Goal: Task Accomplishment & Management: Manage account settings

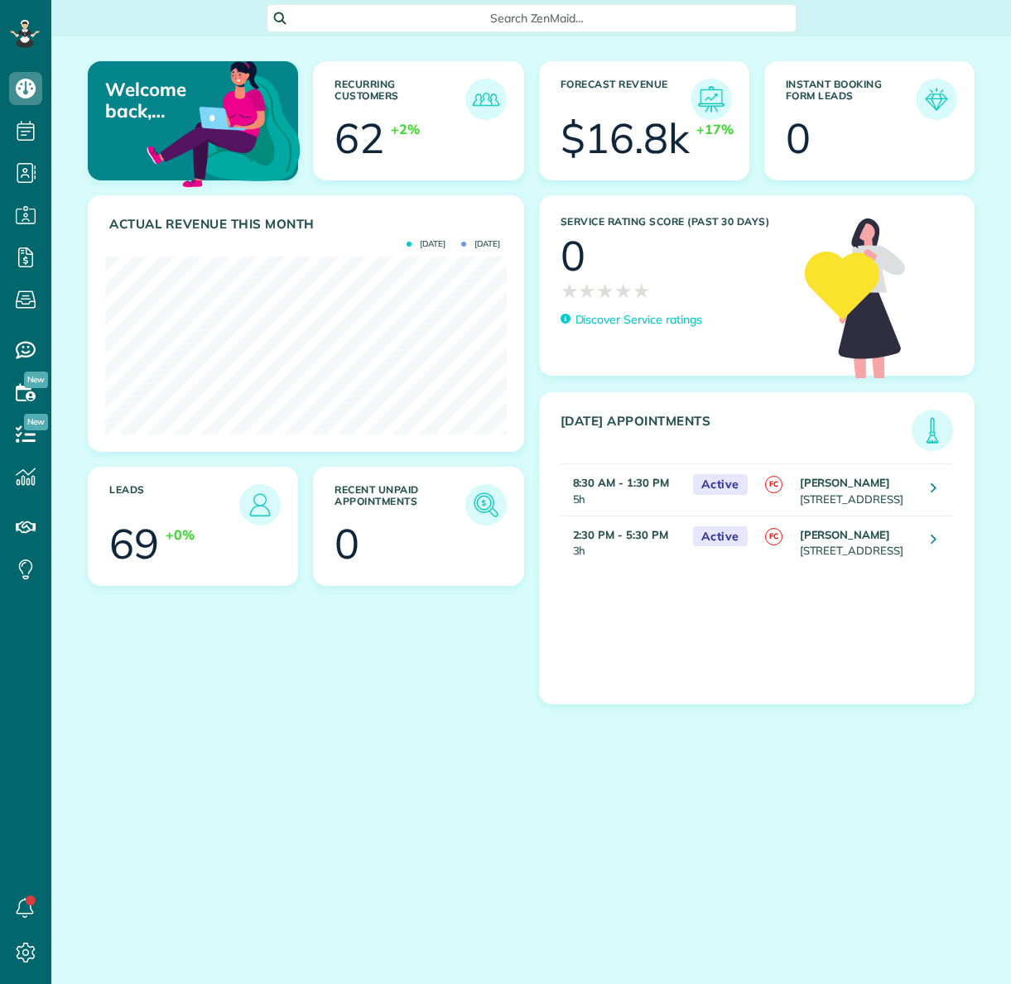
scroll to position [178, 401]
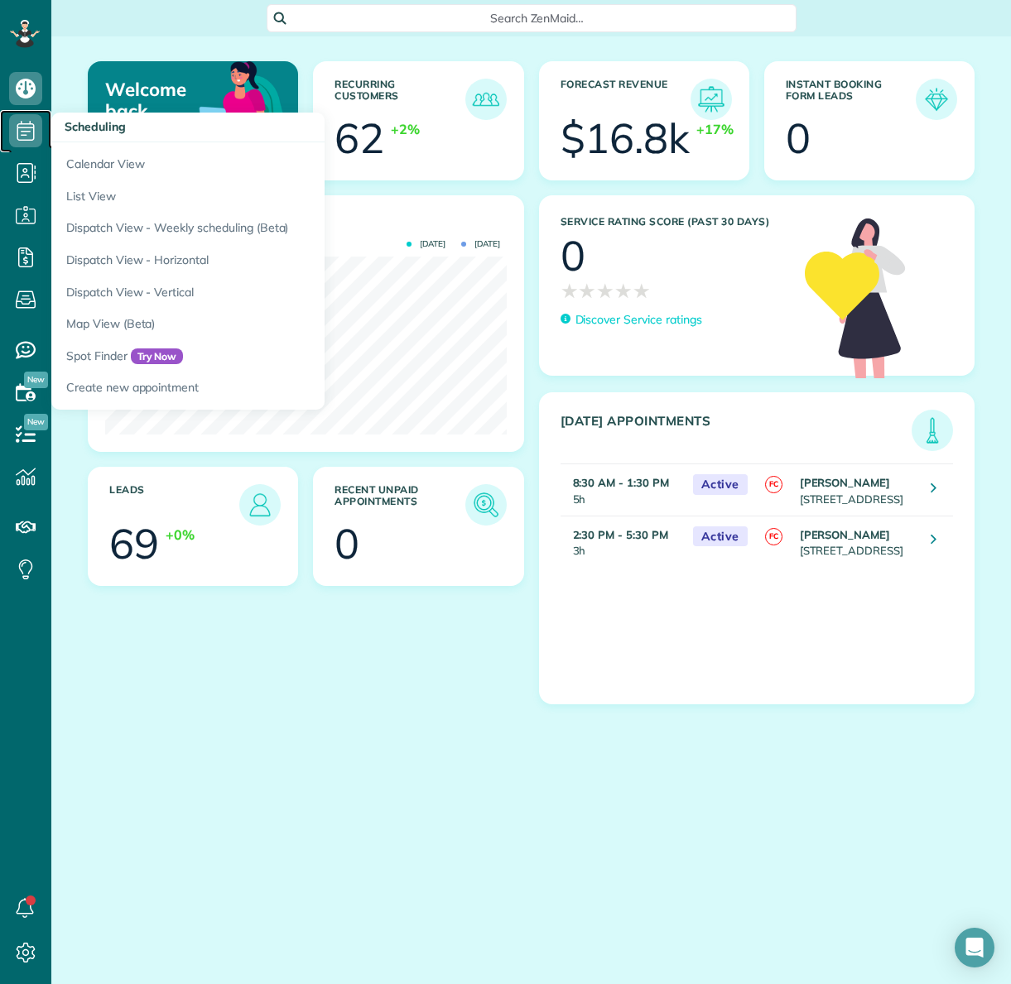
click at [29, 121] on icon at bounding box center [25, 130] width 33 height 33
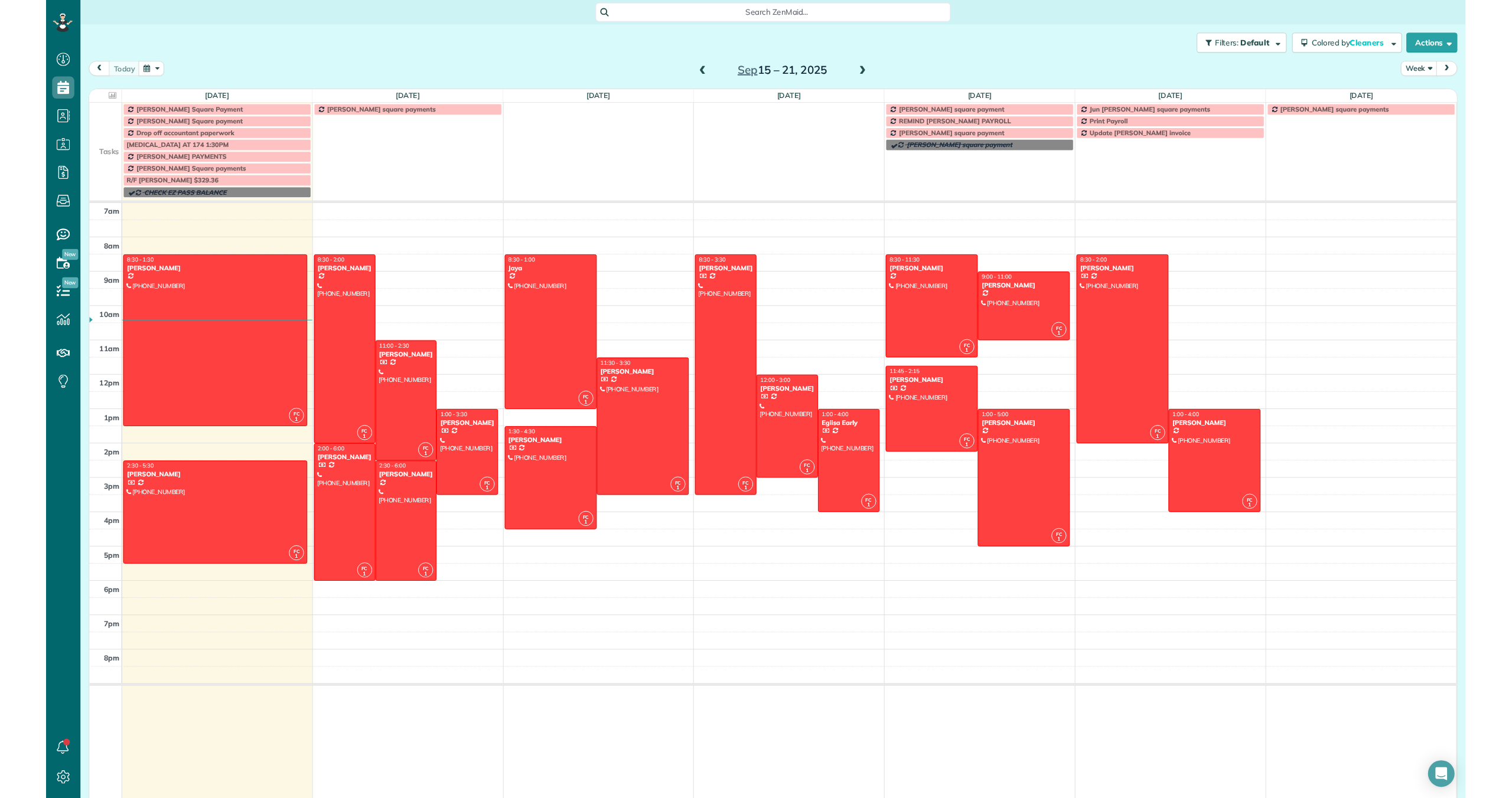
scroll to position [798, 36]
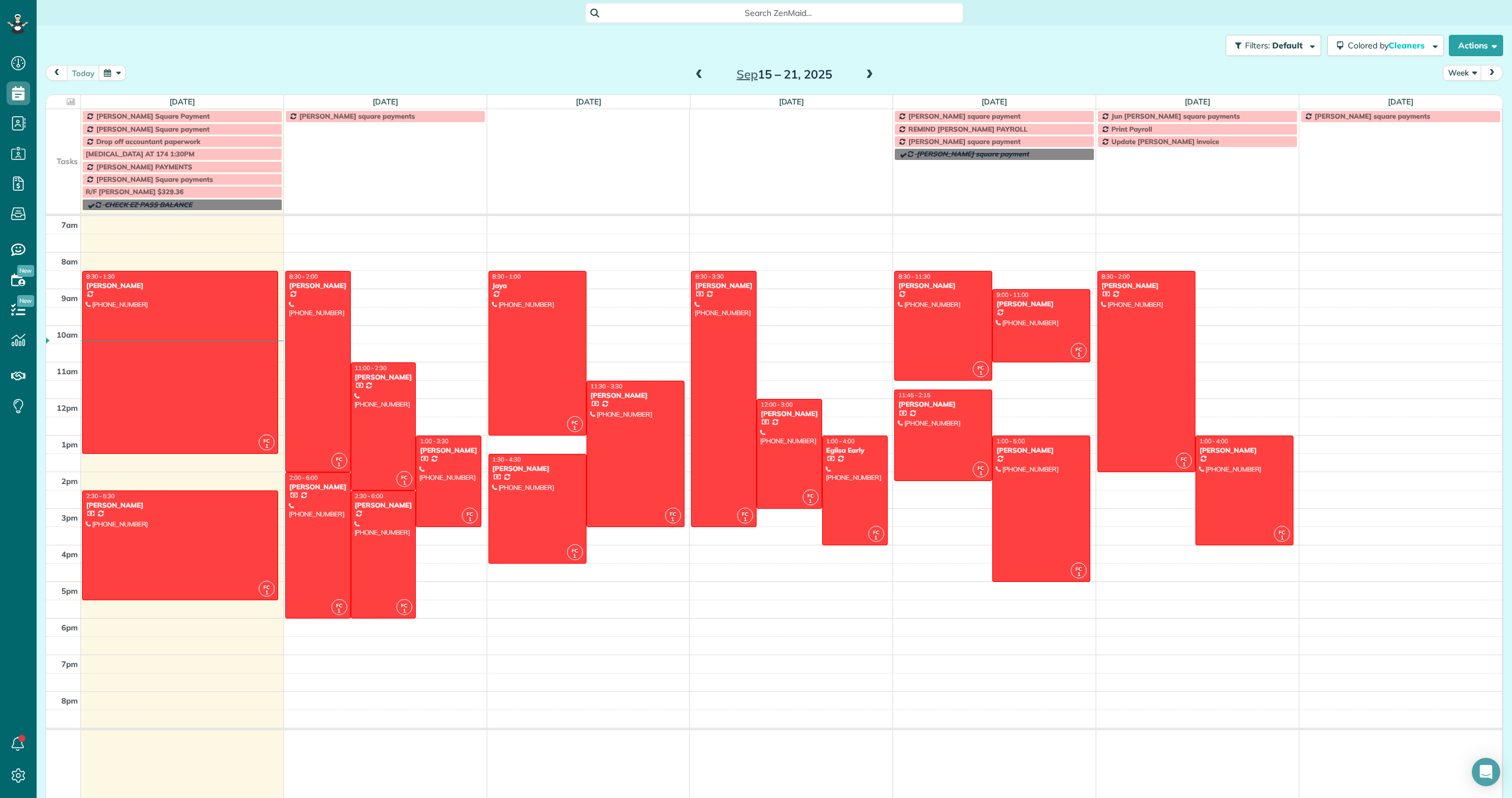
click at [159, 183] on span "Louis Costantini Square payments" at bounding box center [155, 179] width 117 height 9
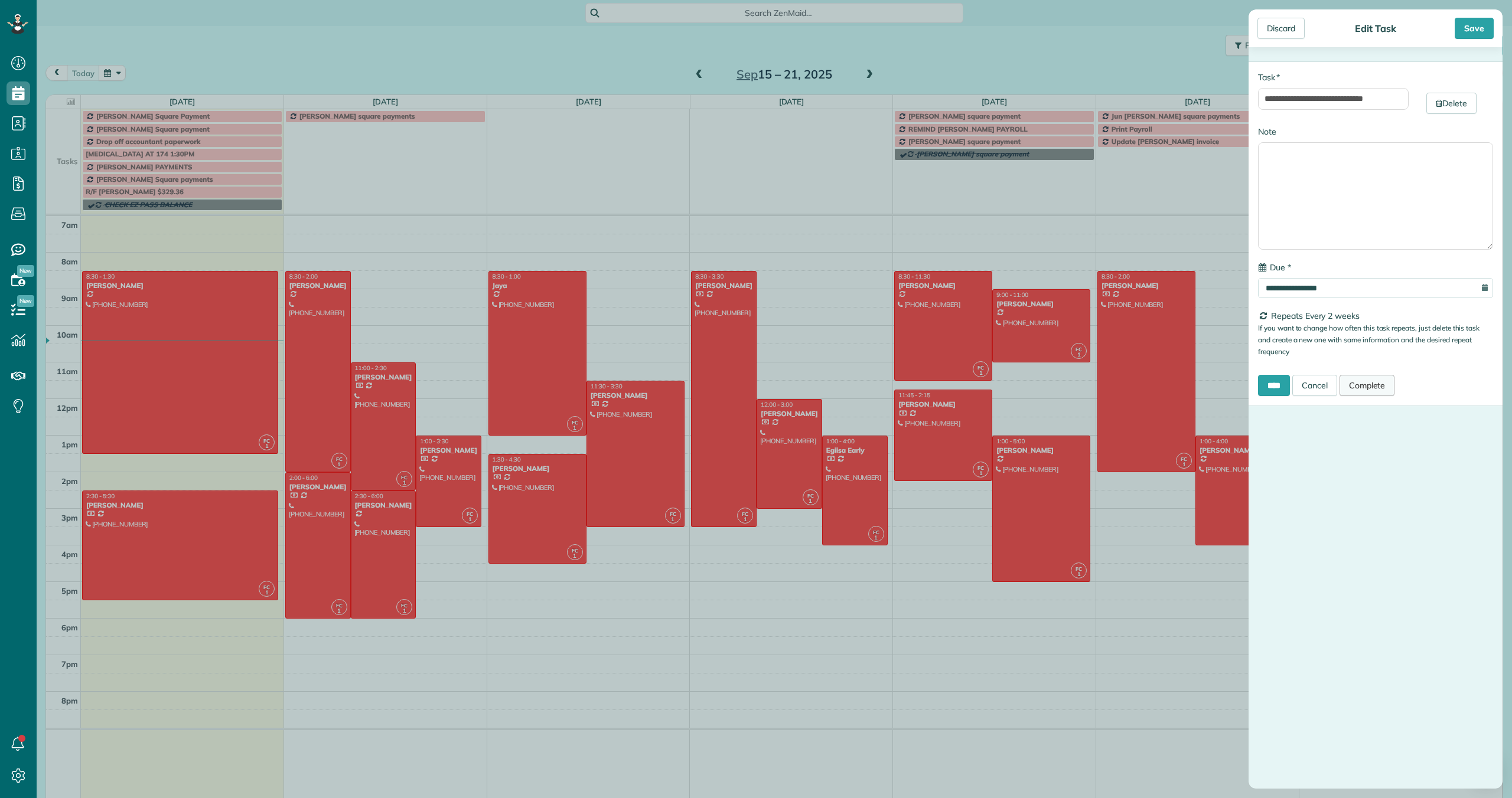
click at [720, 384] on link "Complete" at bounding box center [1367, 386] width 56 height 21
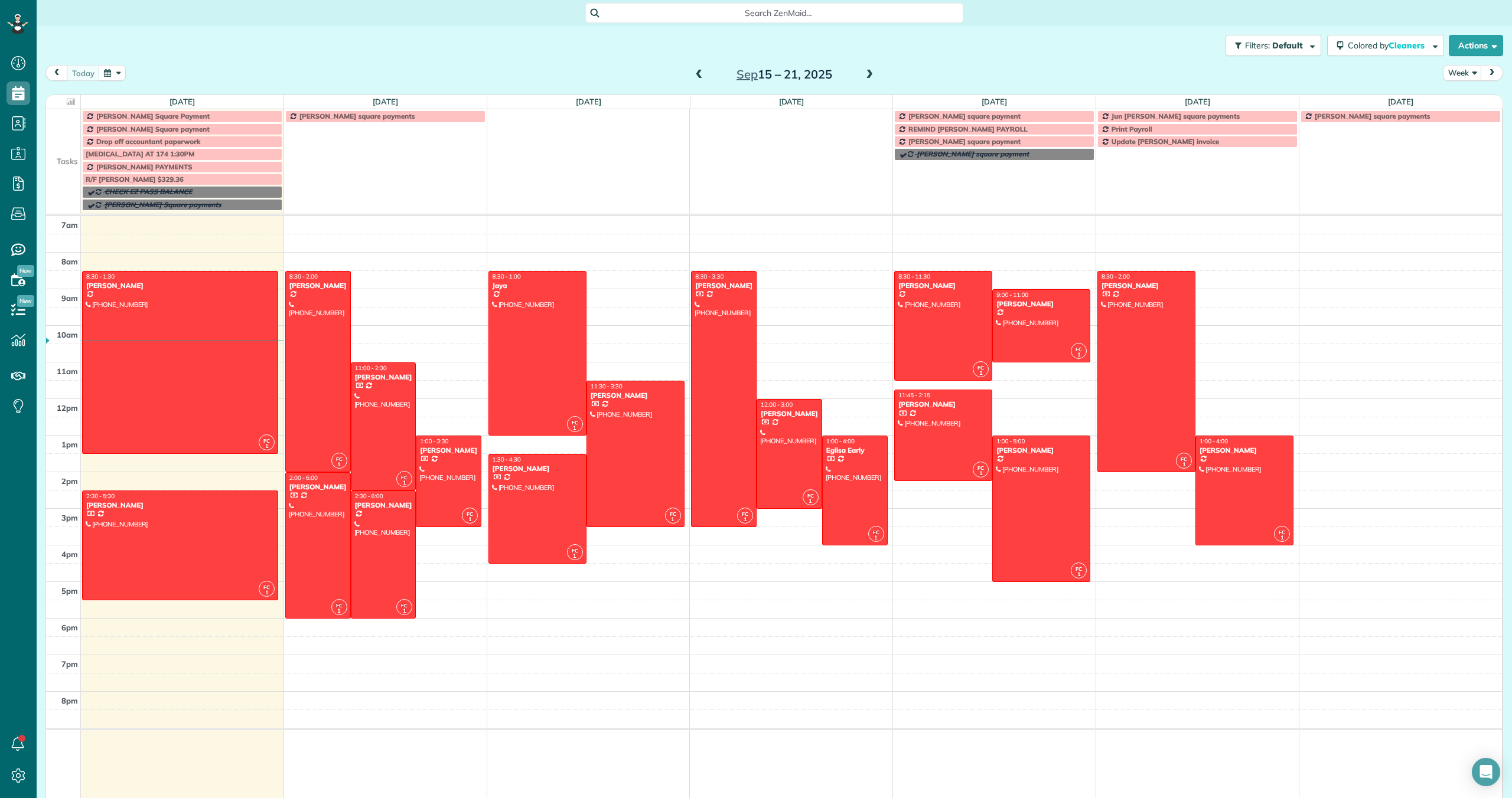
click at [720, 76] on span at bounding box center [869, 75] width 13 height 11
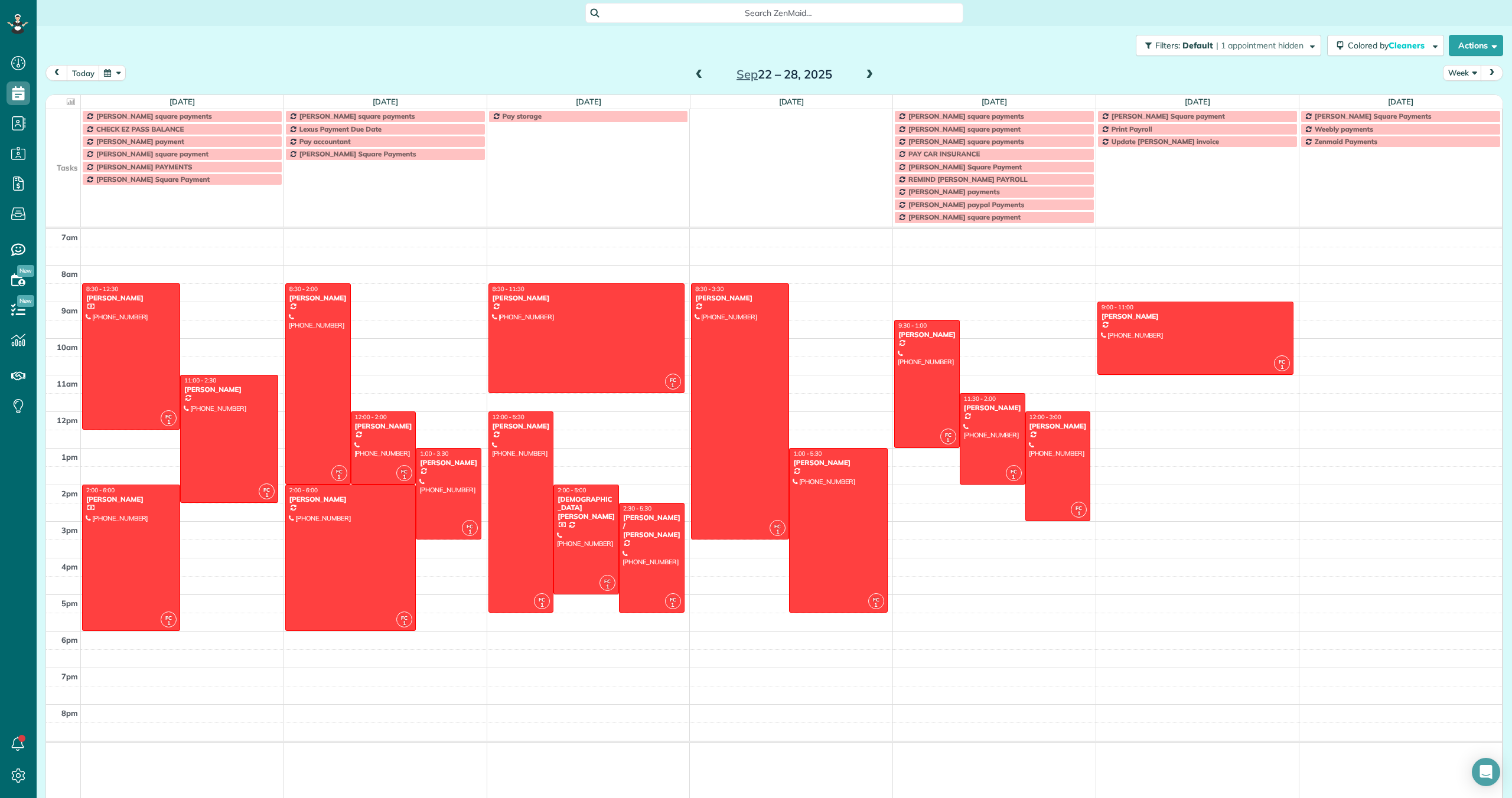
click at [697, 73] on span at bounding box center [699, 75] width 13 height 11
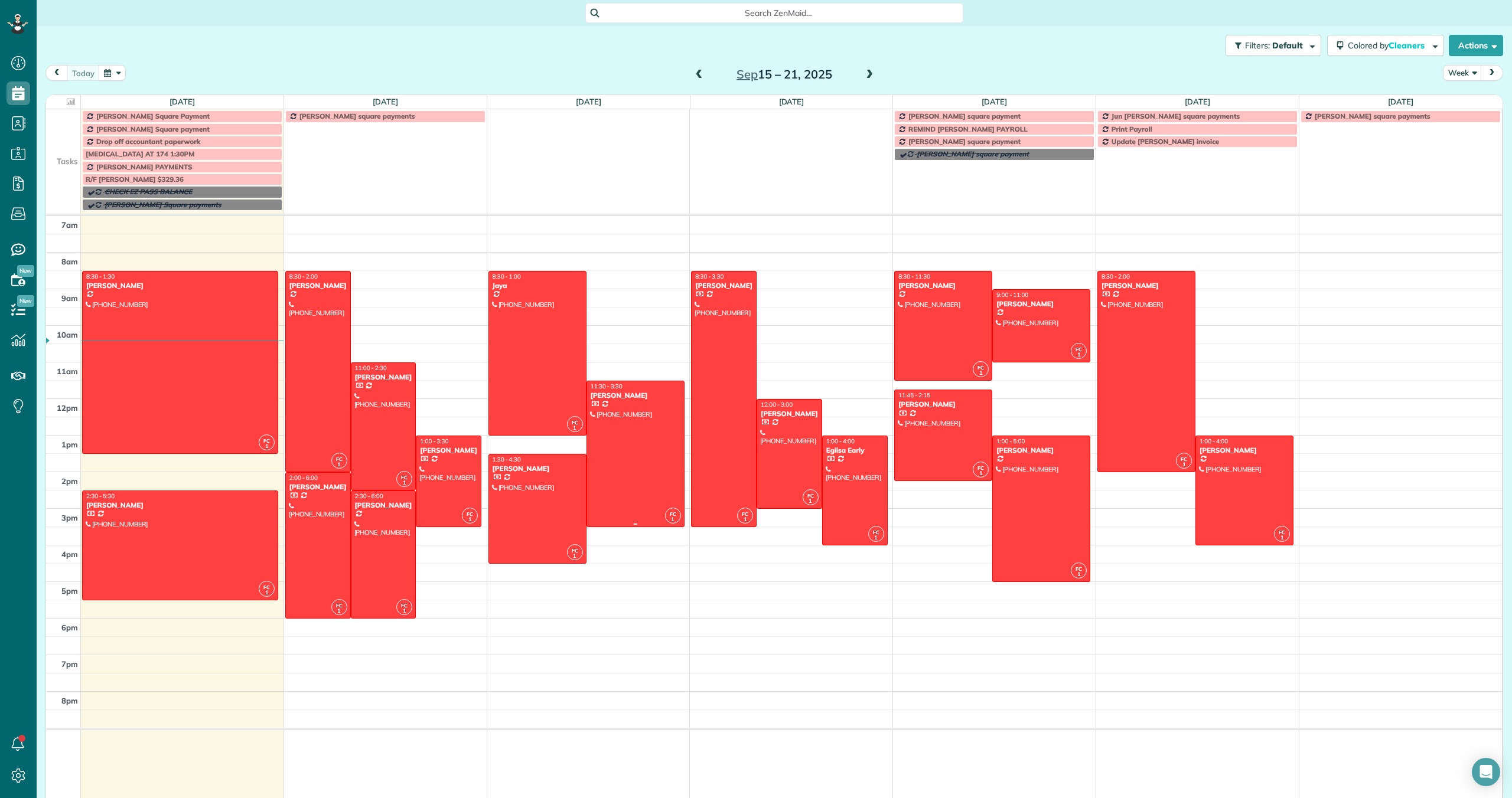
click at [624, 441] on div at bounding box center [635, 454] width 97 height 145
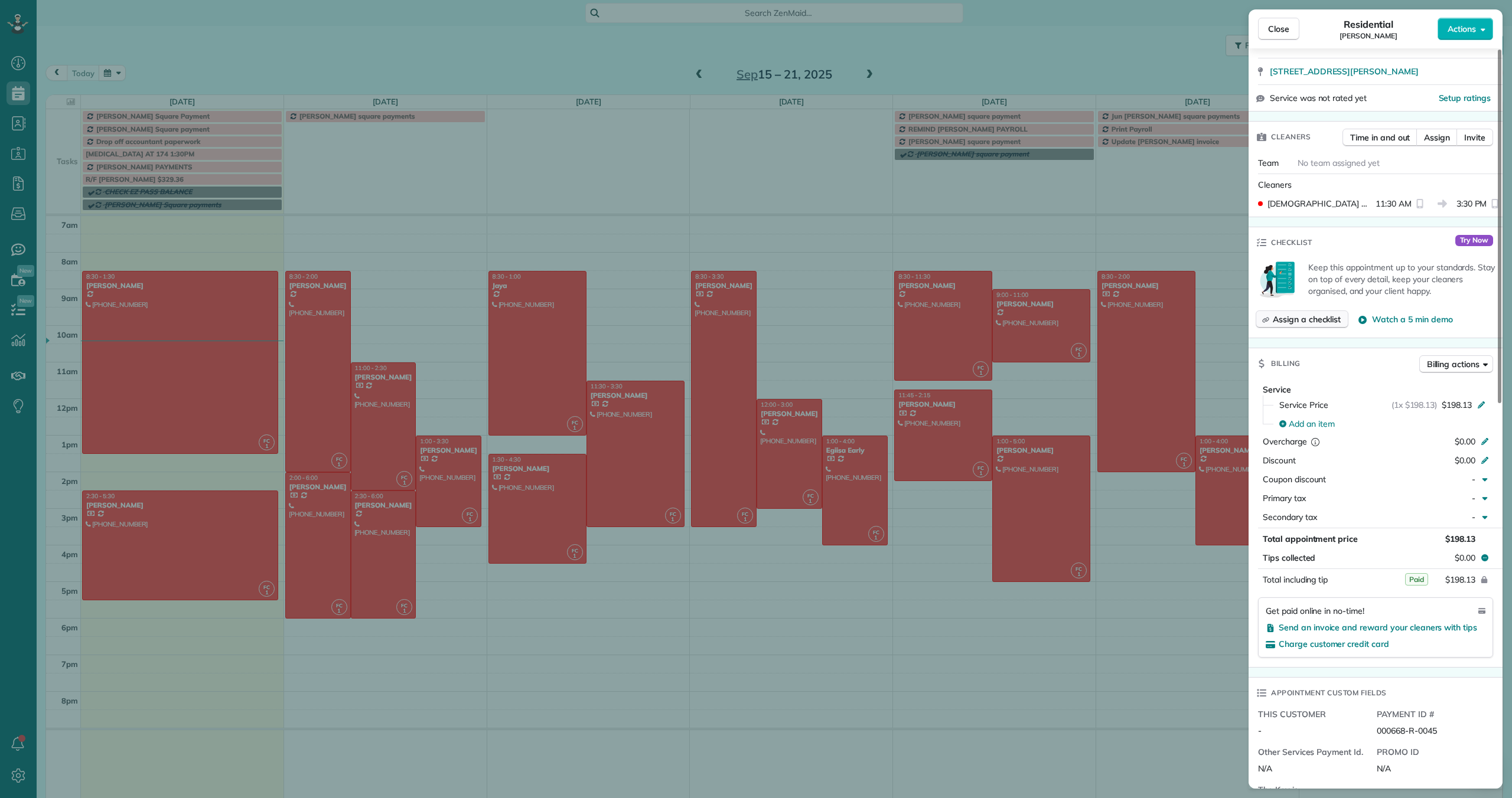
scroll to position [299, 0]
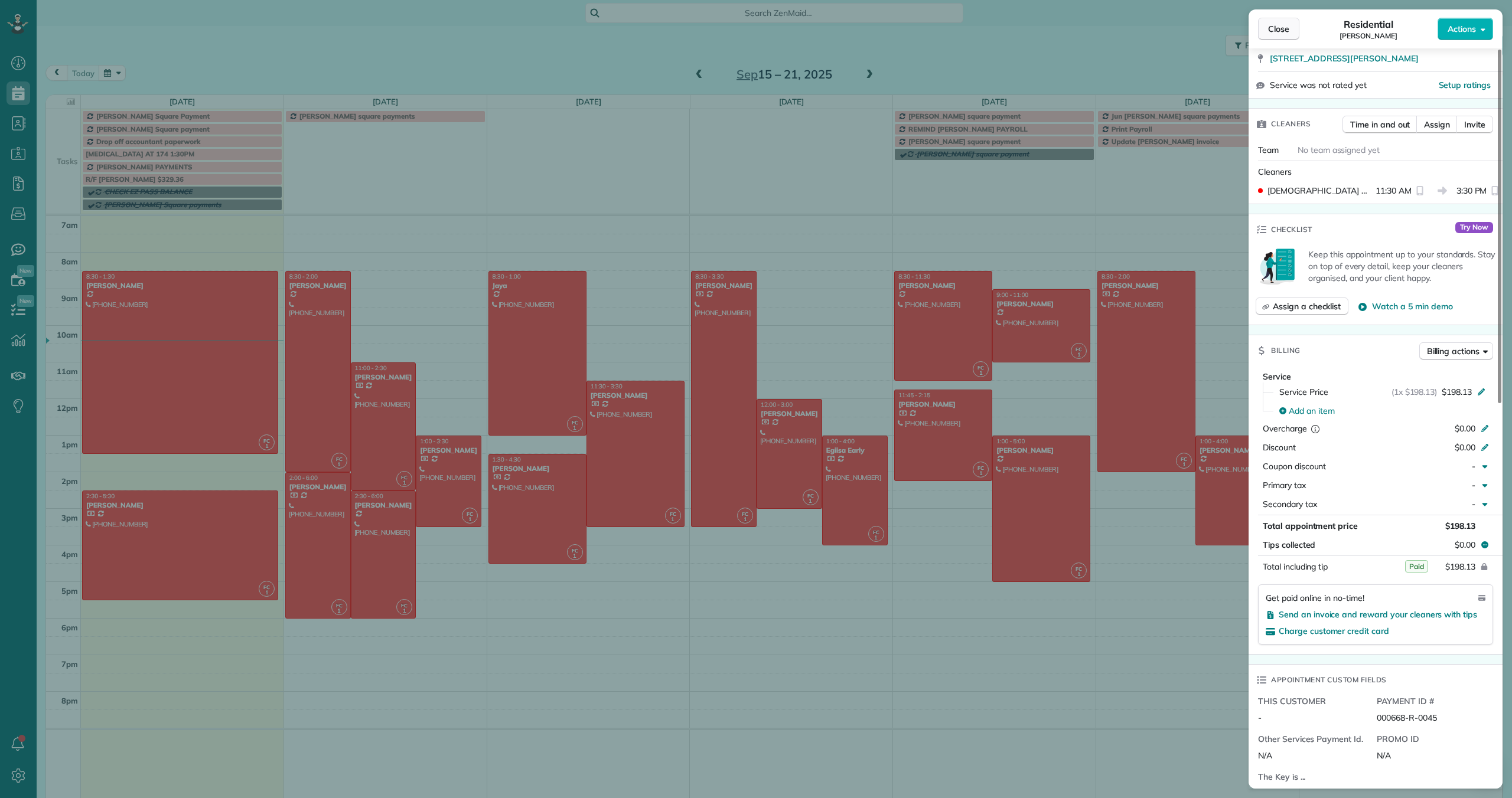
click at [720, 36] on button "Close" at bounding box center [1279, 29] width 41 height 22
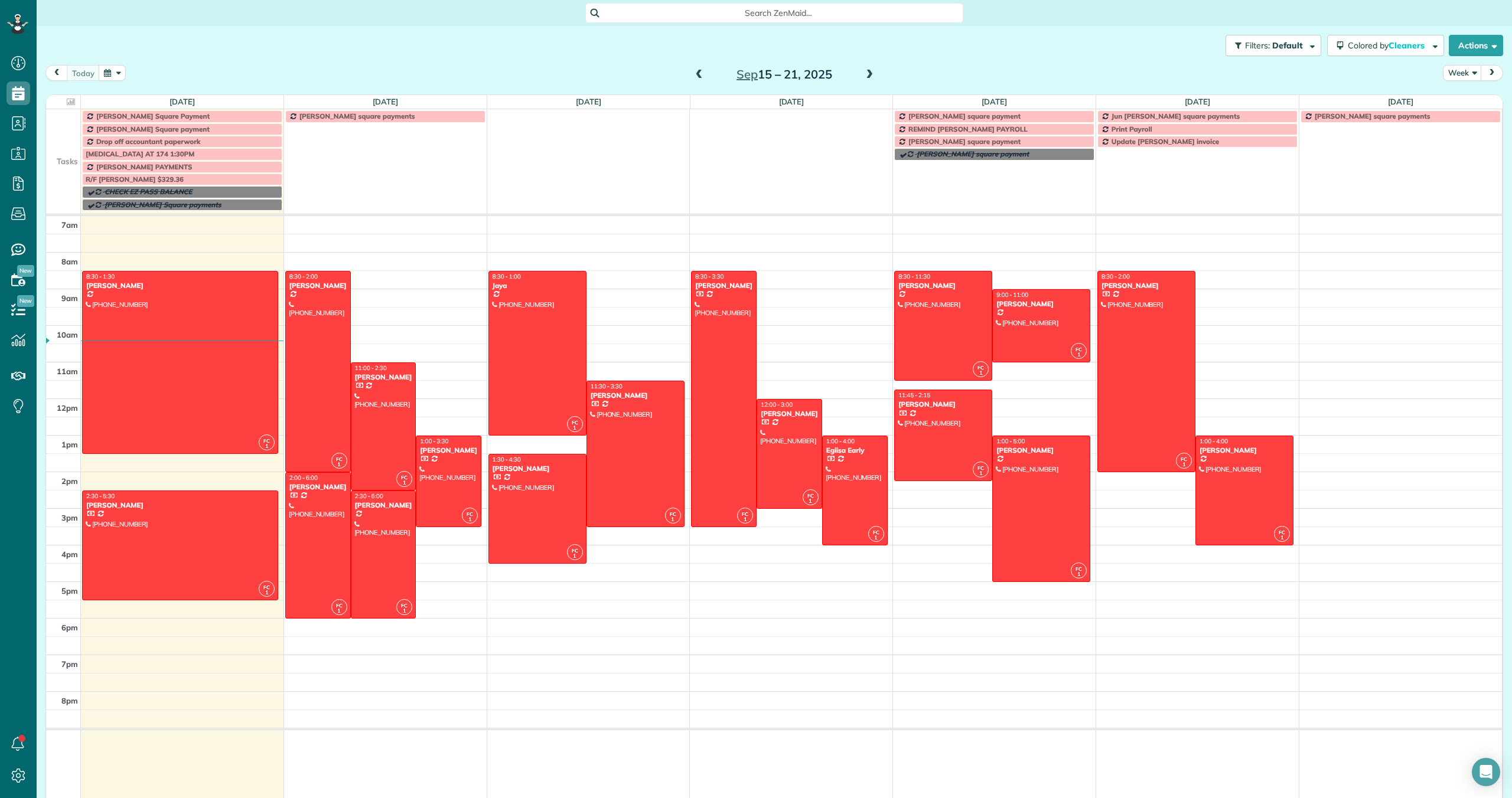
click at [720, 73] on span at bounding box center [869, 75] width 13 height 11
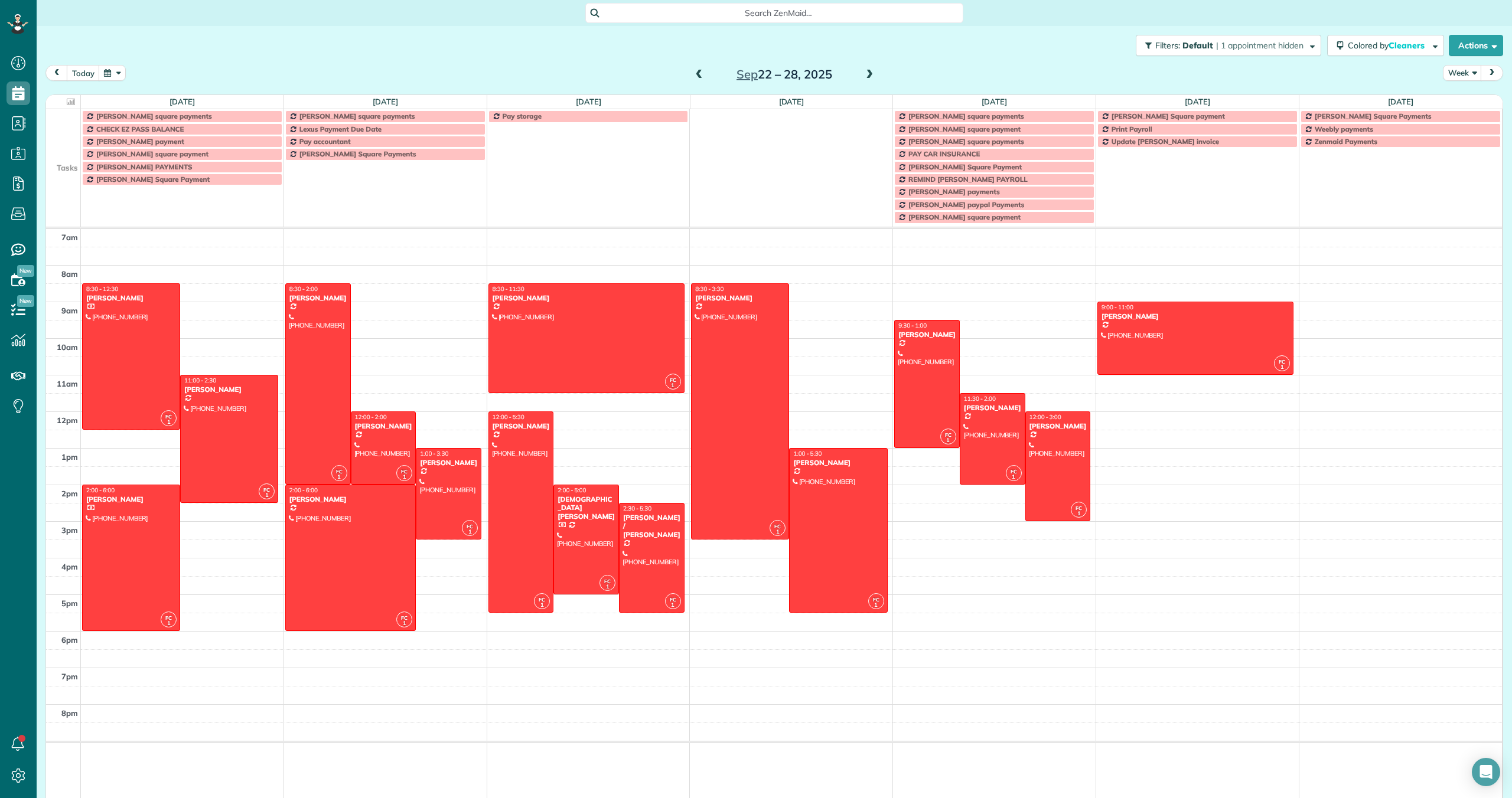
click at [720, 73] on span at bounding box center [869, 75] width 13 height 11
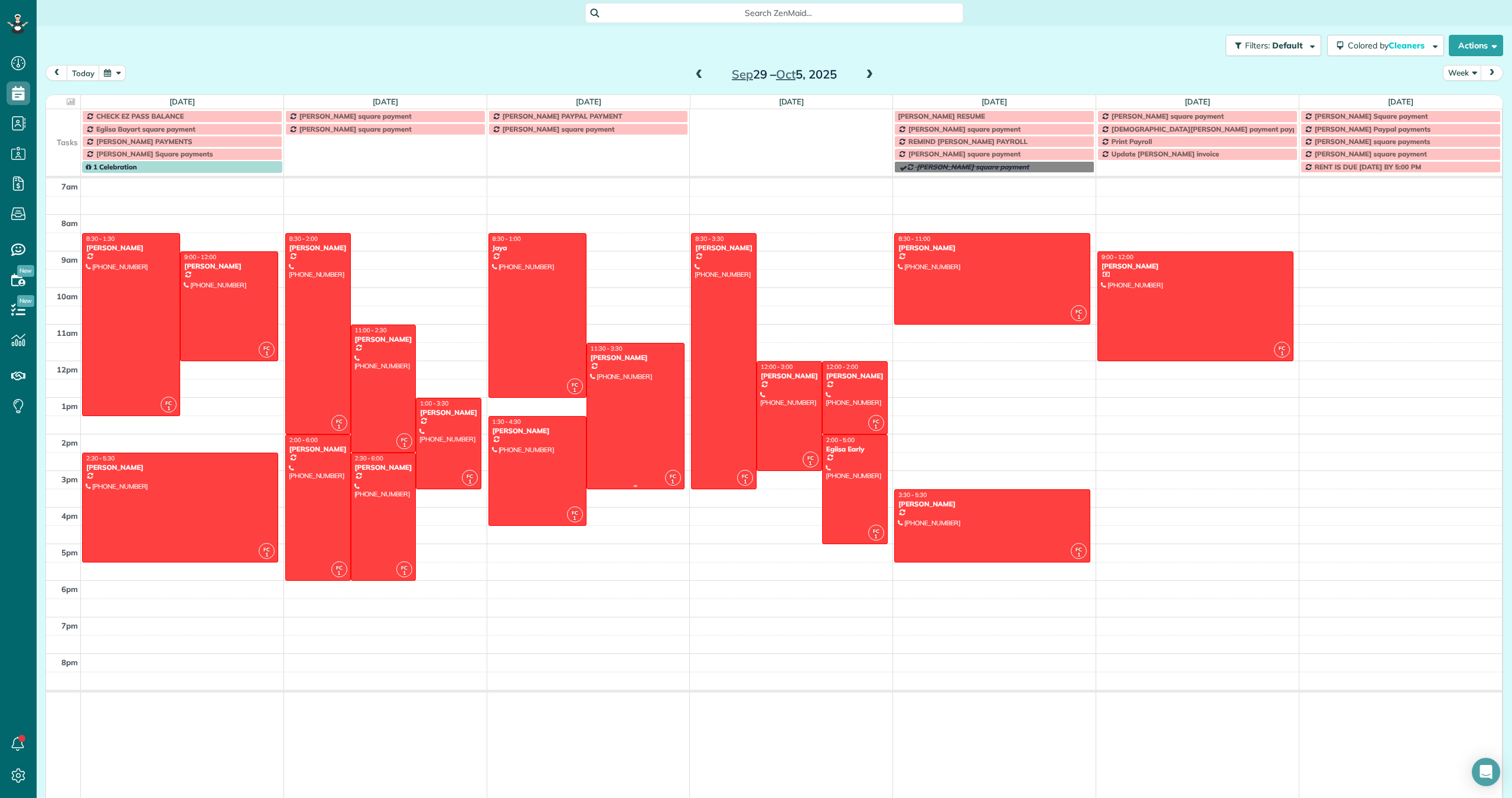
click at [632, 399] on div at bounding box center [635, 416] width 97 height 145
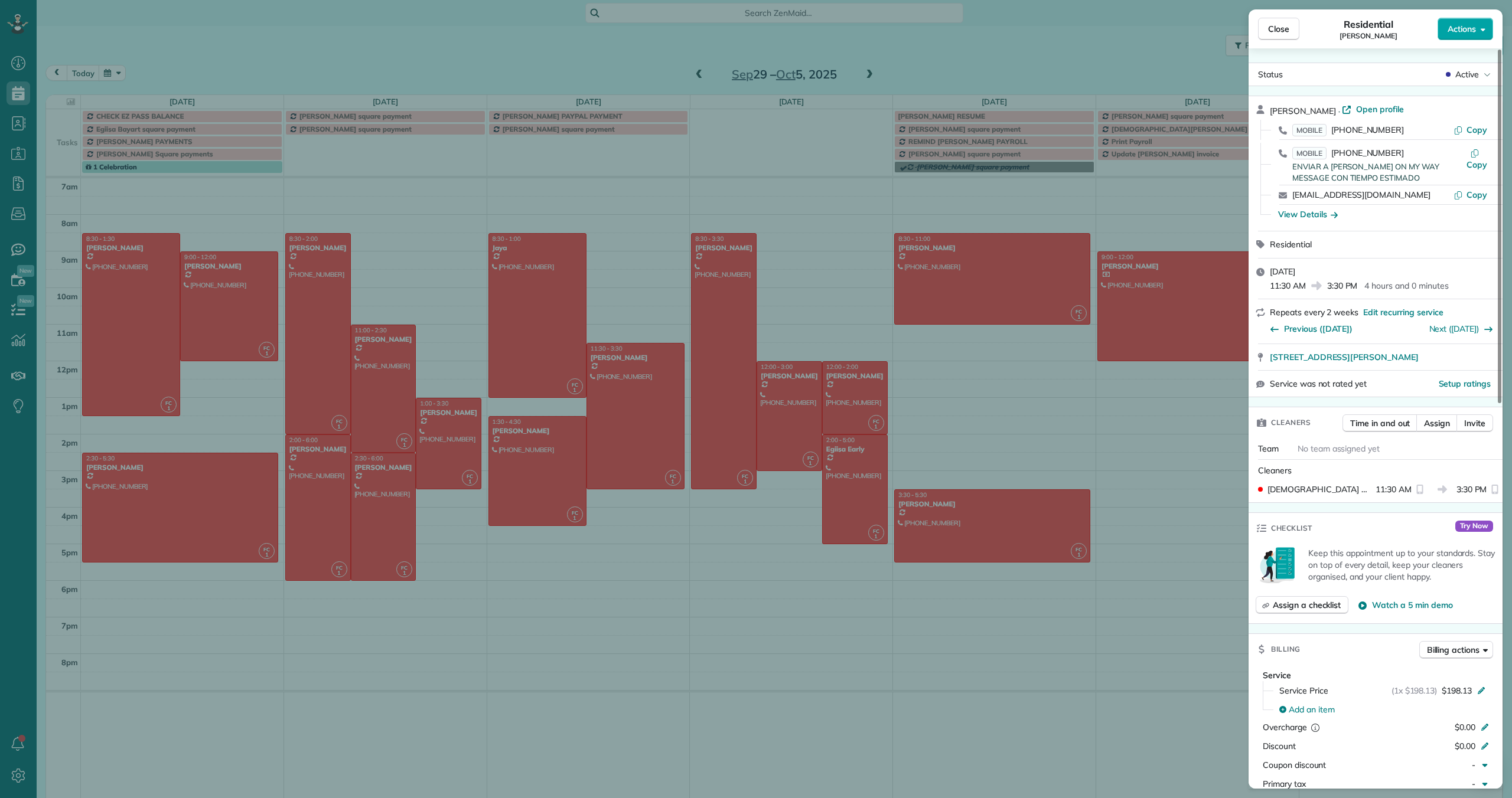
click at [720, 33] on span "Actions" at bounding box center [1461, 29] width 29 height 12
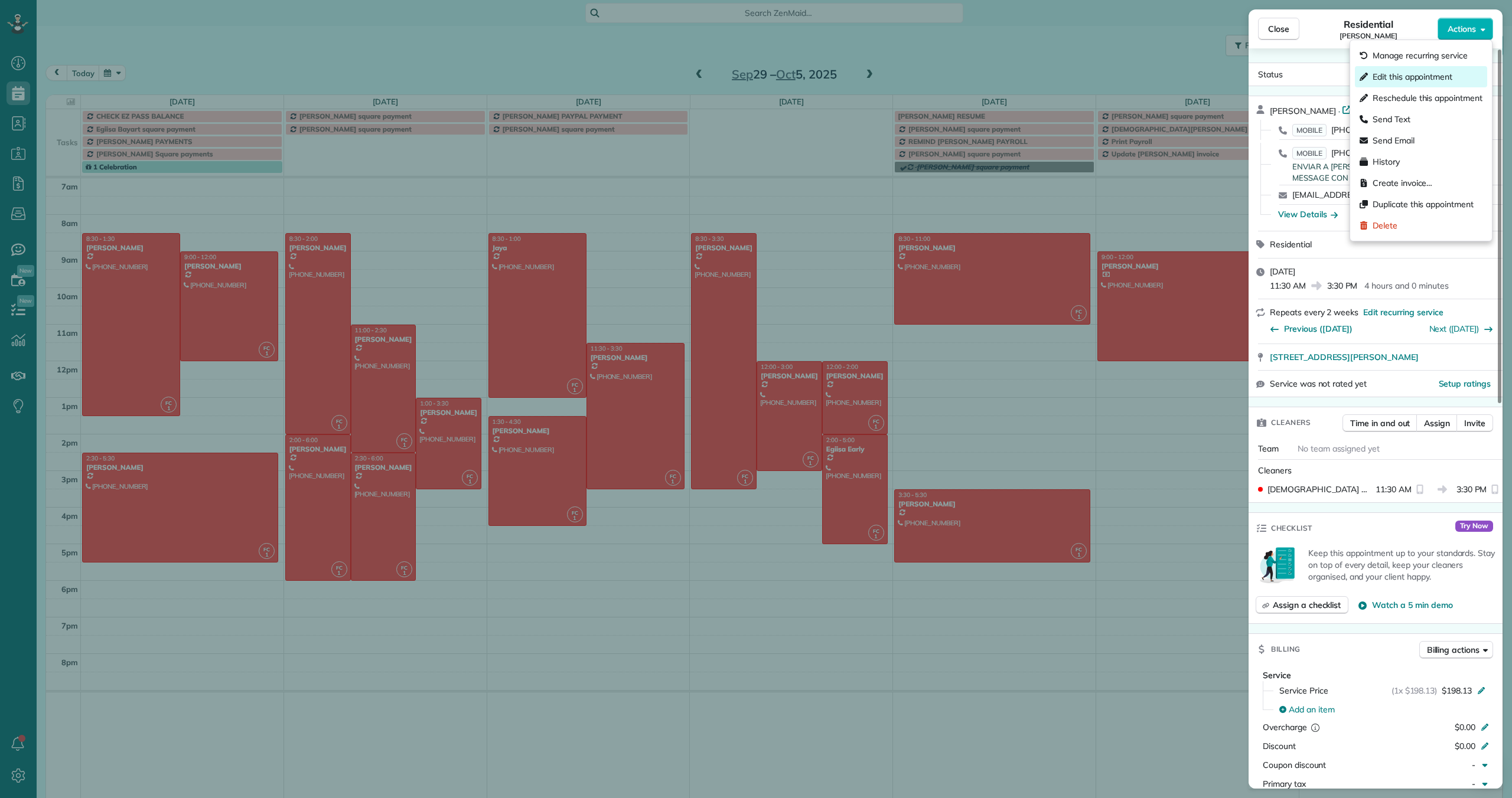
click at [720, 77] on span "Edit this appointment" at bounding box center [1412, 76] width 80 height 12
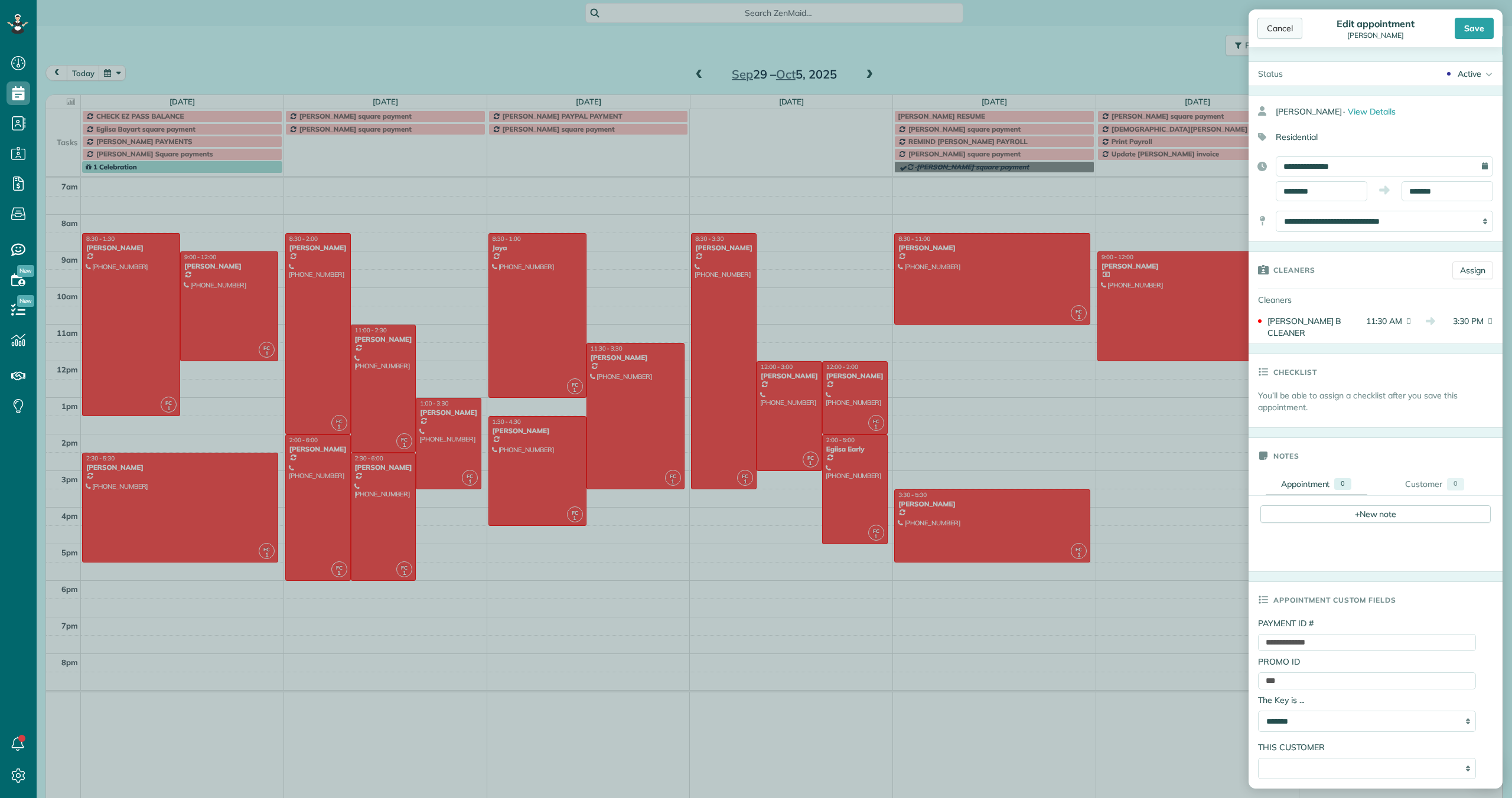
click at [720, 35] on div "Cancel" at bounding box center [1279, 29] width 45 height 21
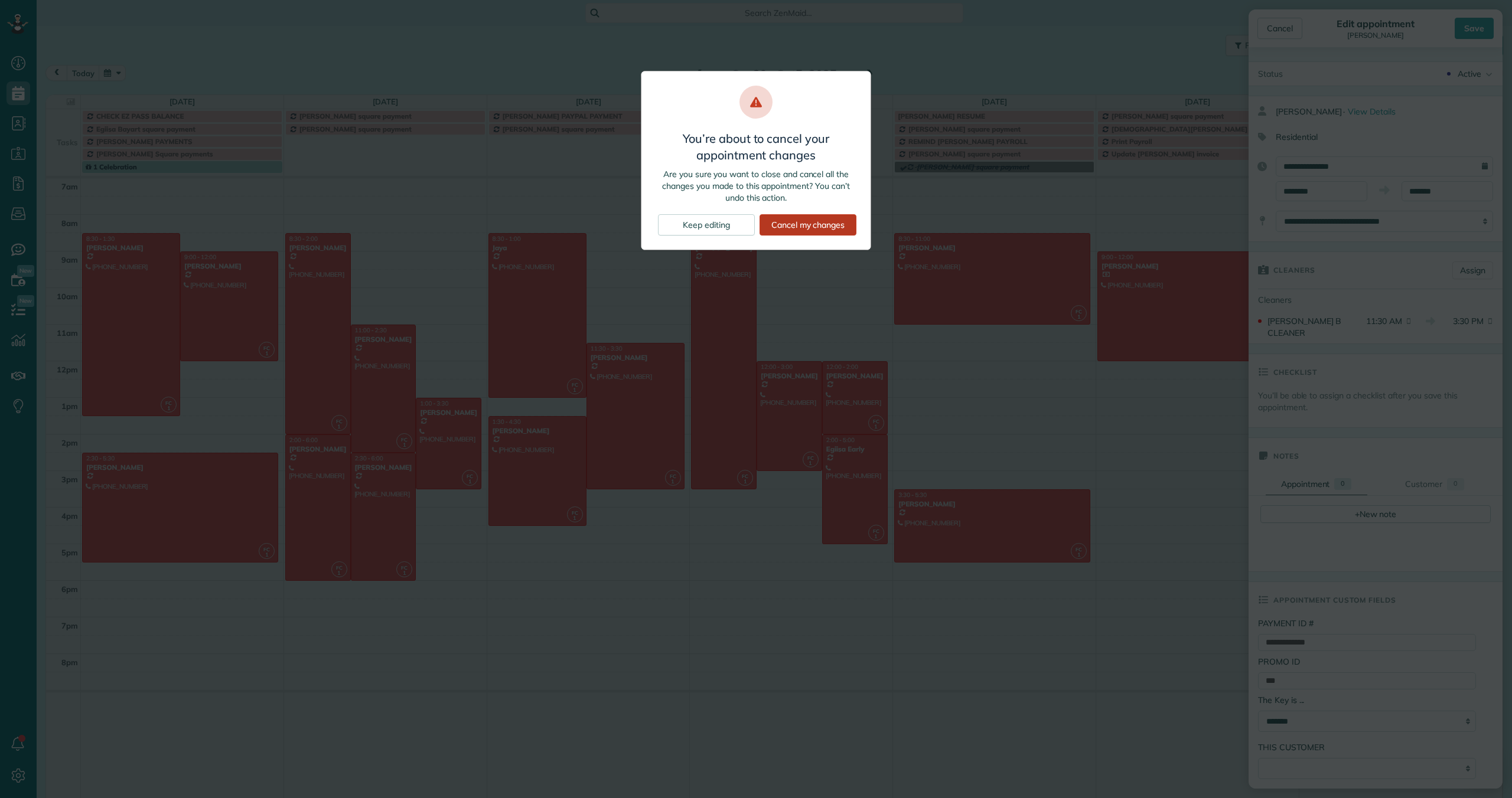
click at [720, 223] on div "Cancel my changes" at bounding box center [808, 225] width 97 height 21
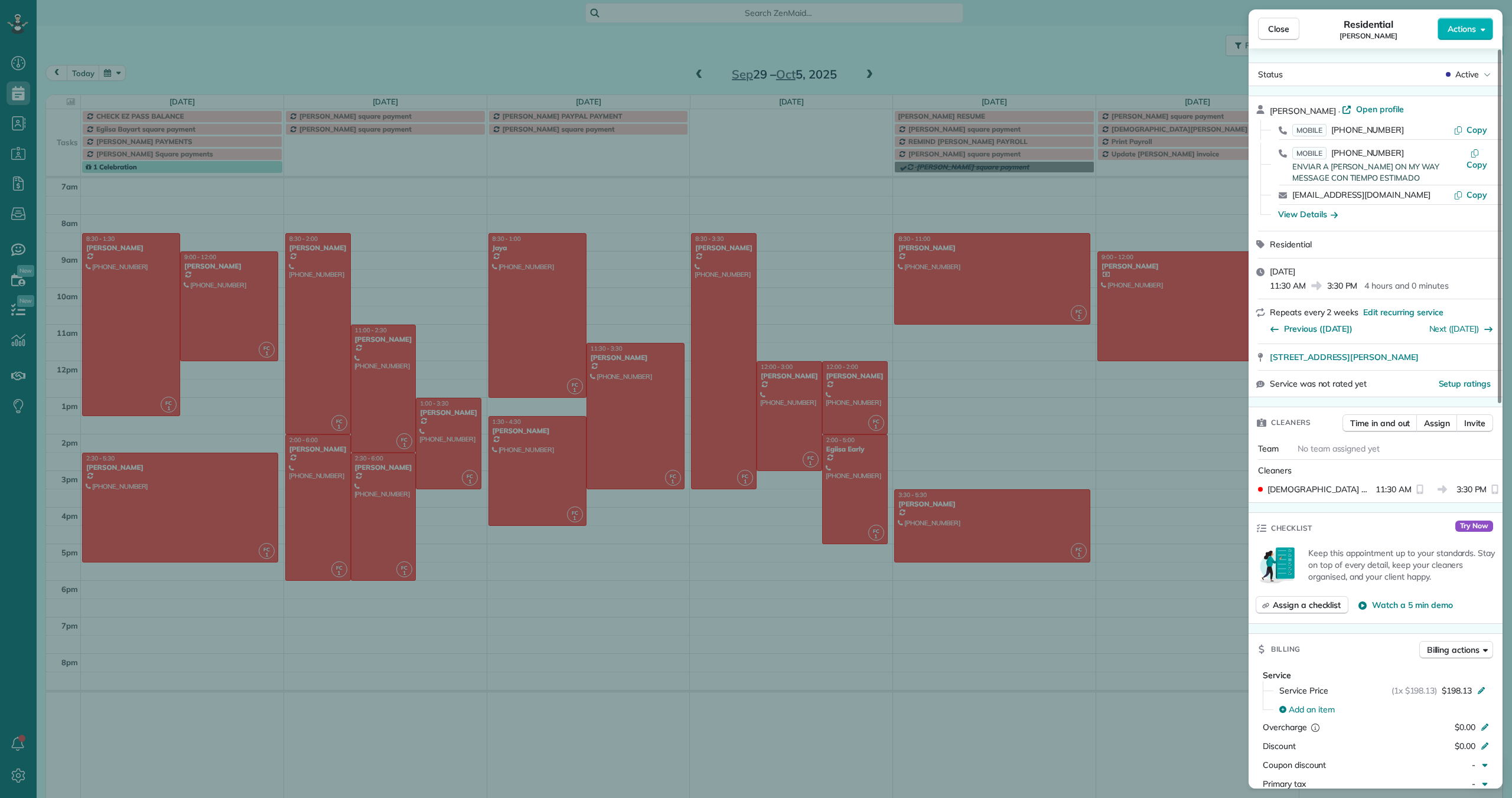
click at [628, 404] on div "Close Residential Louis Costantini Actions Status Active Louis Costantini · Ope…" at bounding box center [756, 399] width 1512 height 798
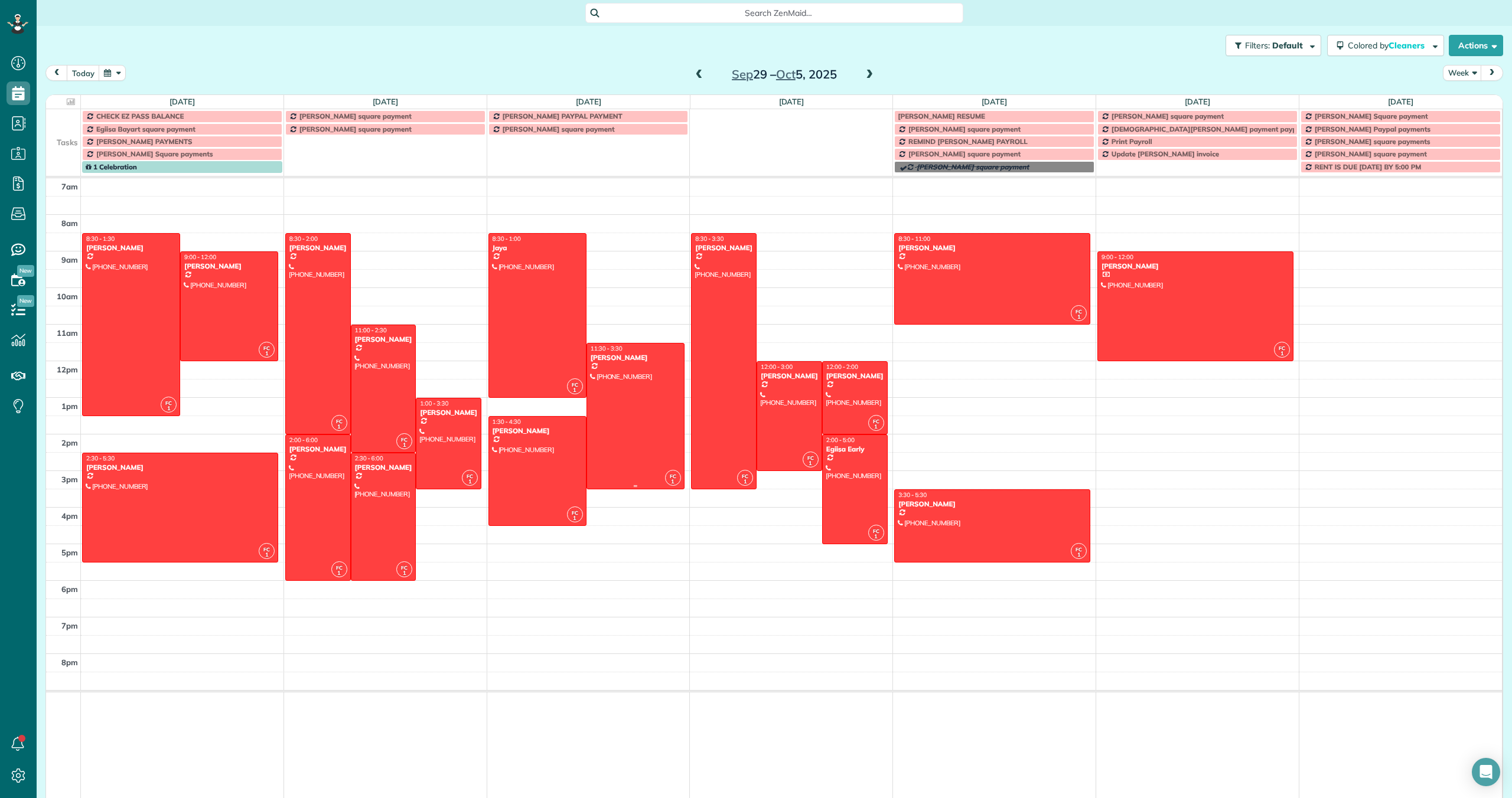
click at [608, 397] on div at bounding box center [635, 416] width 97 height 145
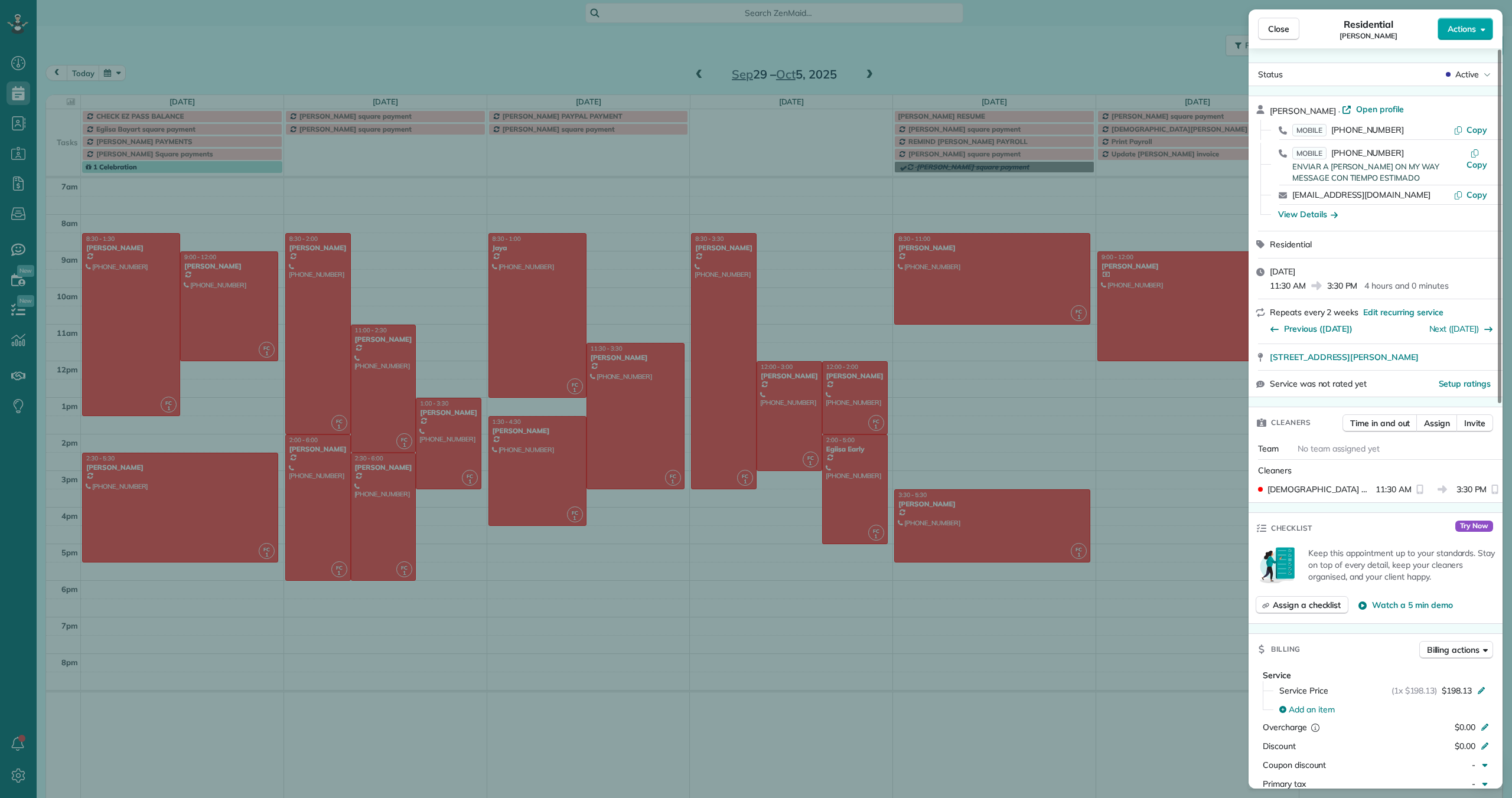
click at [720, 33] on span "Actions" at bounding box center [1461, 29] width 29 height 12
click at [720, 58] on span "Manage recurring service" at bounding box center [1419, 56] width 95 height 12
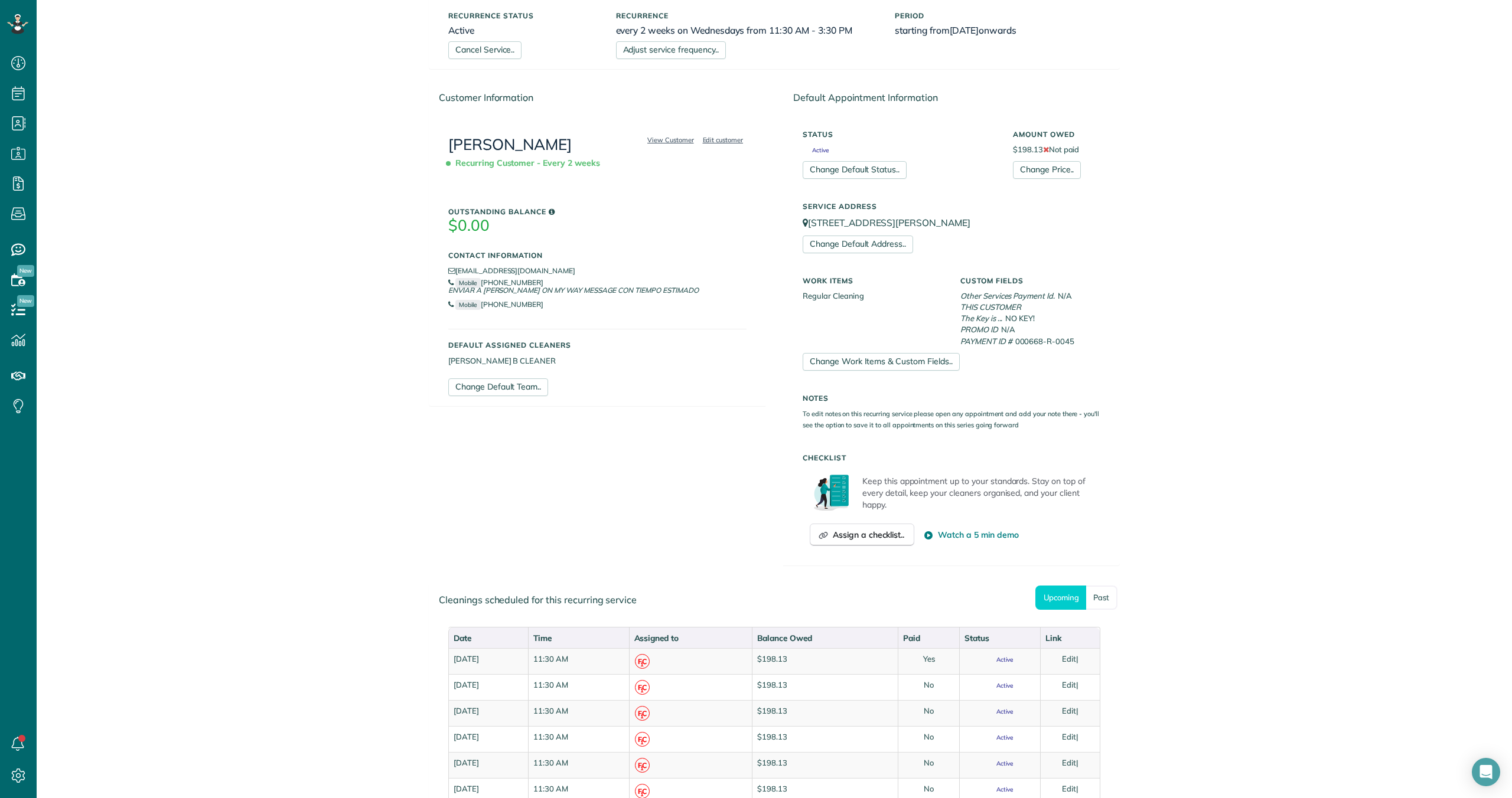
scroll to position [89, 0]
click at [919, 364] on link "Change Work Items & Custom Fields.." at bounding box center [881, 364] width 157 height 18
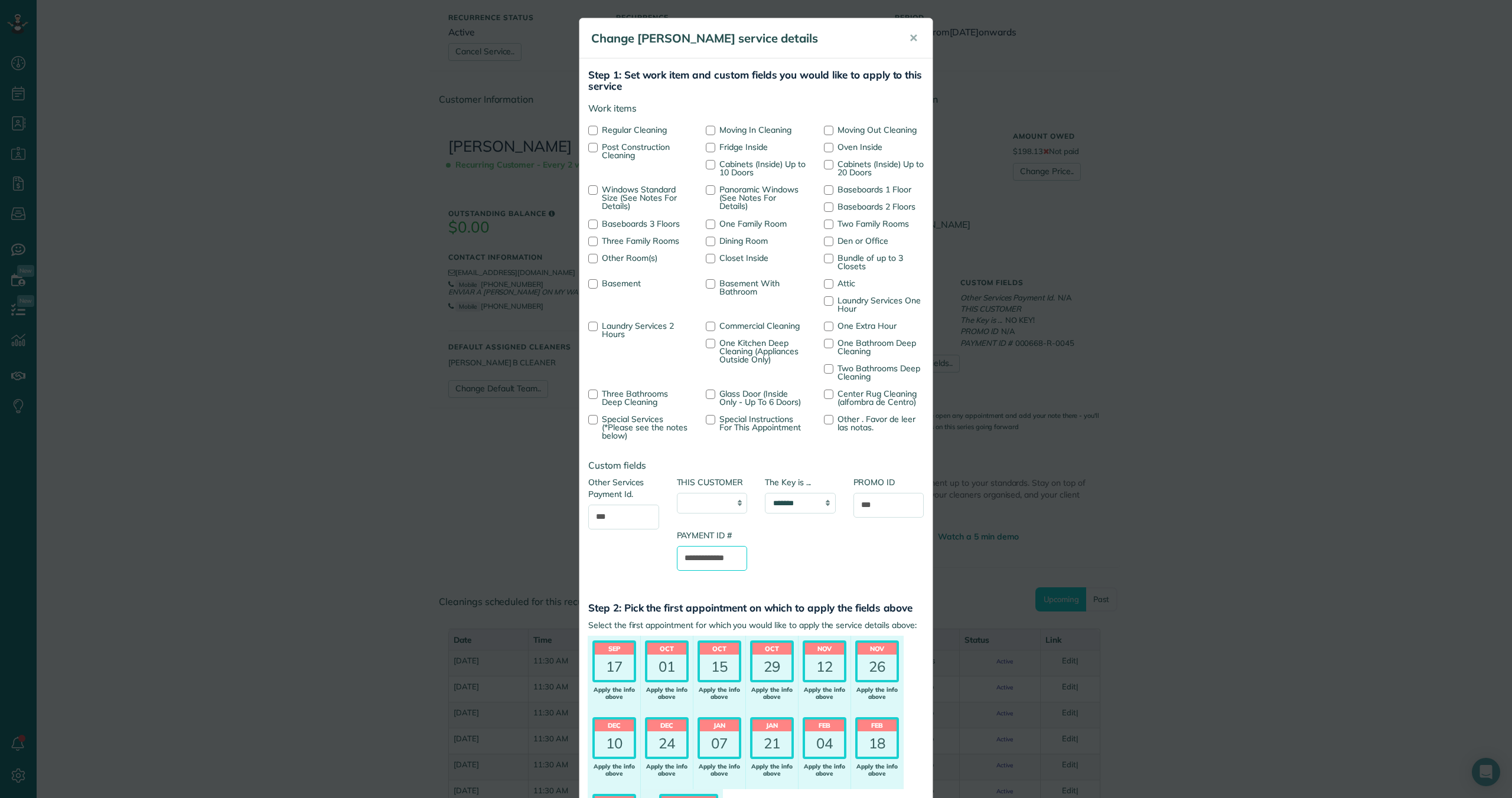
scroll to position [0, 6]
drag, startPoint x: 685, startPoint y: 556, endPoint x: 739, endPoint y: 561, distance: 54.2
click at [739, 561] on input "**********" at bounding box center [712, 558] width 71 height 25
type input "***"
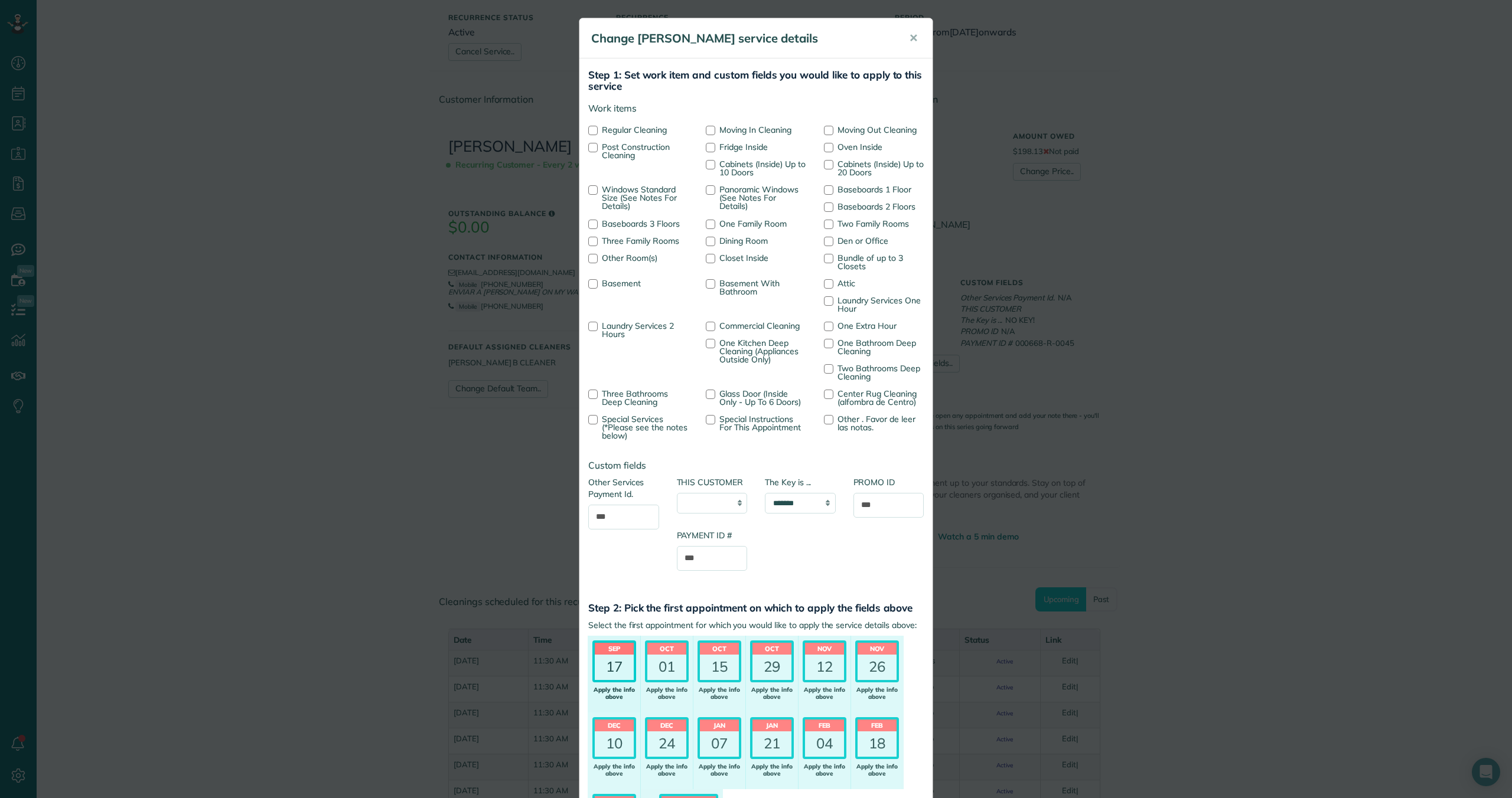
click at [620, 660] on div "17" at bounding box center [614, 667] width 39 height 25
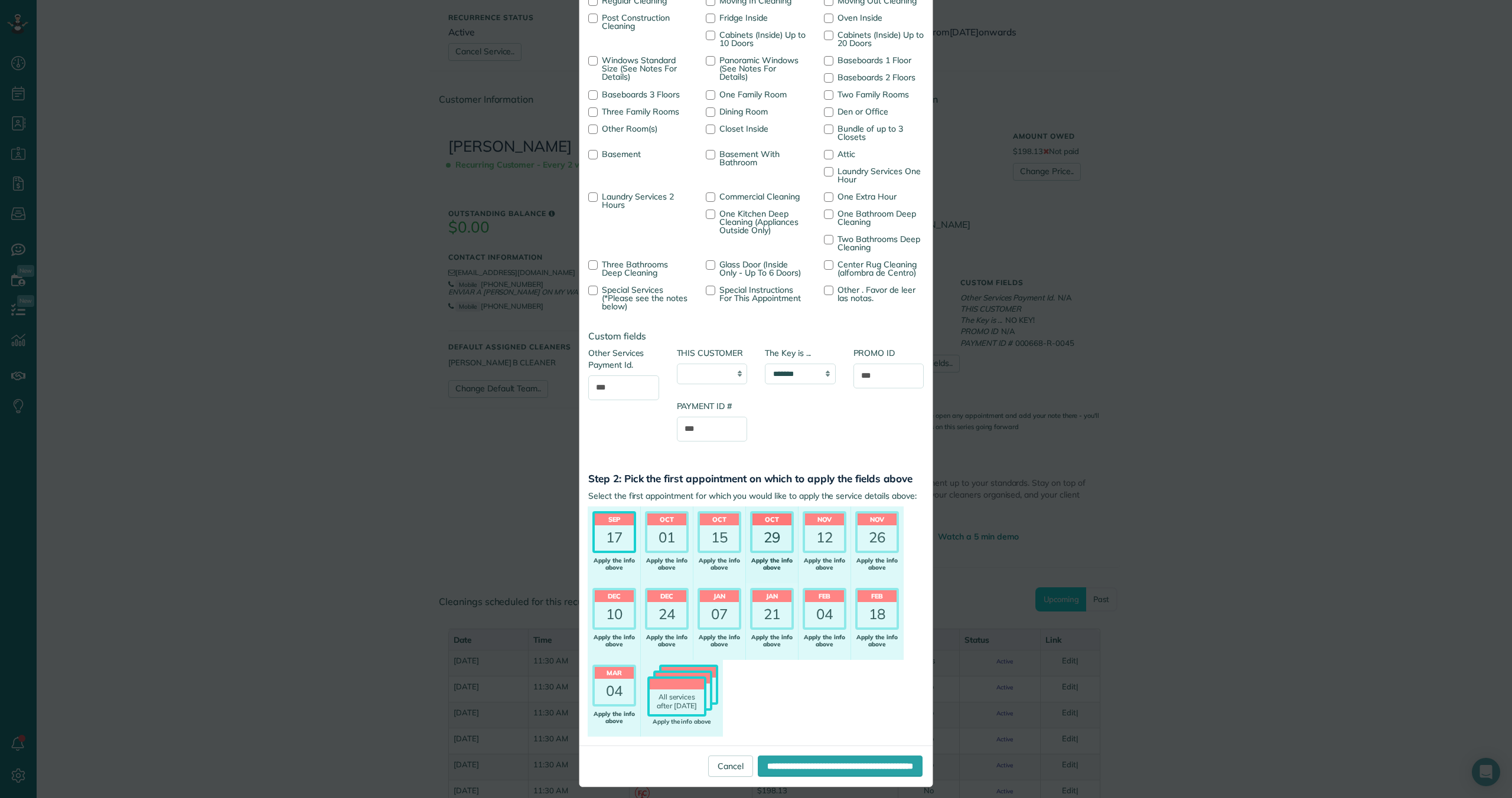
scroll to position [136, 0]
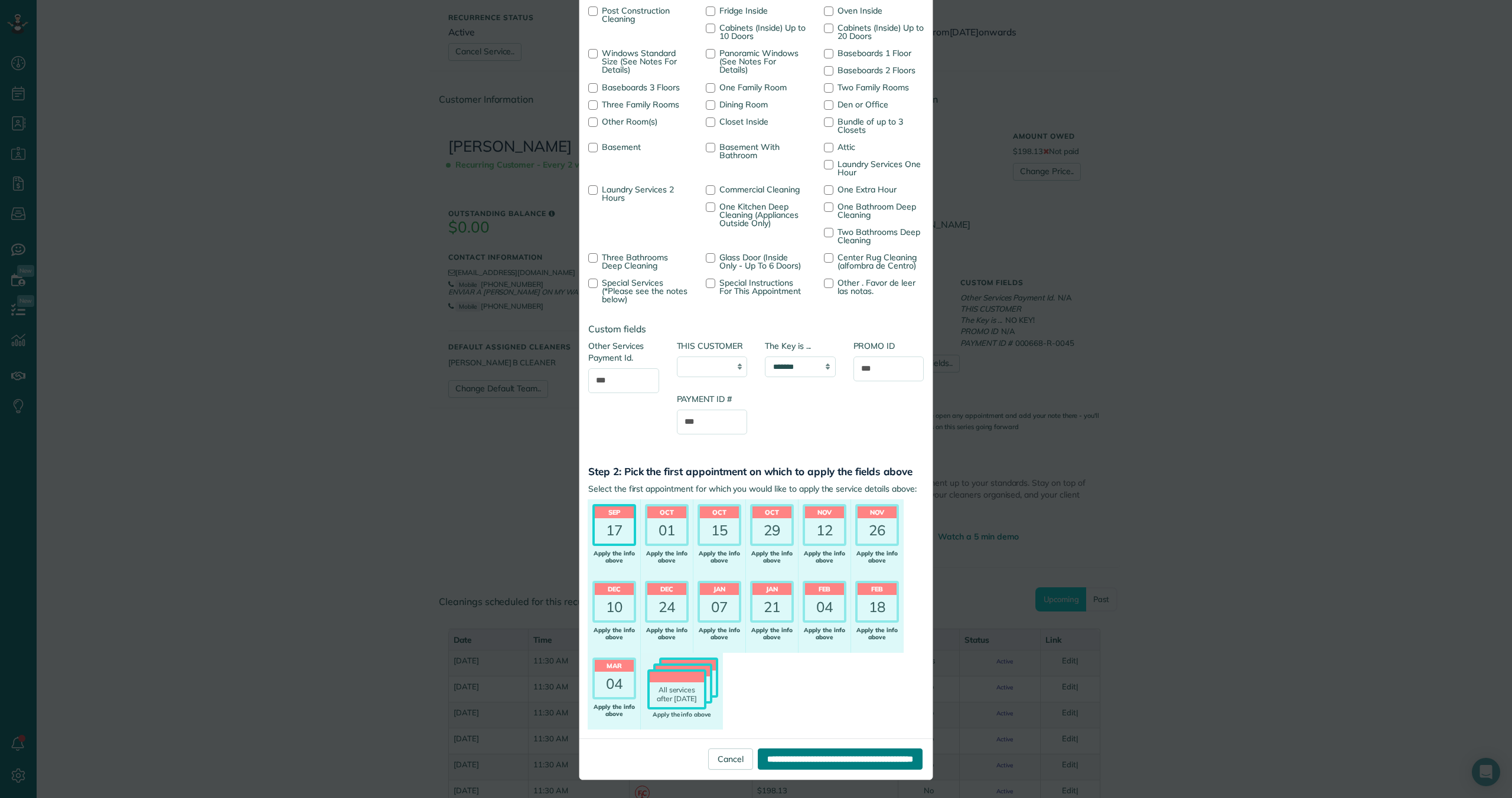
click at [781, 761] on input "**********" at bounding box center [839, 759] width 165 height 21
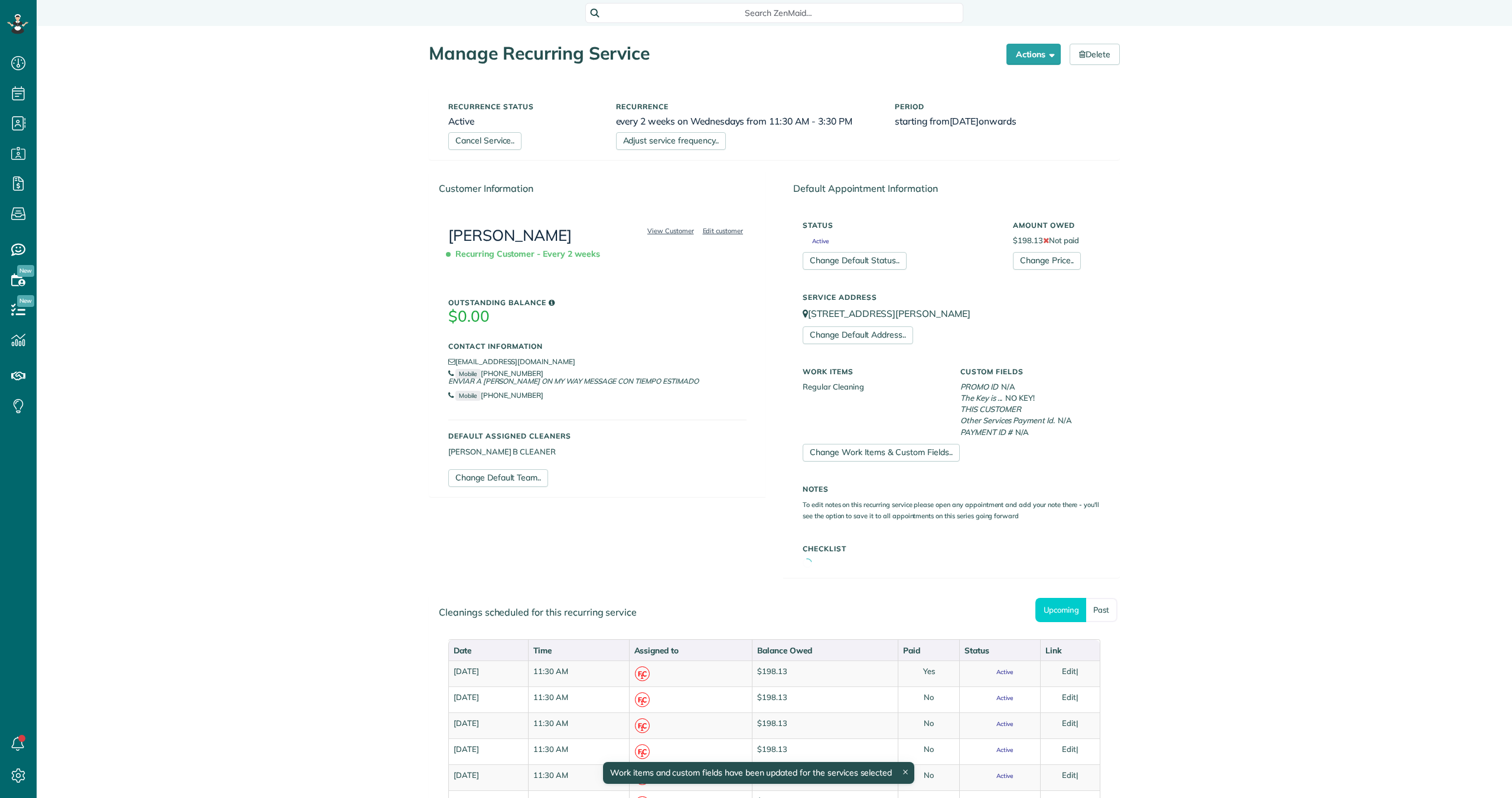
scroll to position [5, 5]
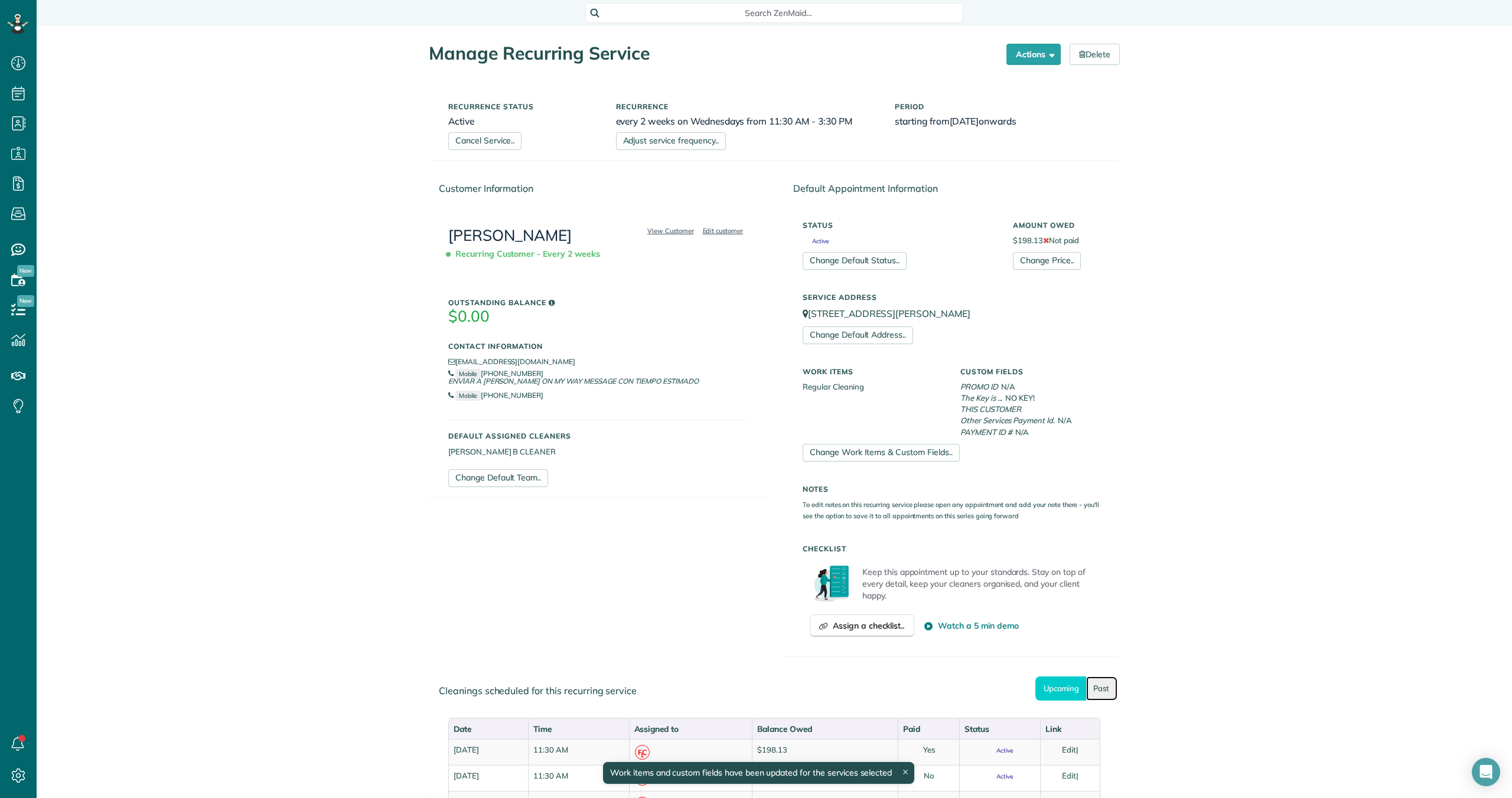
click at [1095, 692] on link "Past" at bounding box center [1102, 689] width 31 height 24
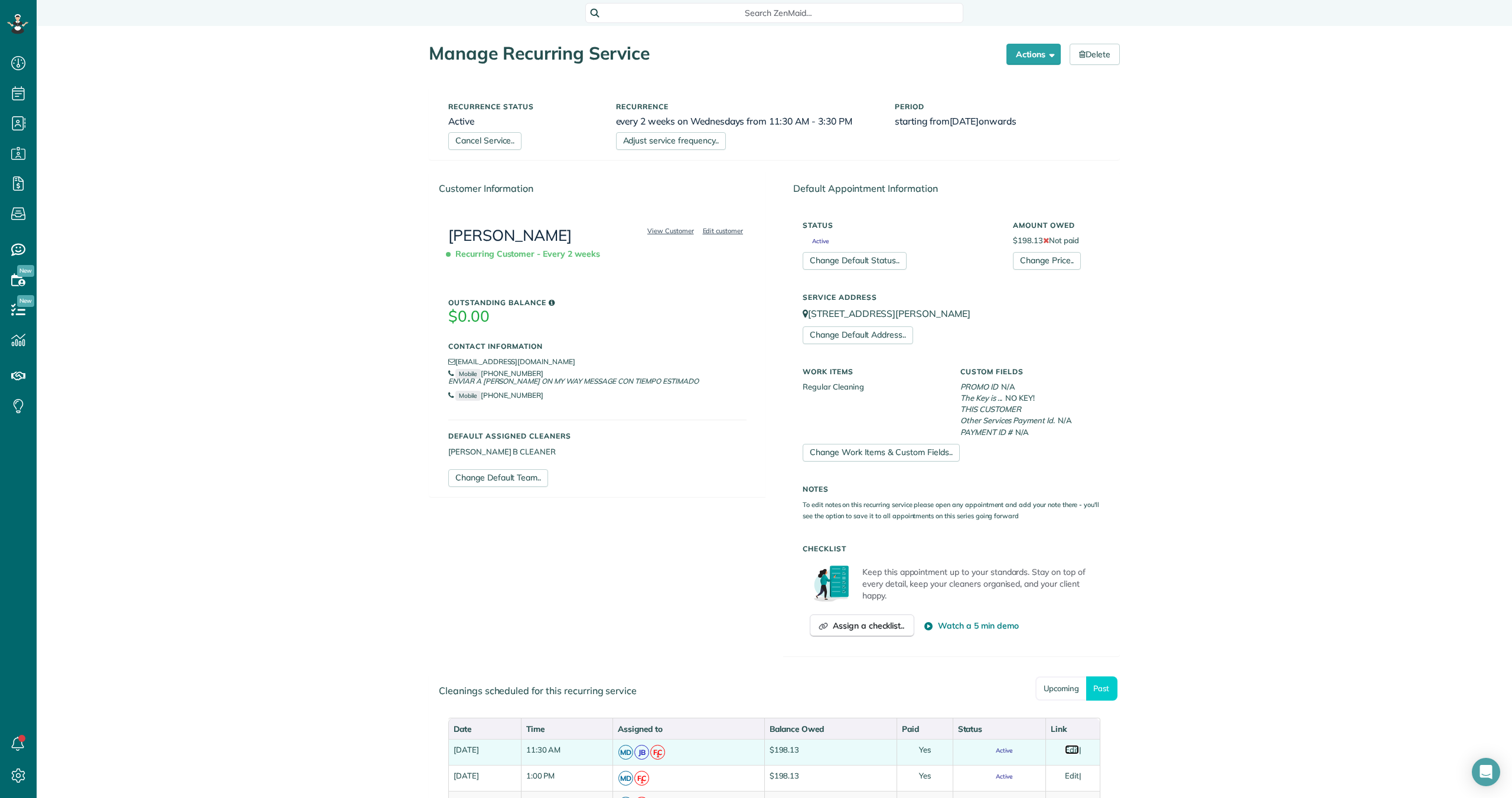
click at [1077, 751] on link "Edit" at bounding box center [1072, 750] width 14 height 9
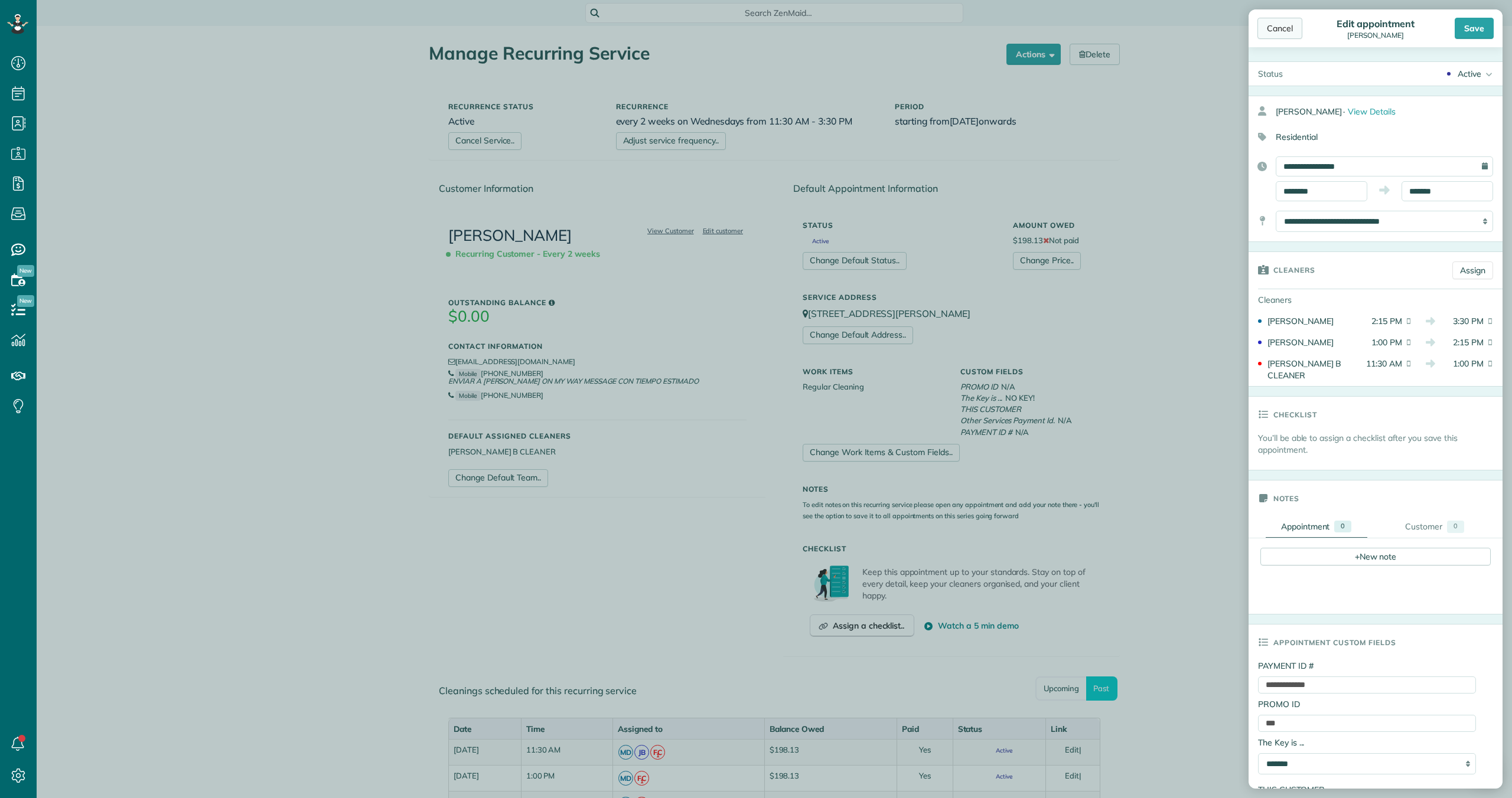
click at [1282, 30] on div "Cancel" at bounding box center [1279, 29] width 45 height 21
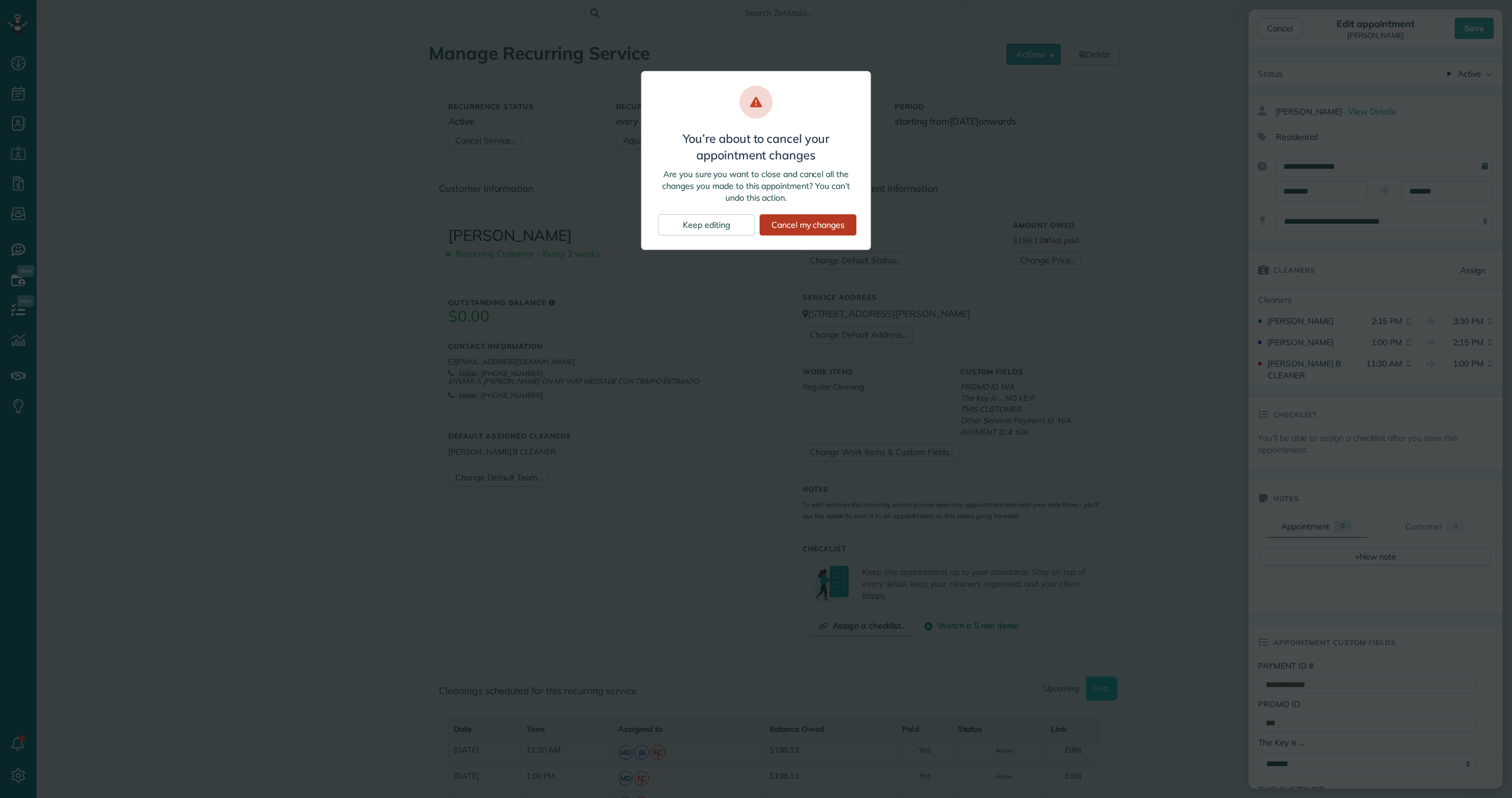
click at [784, 227] on div "Cancel my changes" at bounding box center [808, 225] width 97 height 21
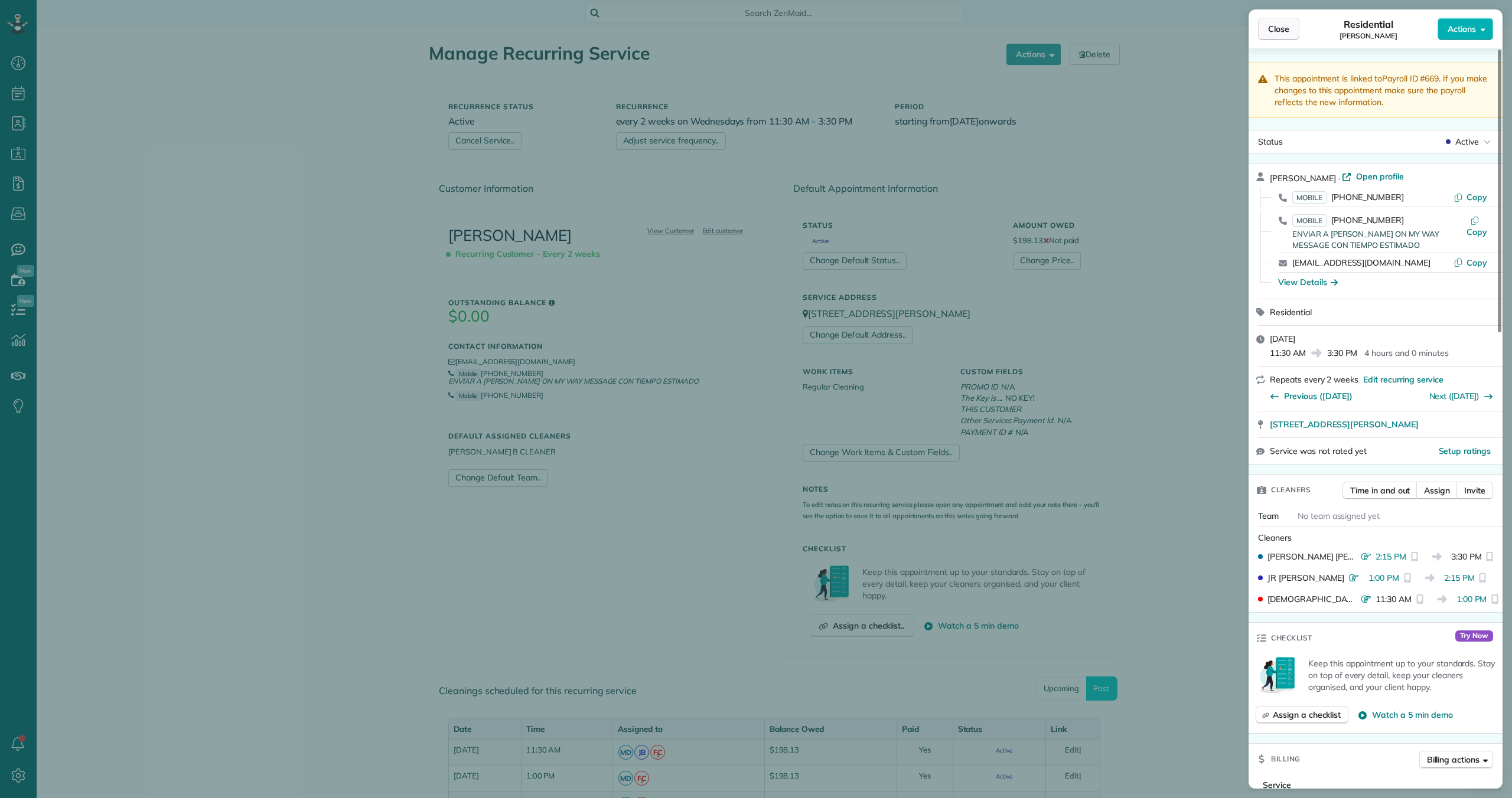
click at [1283, 27] on span "Close" at bounding box center [1279, 29] width 21 height 12
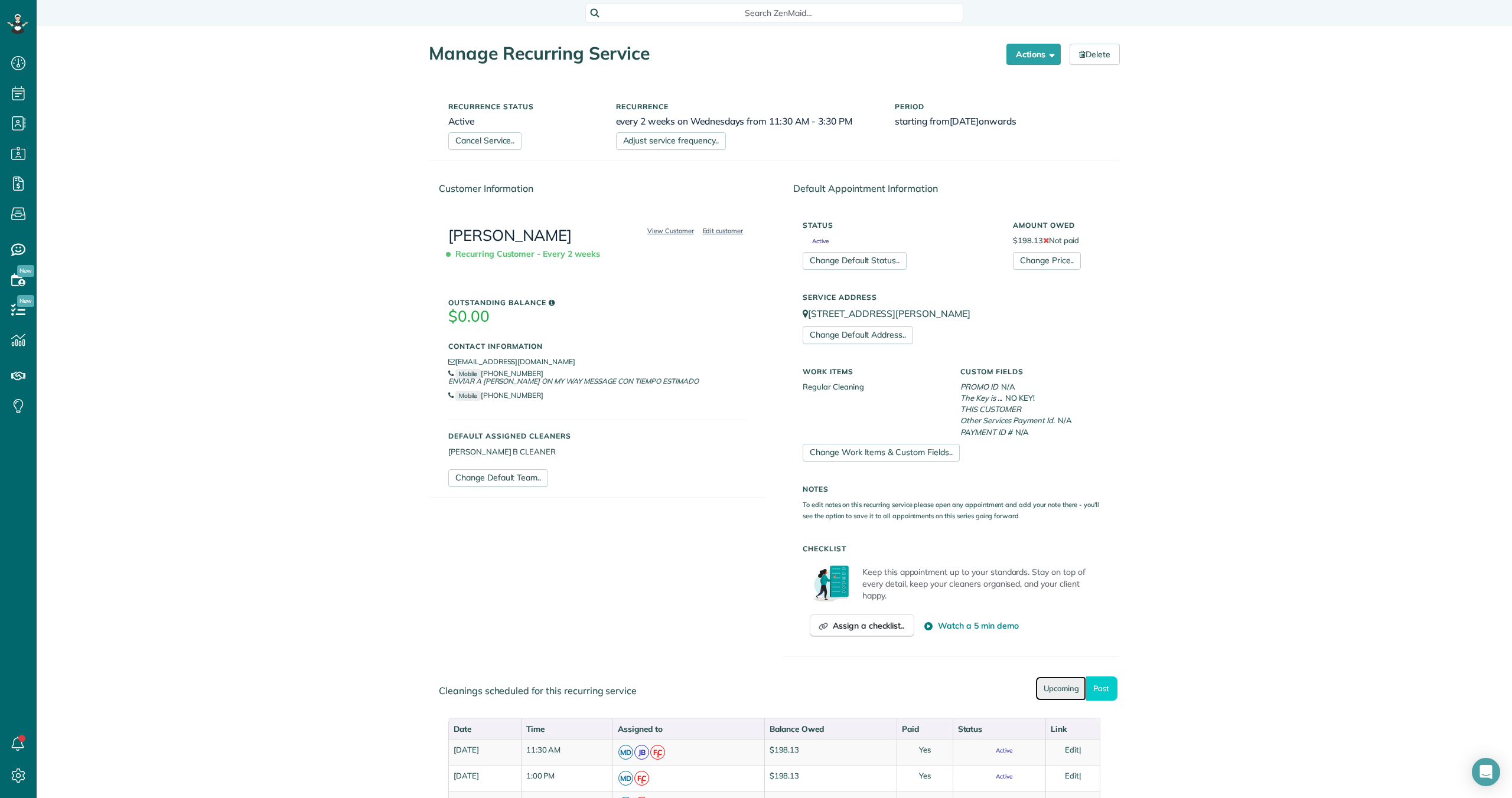
click at [1049, 690] on link "Upcoming" at bounding box center [1060, 689] width 51 height 24
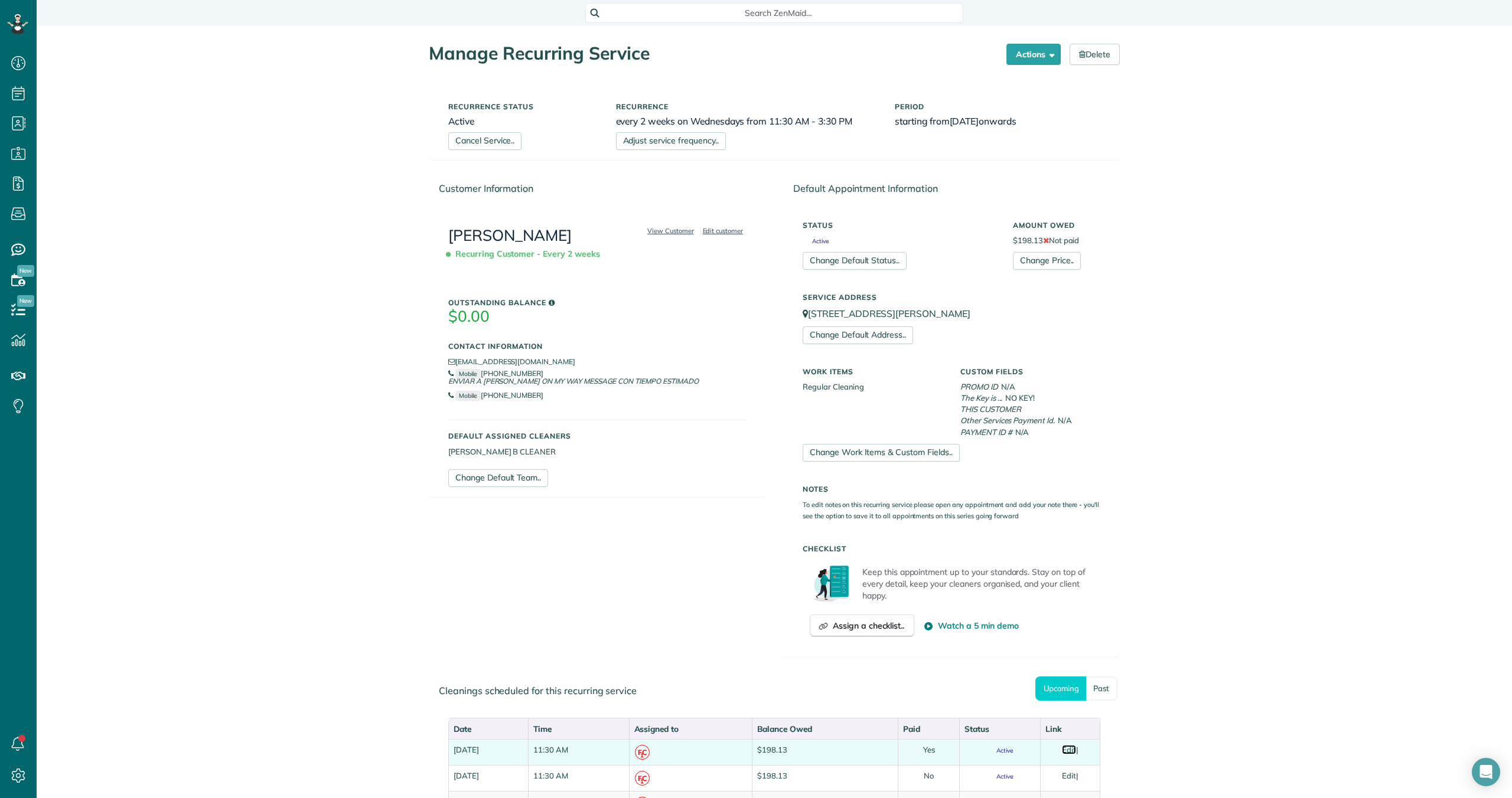
click at [1075, 750] on link "Edit" at bounding box center [1069, 750] width 14 height 9
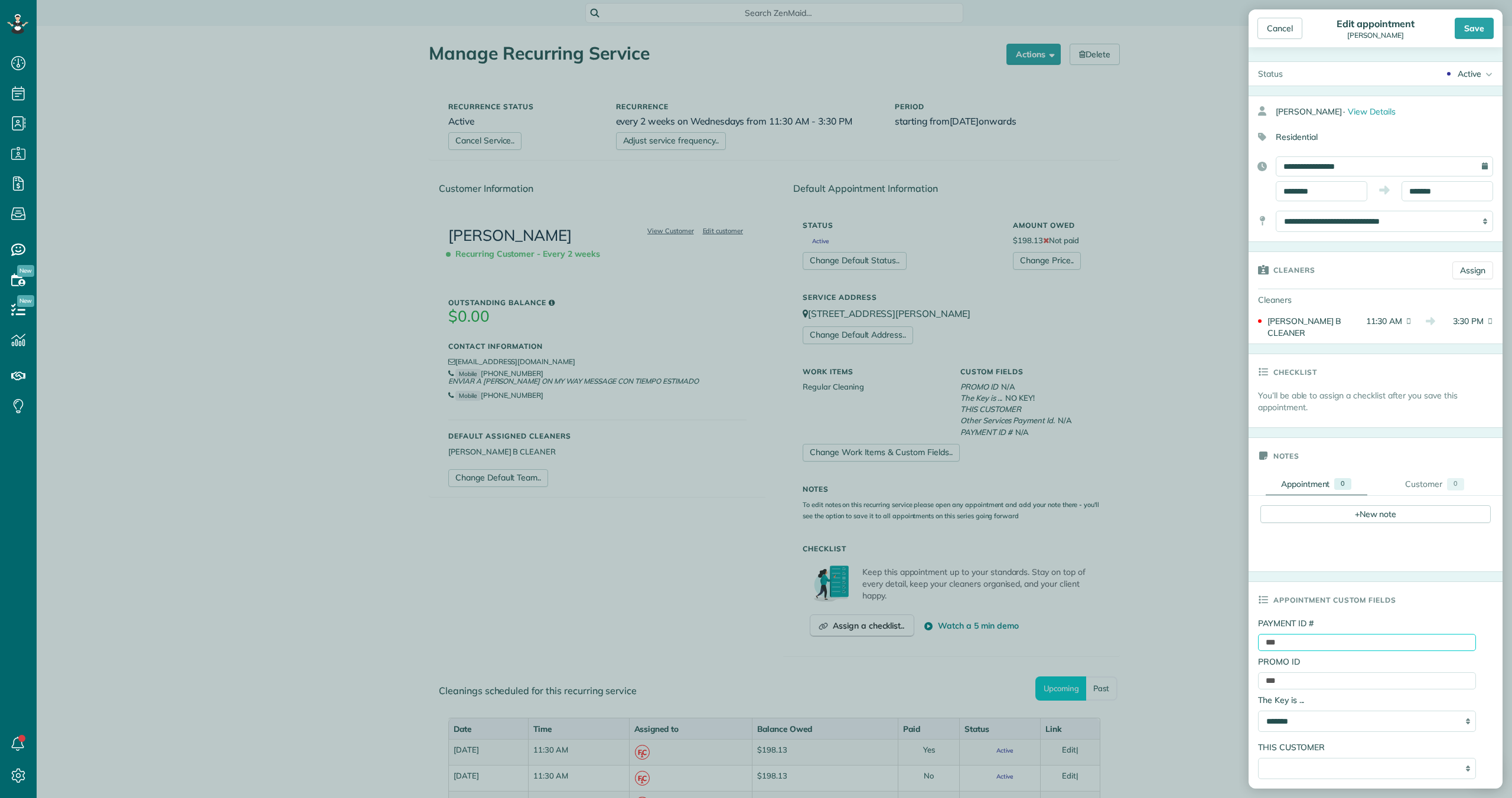
drag, startPoint x: 1289, startPoint y: 634, endPoint x: 1258, endPoint y: 634, distance: 31.0
click at [1258, 634] on input "***" at bounding box center [1367, 643] width 218 height 17
paste input "**********"
type input "**********"
click at [1478, 29] on div "Save" at bounding box center [1473, 29] width 39 height 21
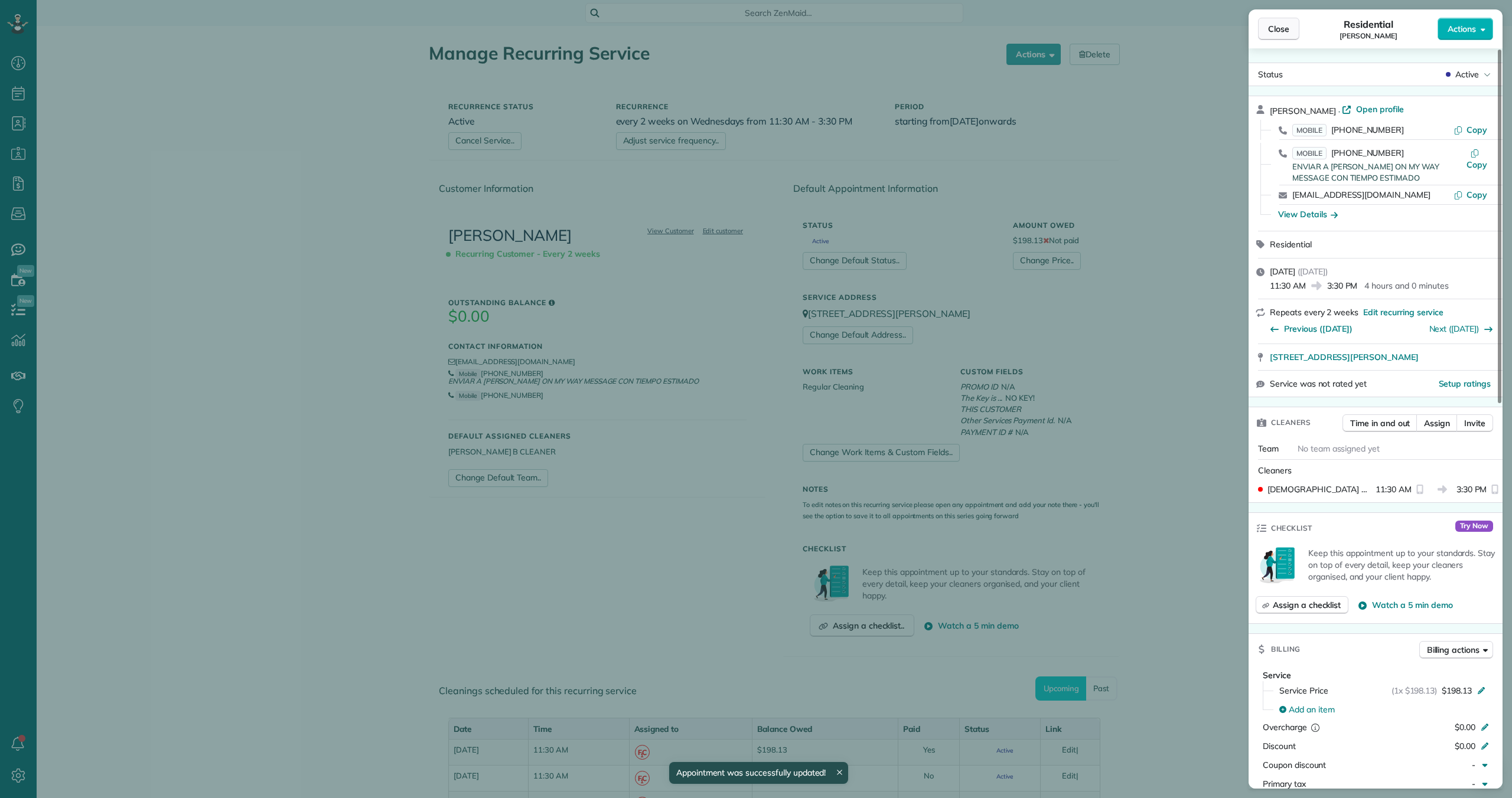
click at [1269, 28] on span "Close" at bounding box center [1279, 29] width 21 height 12
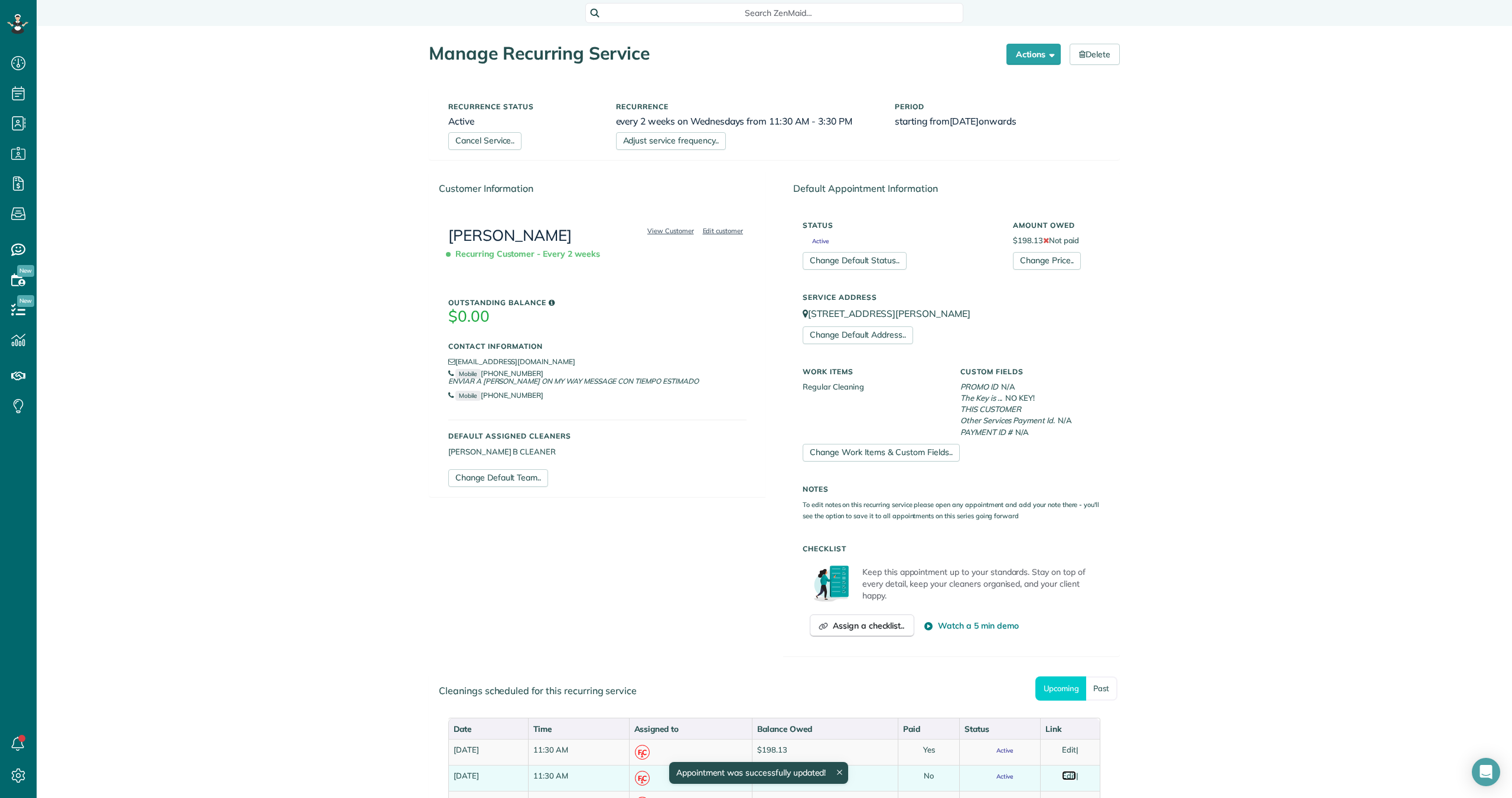
click at [1075, 774] on link "Edit" at bounding box center [1069, 775] width 14 height 9
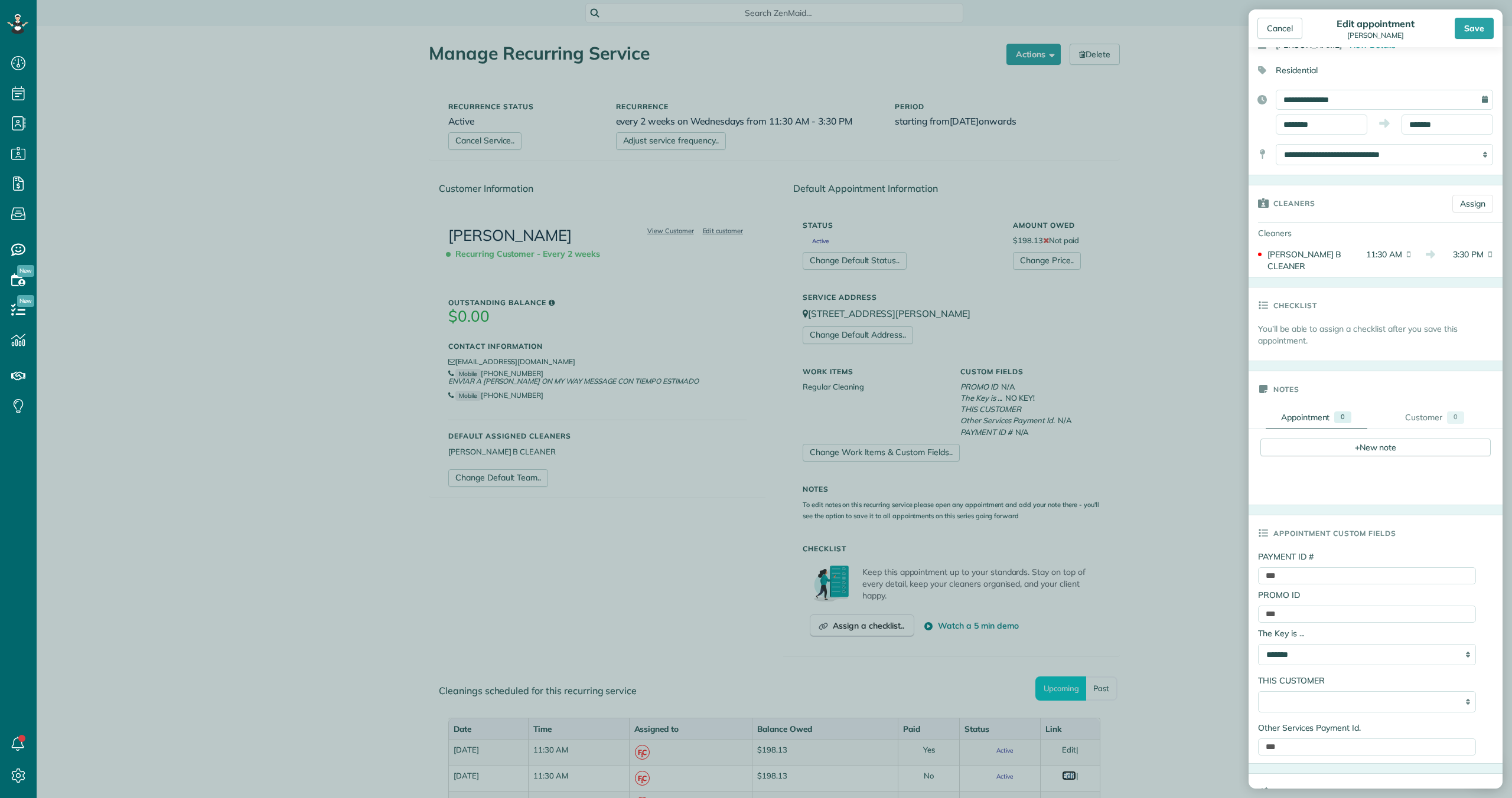
scroll to position [82, 0]
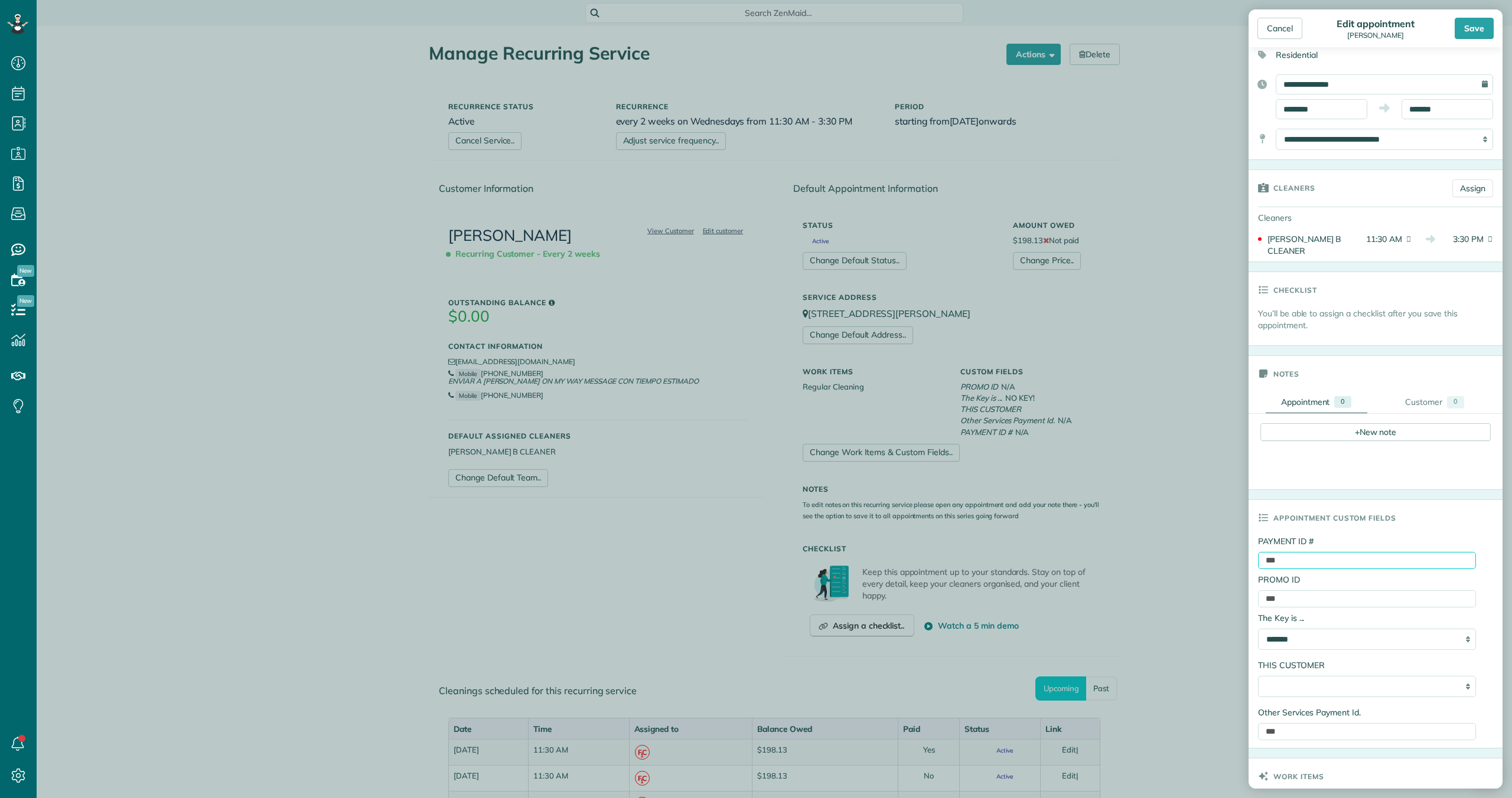
drag, startPoint x: 1282, startPoint y: 553, endPoint x: 1255, endPoint y: 551, distance: 27.1
click at [1253, 552] on div "**********" at bounding box center [1375, 642] width 254 height 213
paste input "**********"
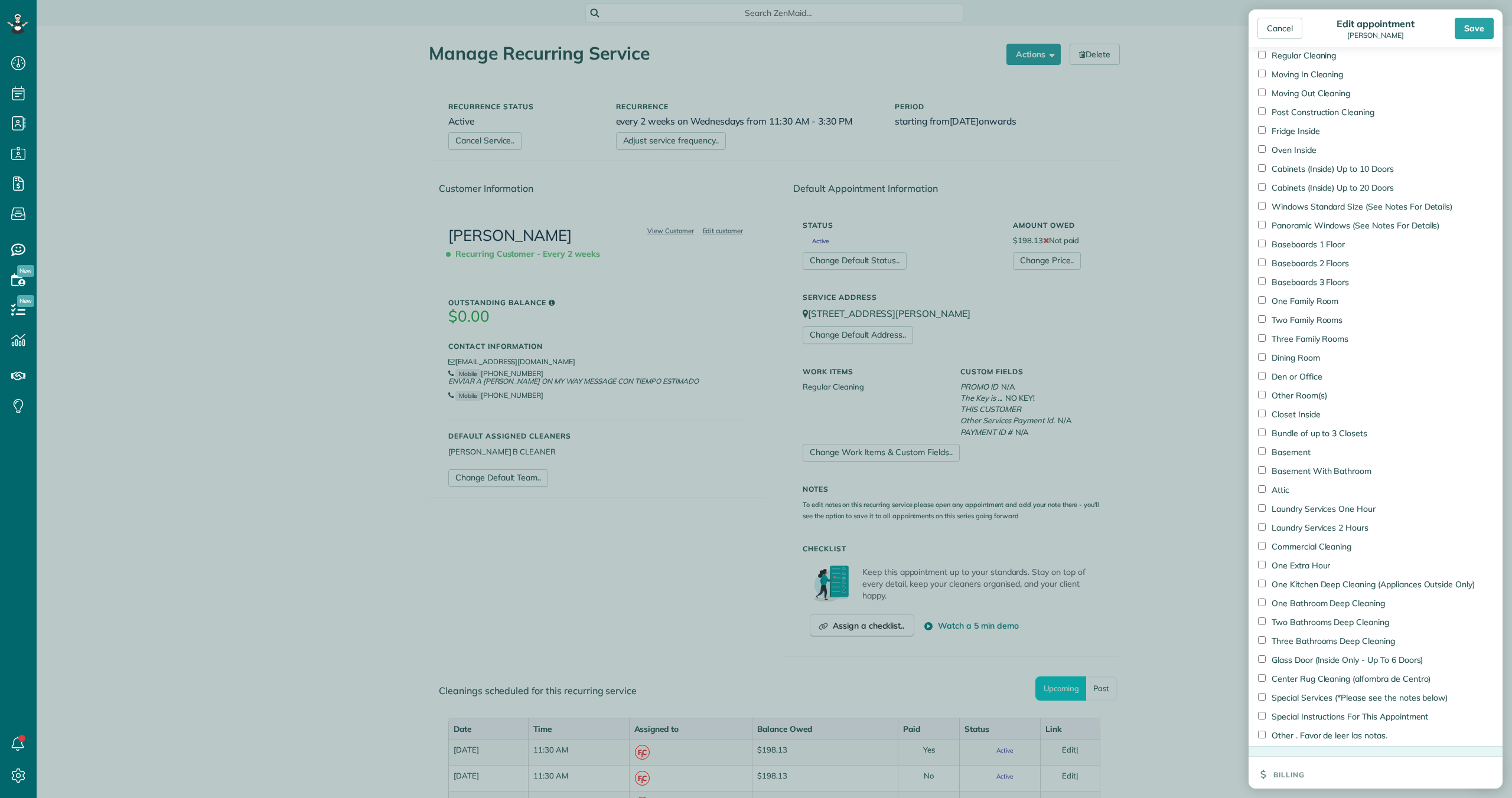
scroll to position [951, 0]
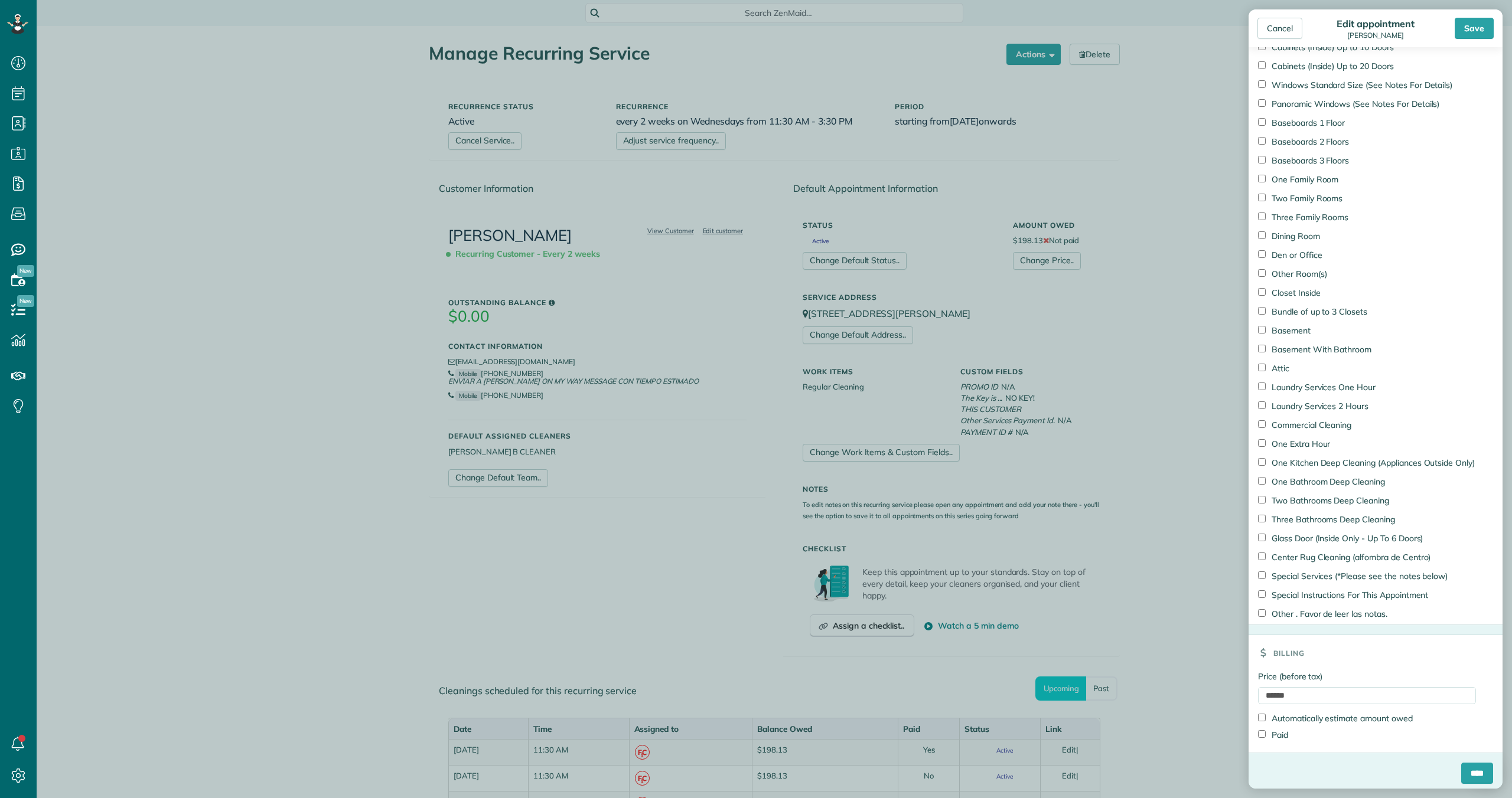
type input "**********"
click at [1477, 770] on input "****" at bounding box center [1476, 774] width 32 height 21
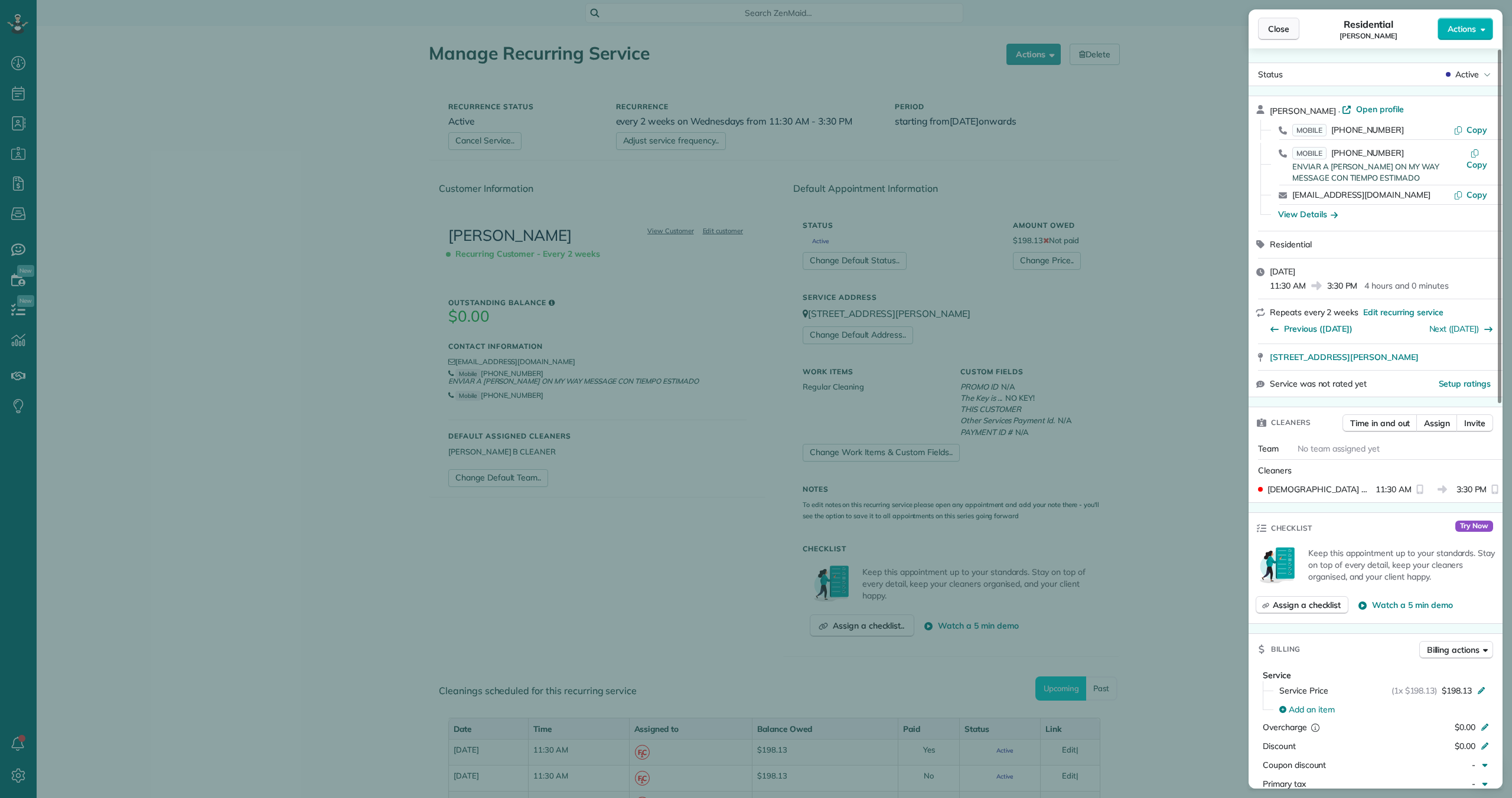
click at [1279, 28] on span "Close" at bounding box center [1279, 29] width 21 height 12
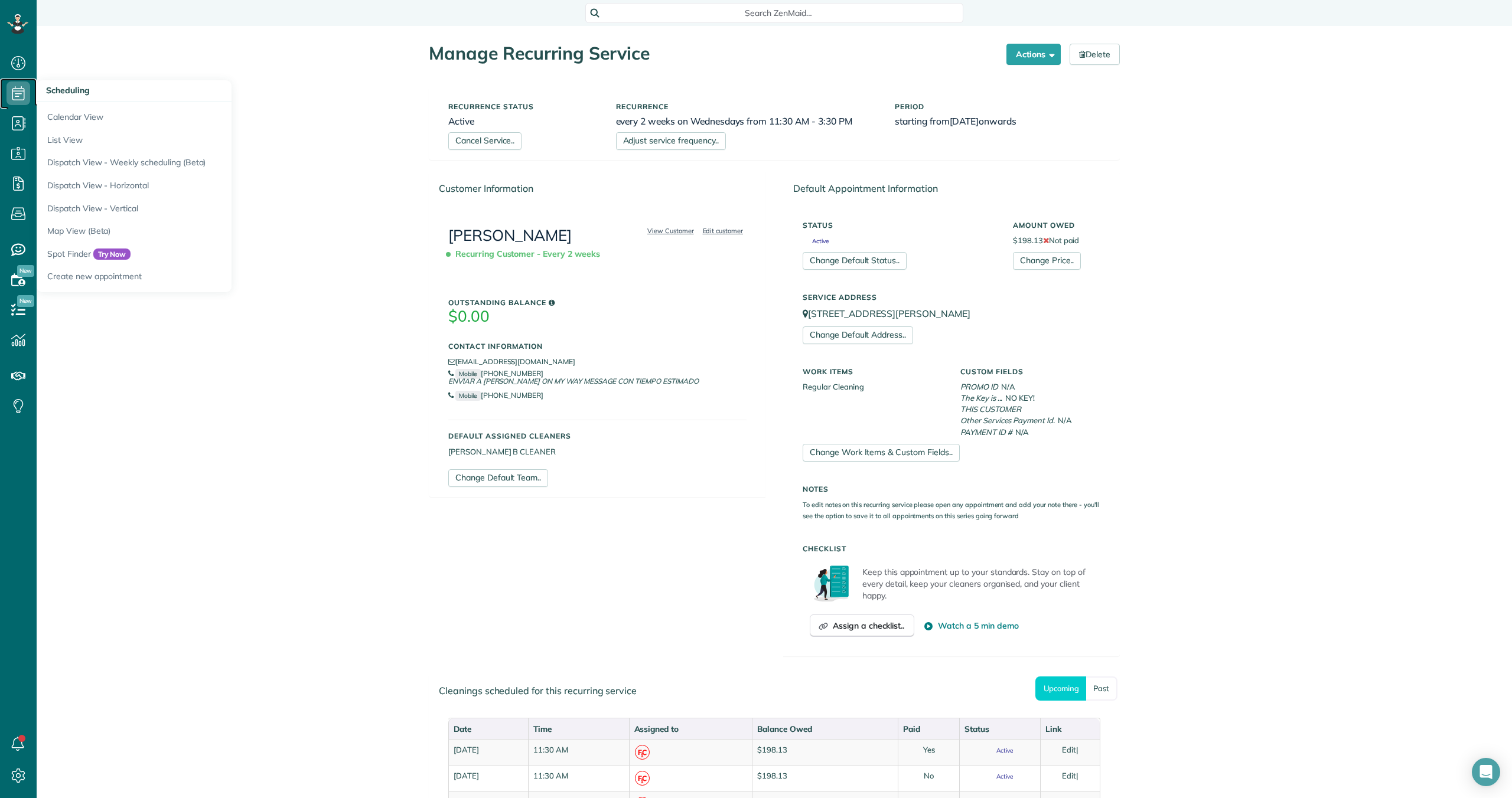
click at [20, 95] on icon at bounding box center [18, 93] width 24 height 24
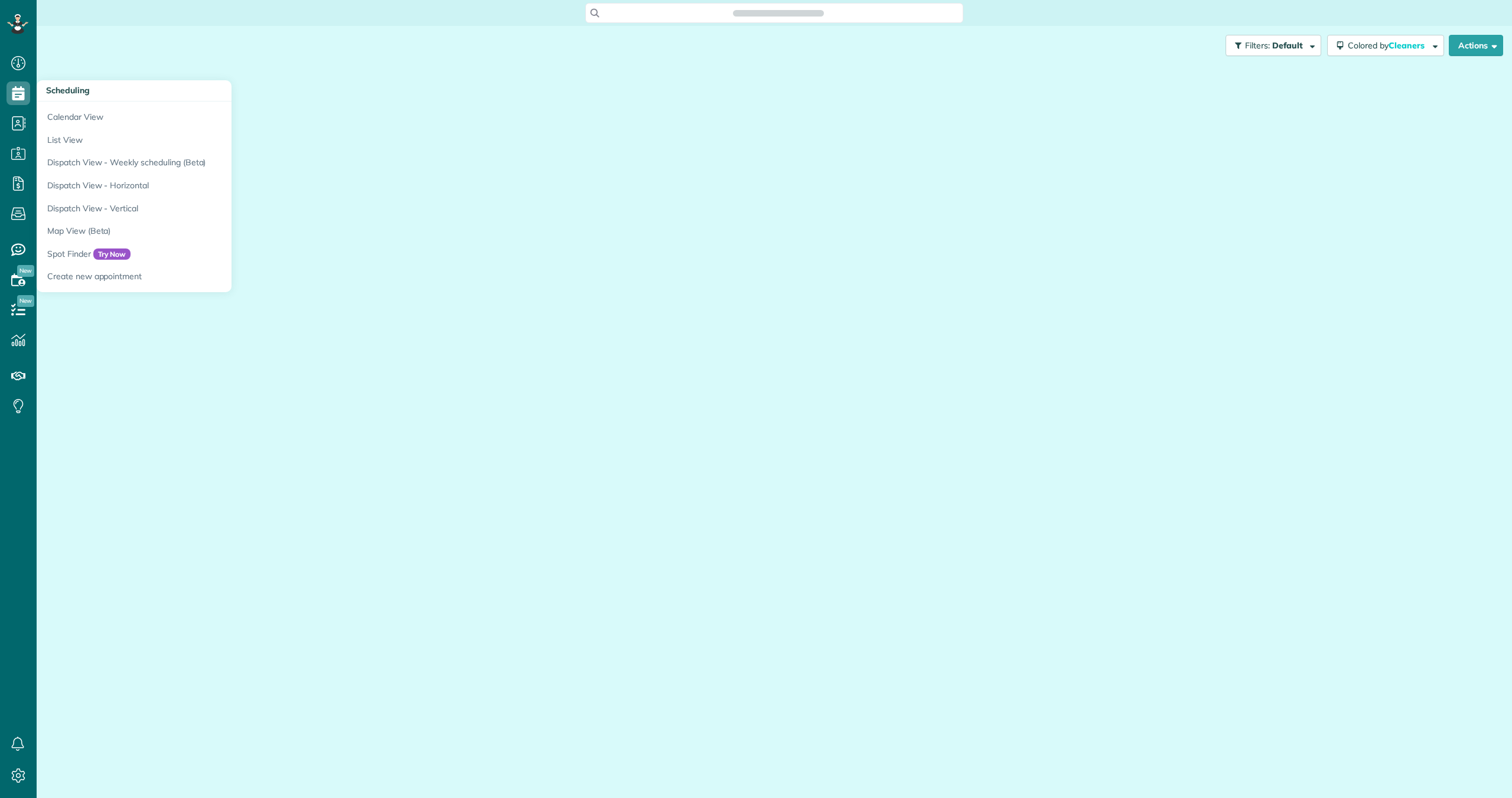
scroll to position [5, 5]
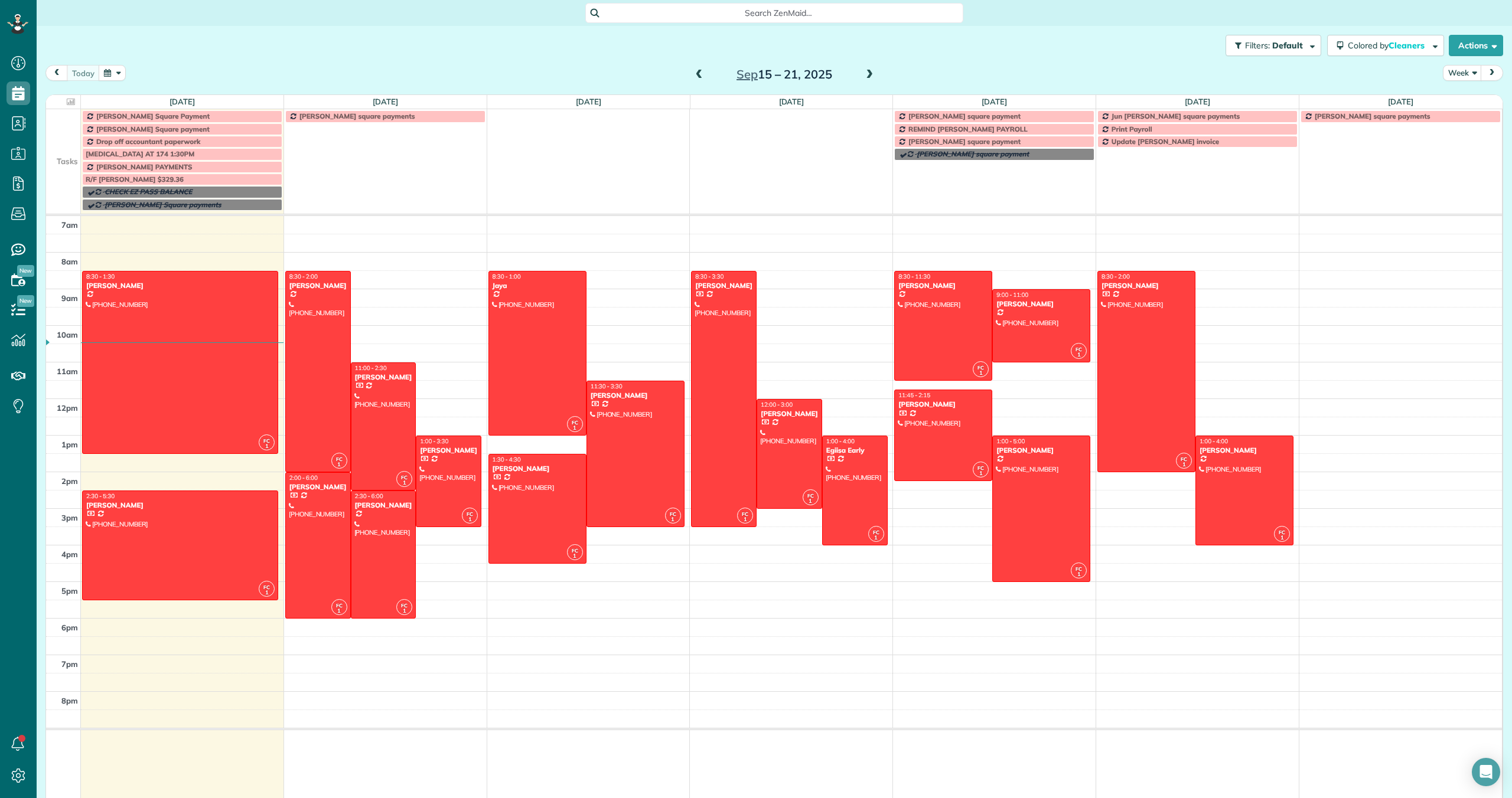
click at [867, 72] on span at bounding box center [869, 75] width 13 height 11
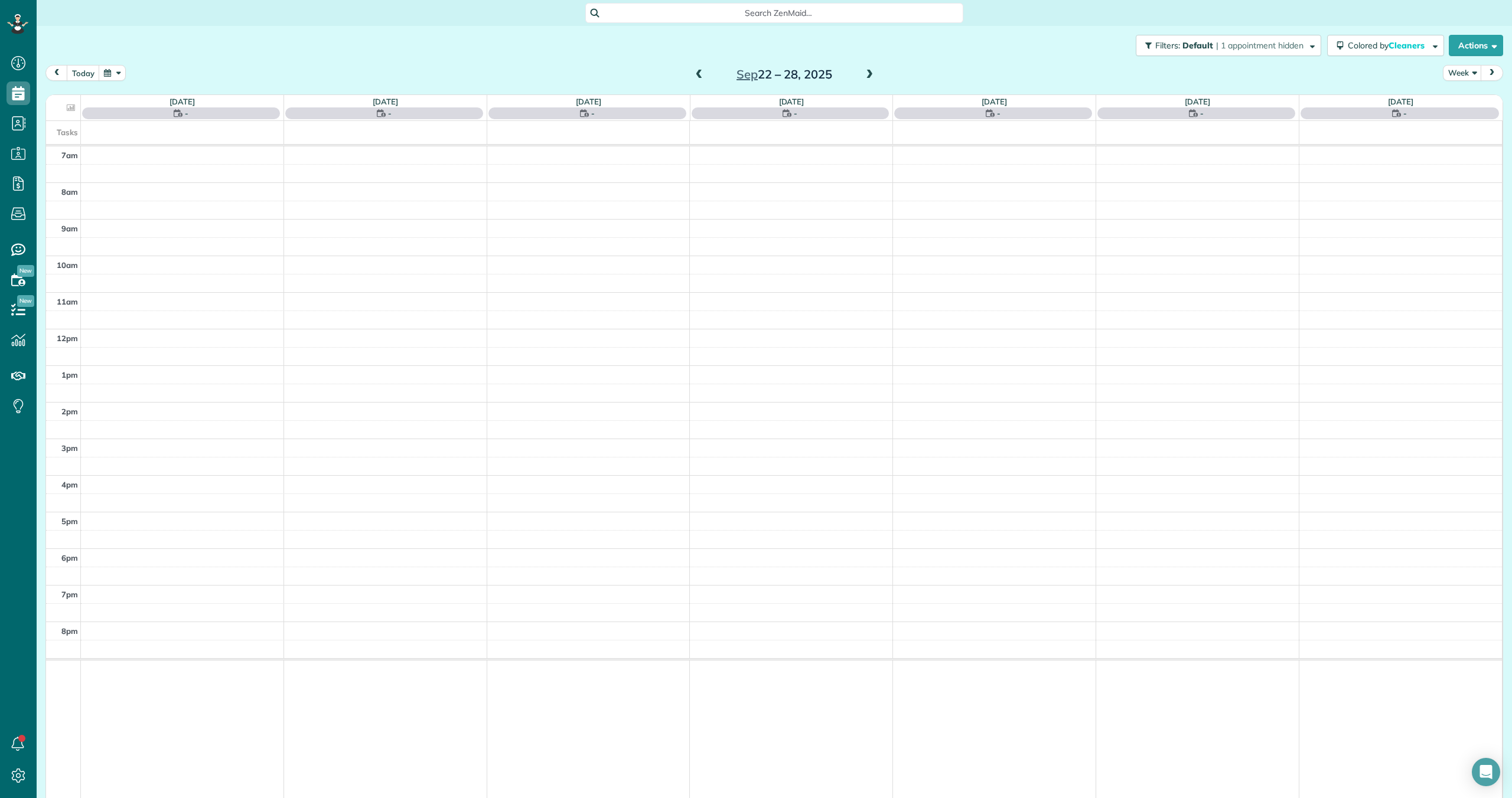
click at [867, 72] on span at bounding box center [869, 75] width 13 height 11
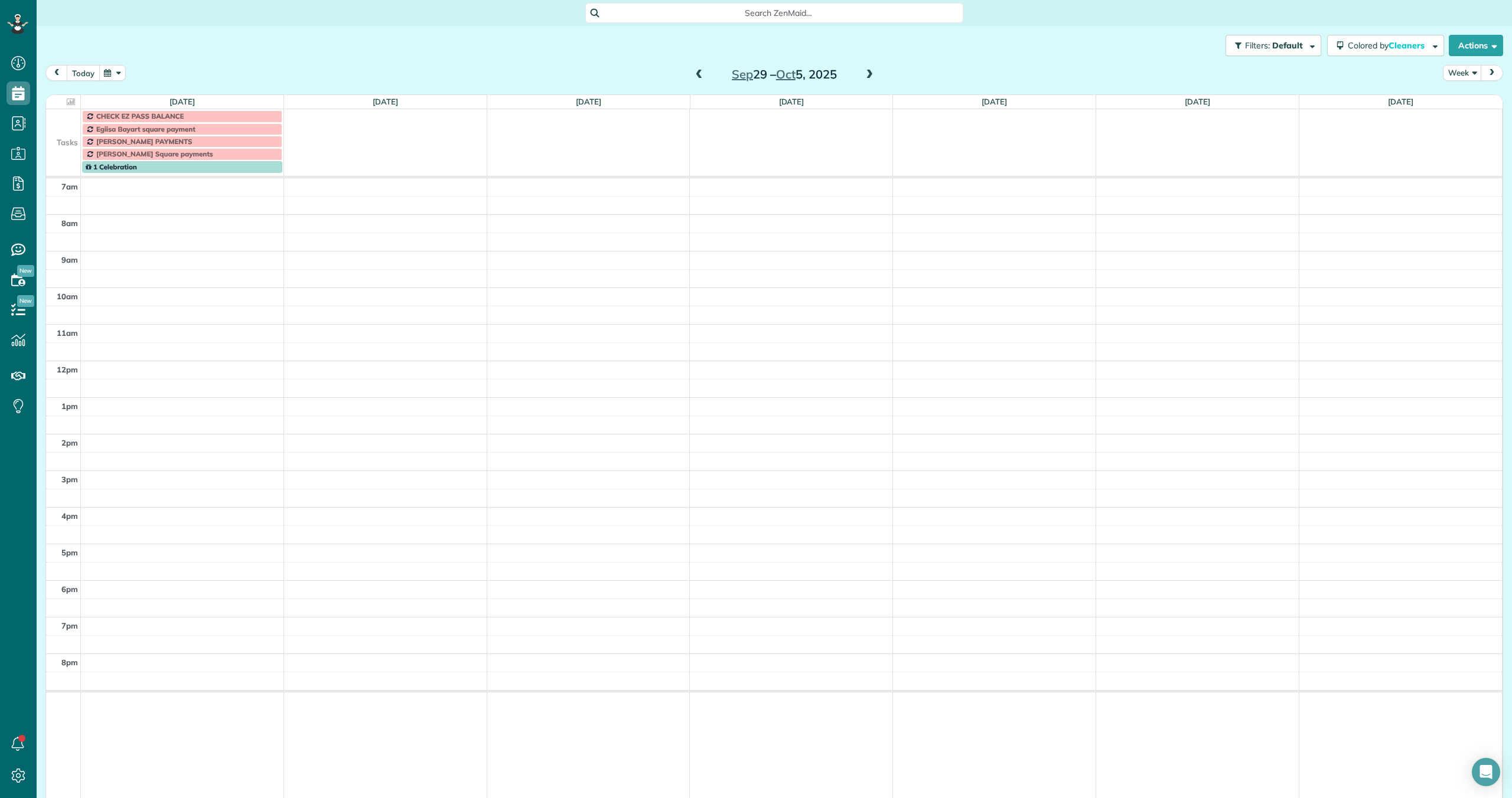
click at [83, 73] on button "today" at bounding box center [83, 73] width 33 height 16
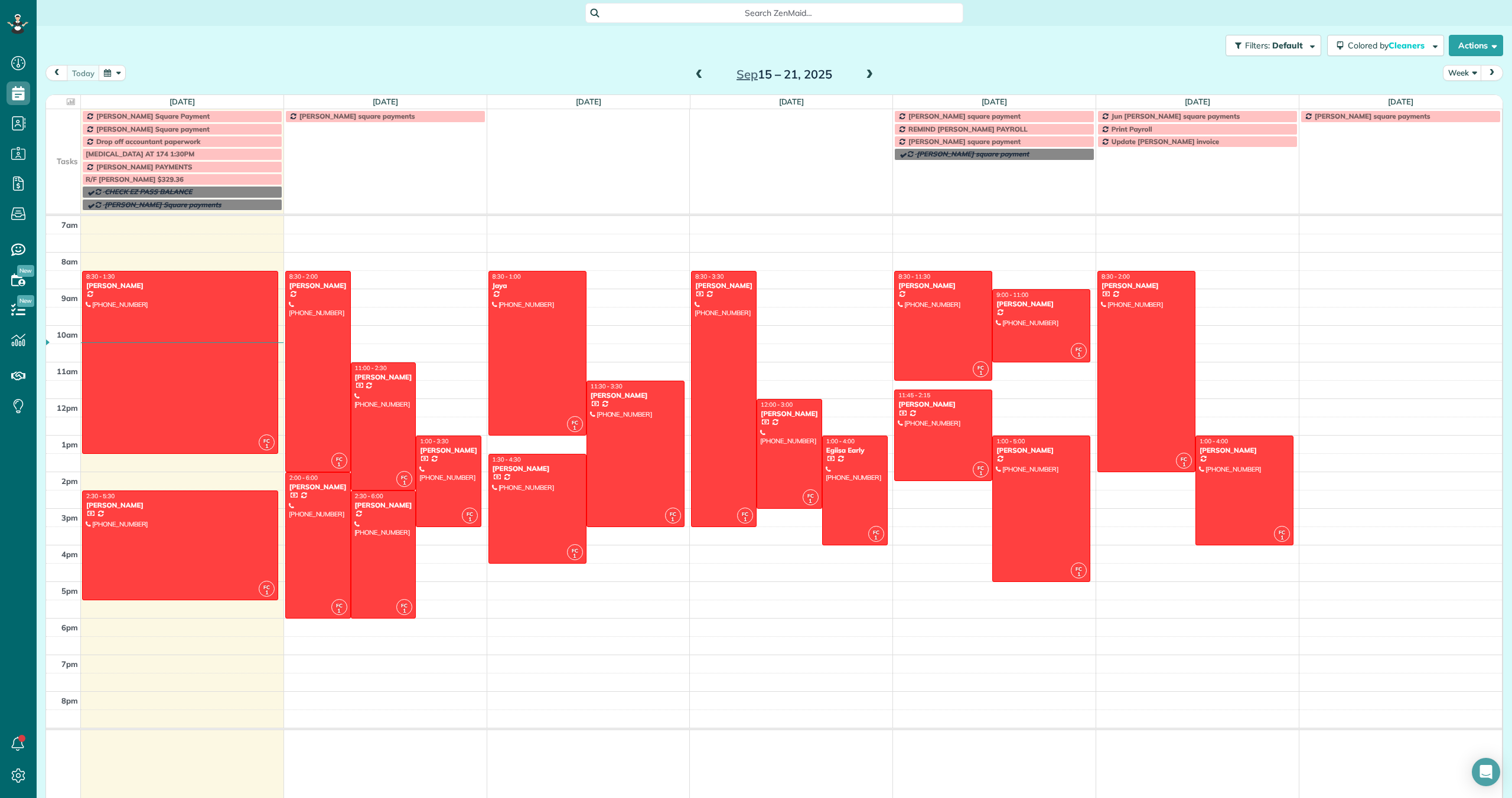
click at [869, 71] on span at bounding box center [869, 75] width 13 height 11
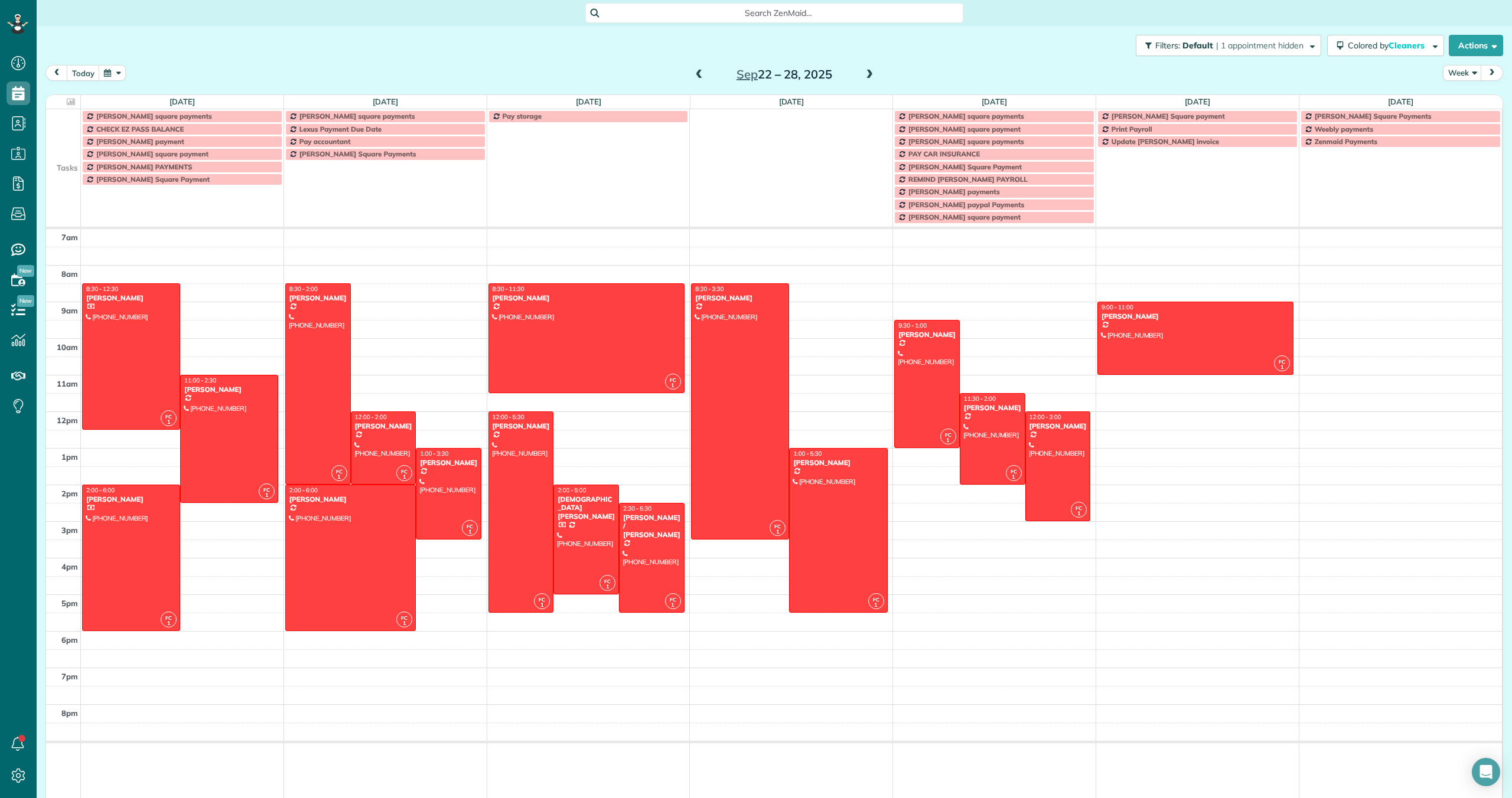
click at [869, 71] on span at bounding box center [869, 75] width 13 height 11
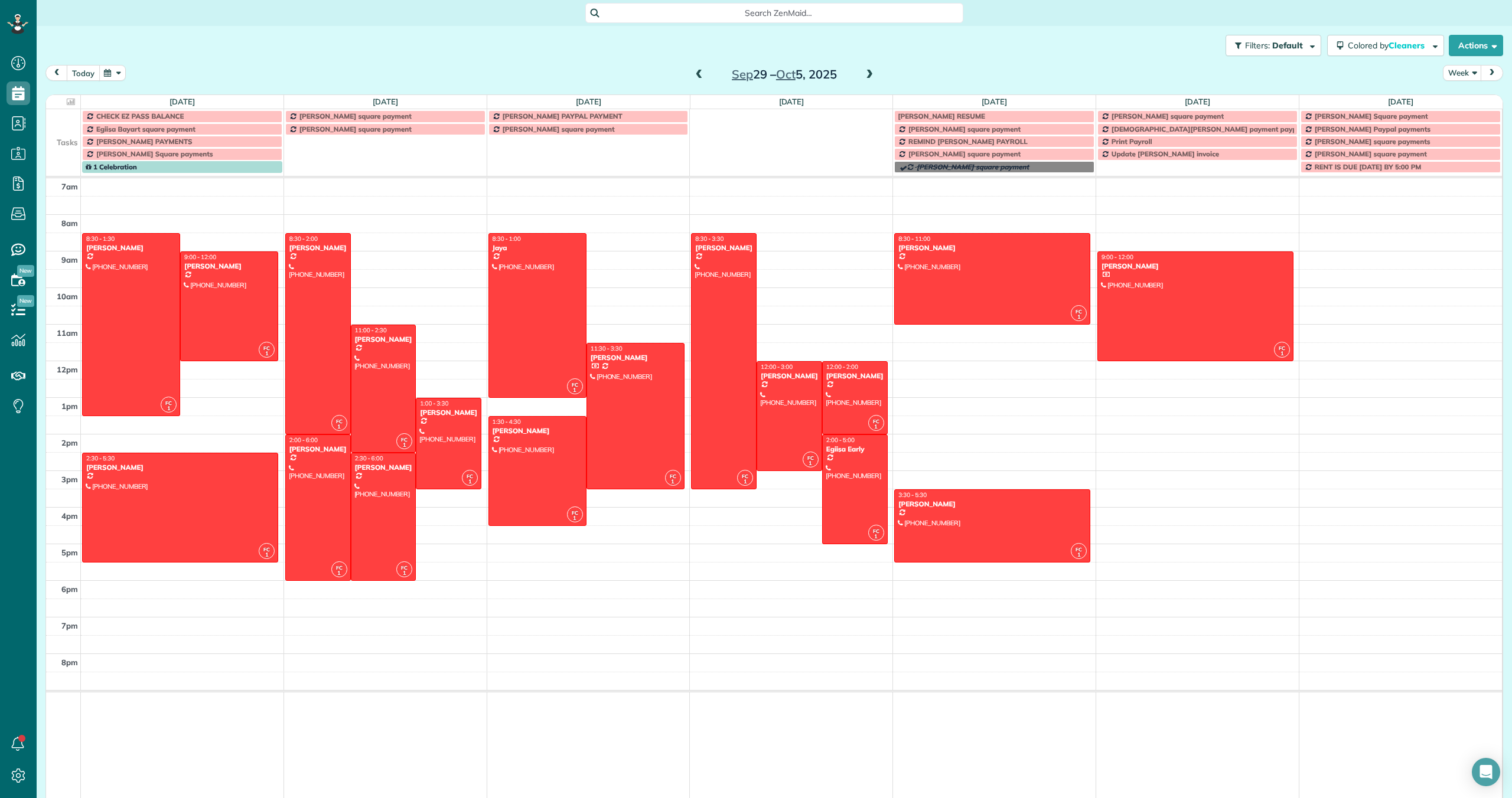
click at [84, 68] on button "today" at bounding box center [83, 73] width 33 height 16
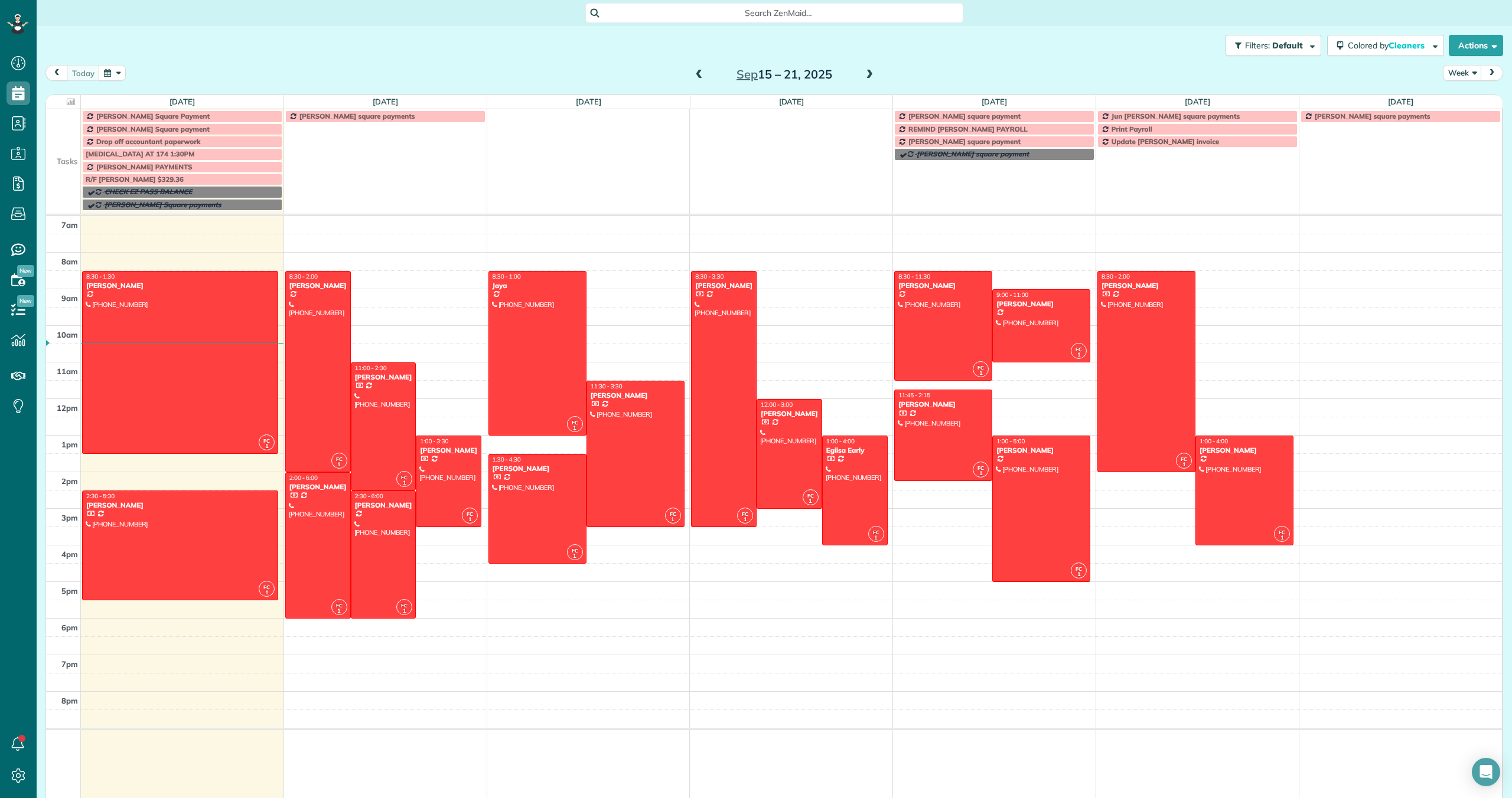
click at [694, 76] on span at bounding box center [699, 75] width 13 height 11
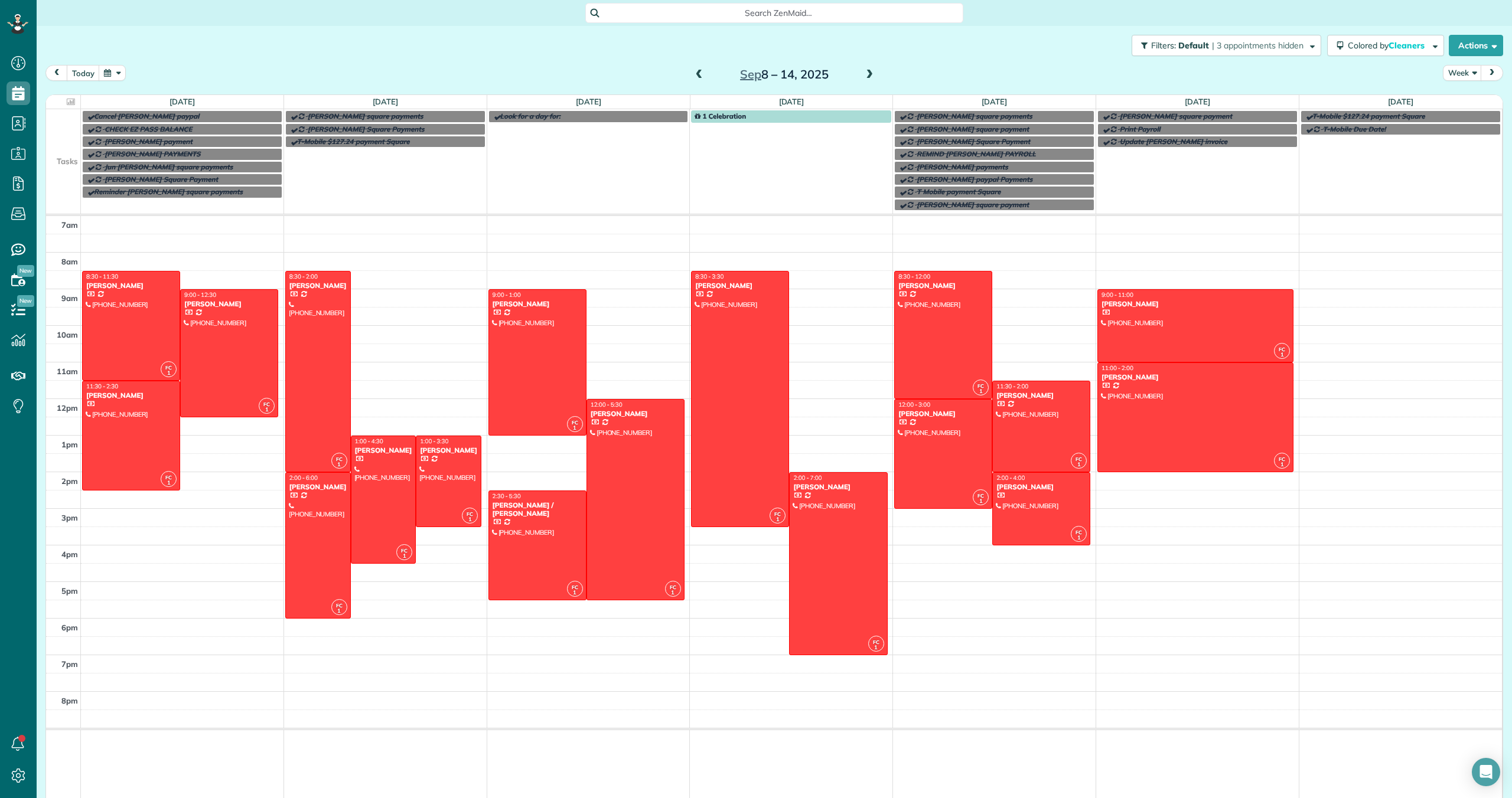
click at [868, 73] on span at bounding box center [869, 75] width 13 height 11
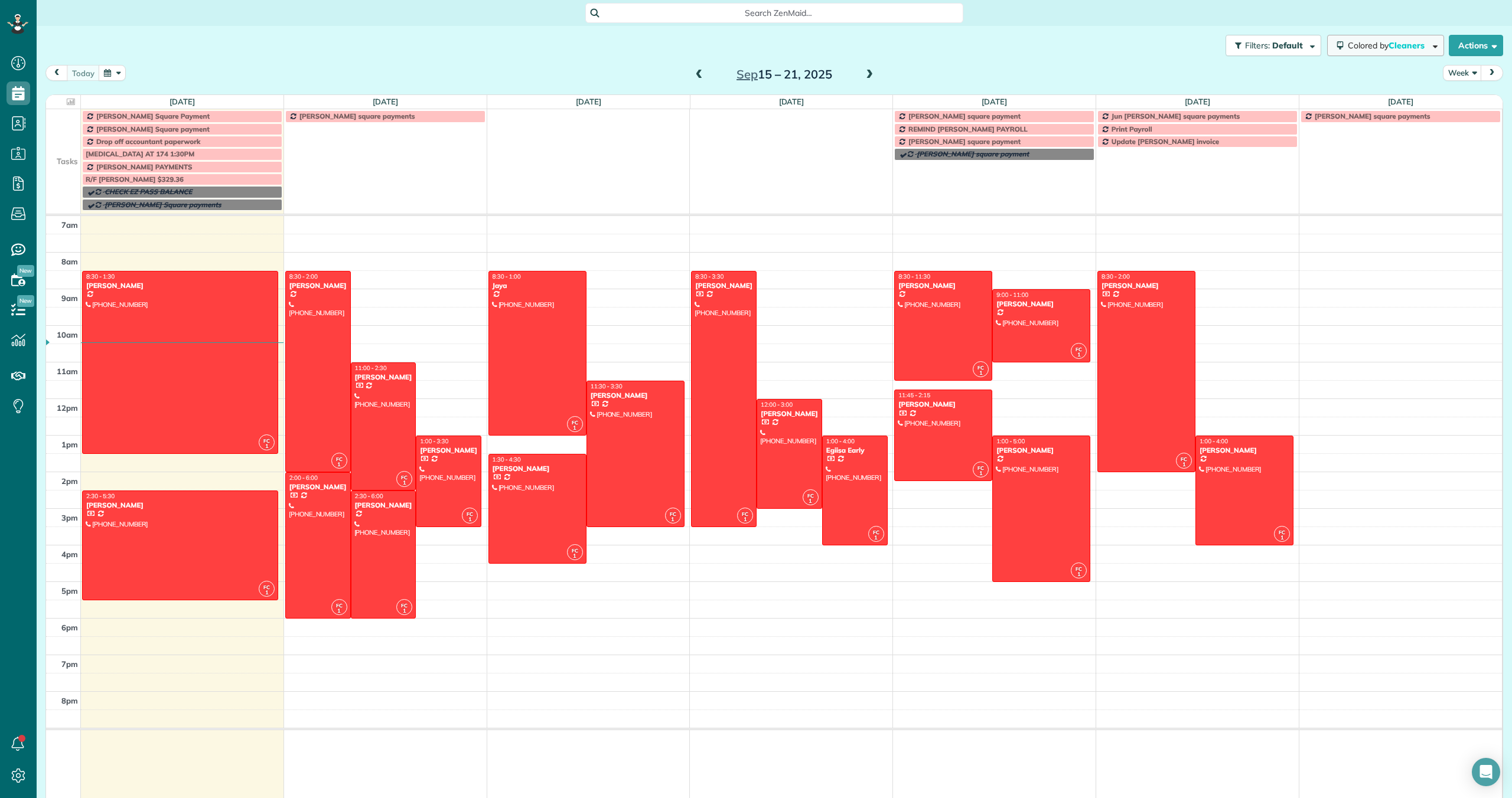
click at [1404, 46] on span "Cleaners" at bounding box center [1407, 45] width 38 height 11
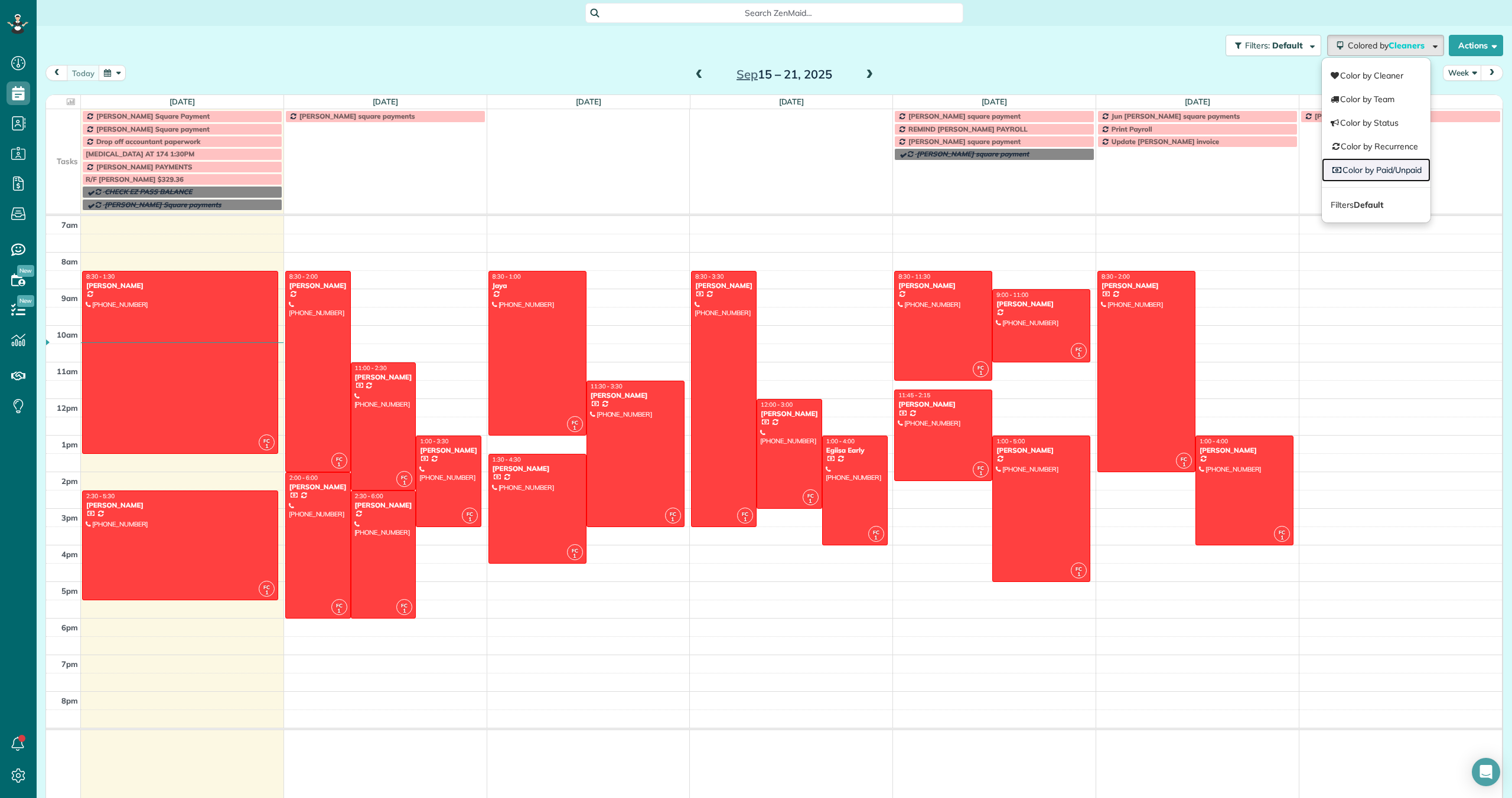
click at [1354, 170] on link "Color by Paid/Unpaid" at bounding box center [1376, 170] width 108 height 24
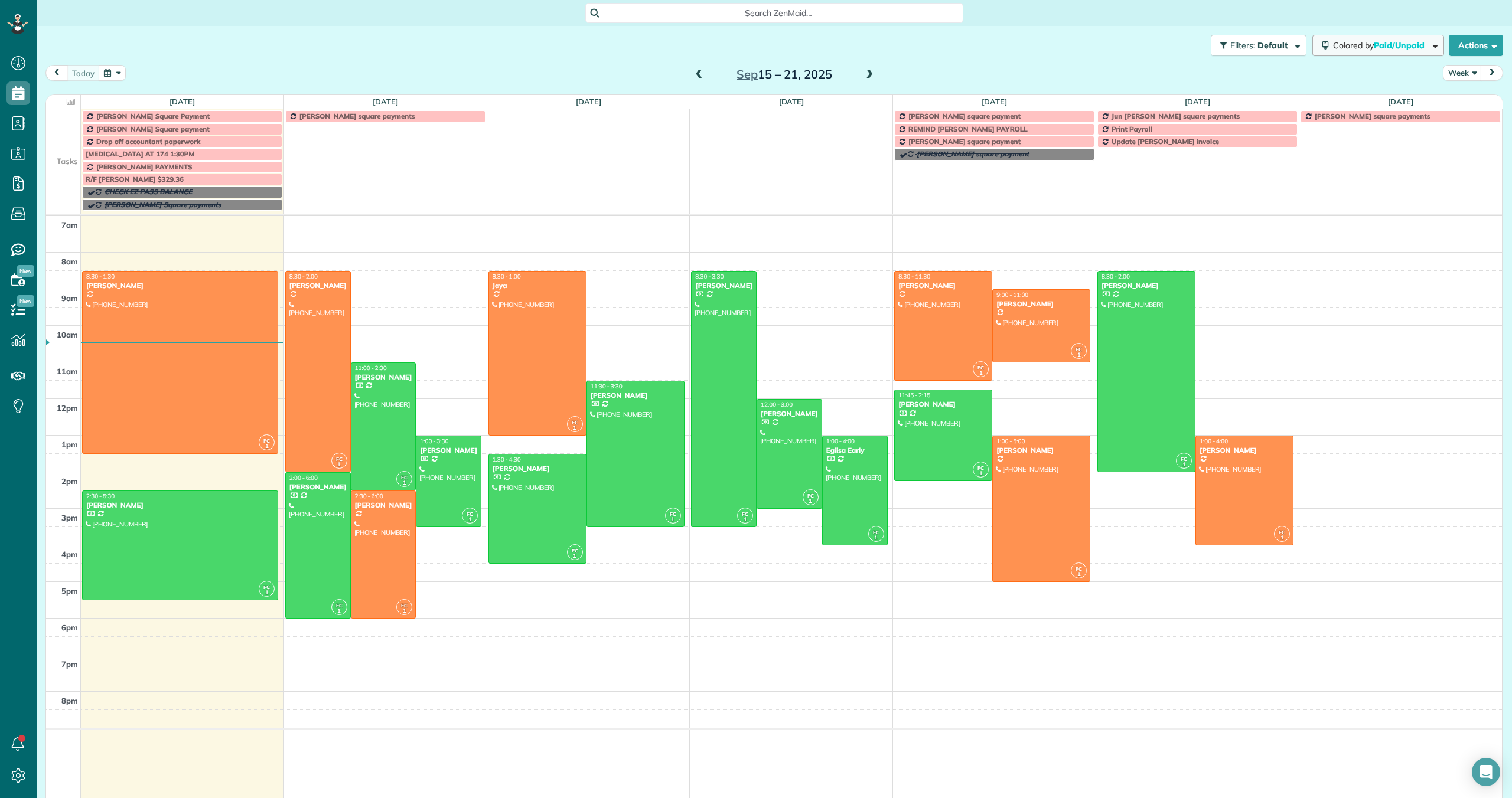
click at [1416, 47] on span "Paid/Unpaid" at bounding box center [1400, 45] width 53 height 11
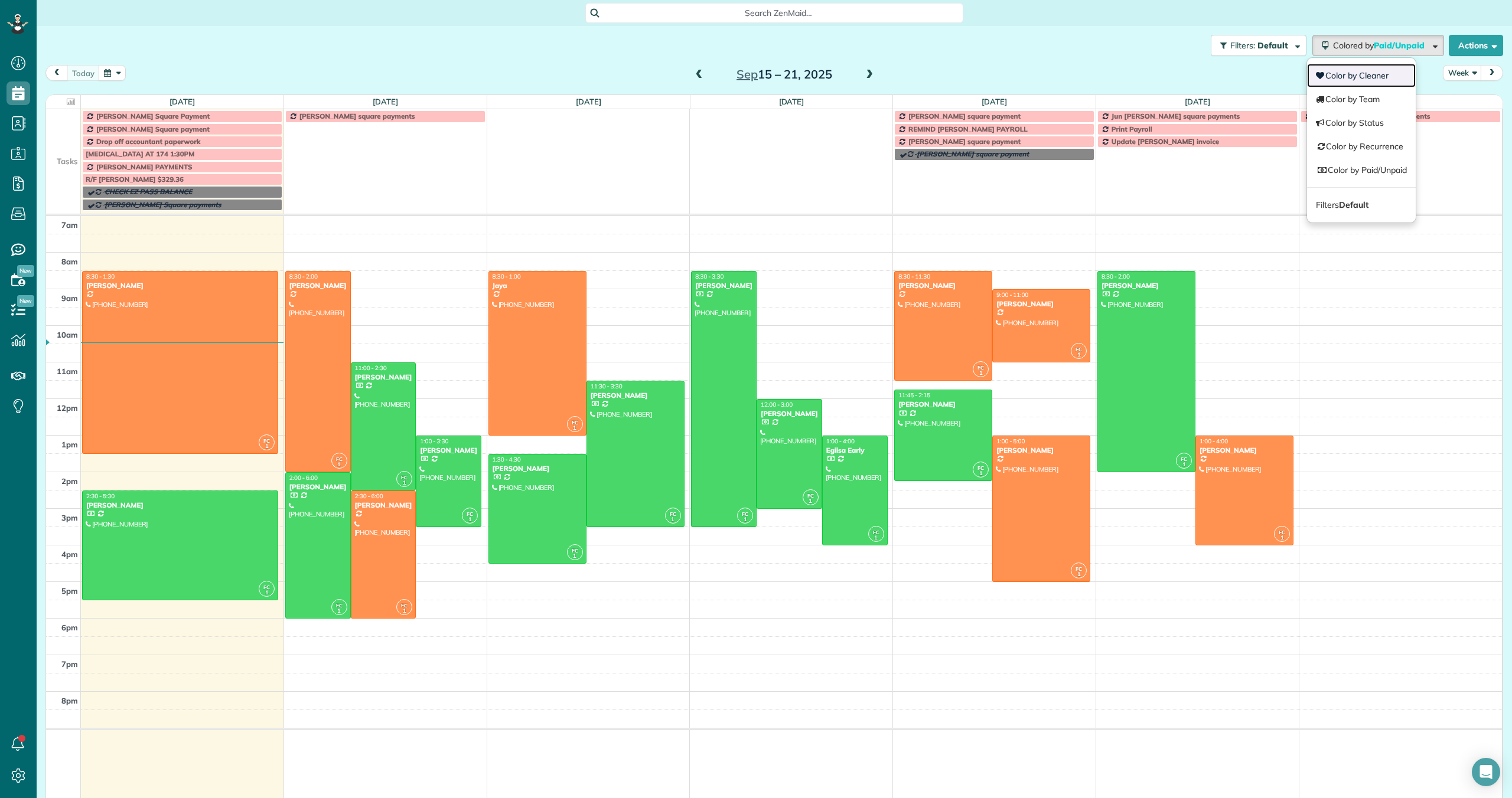
click at [1344, 71] on link "Color by Cleaner" at bounding box center [1361, 75] width 108 height 24
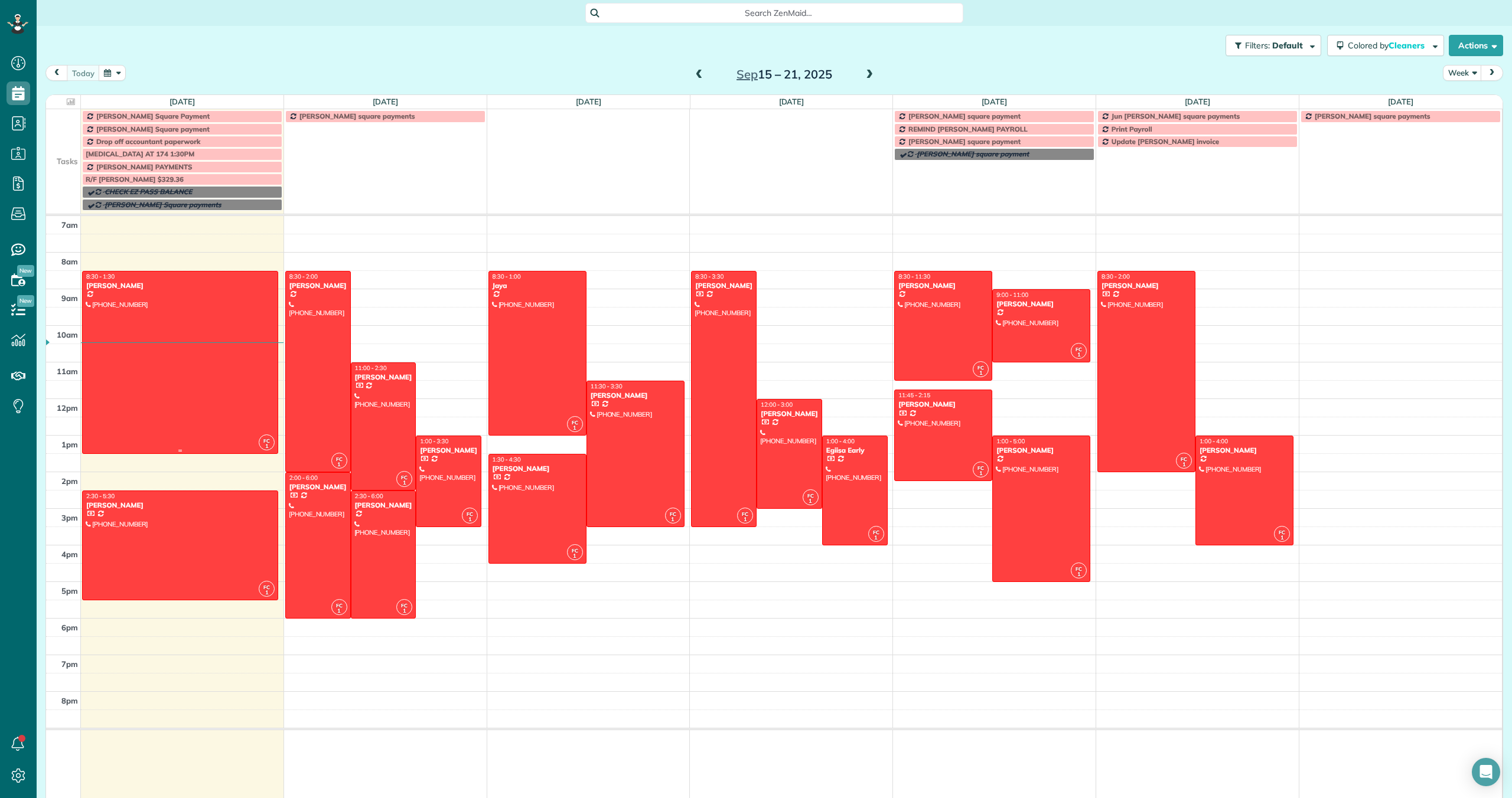
click at [225, 356] on div at bounding box center [180, 362] width 195 height 182
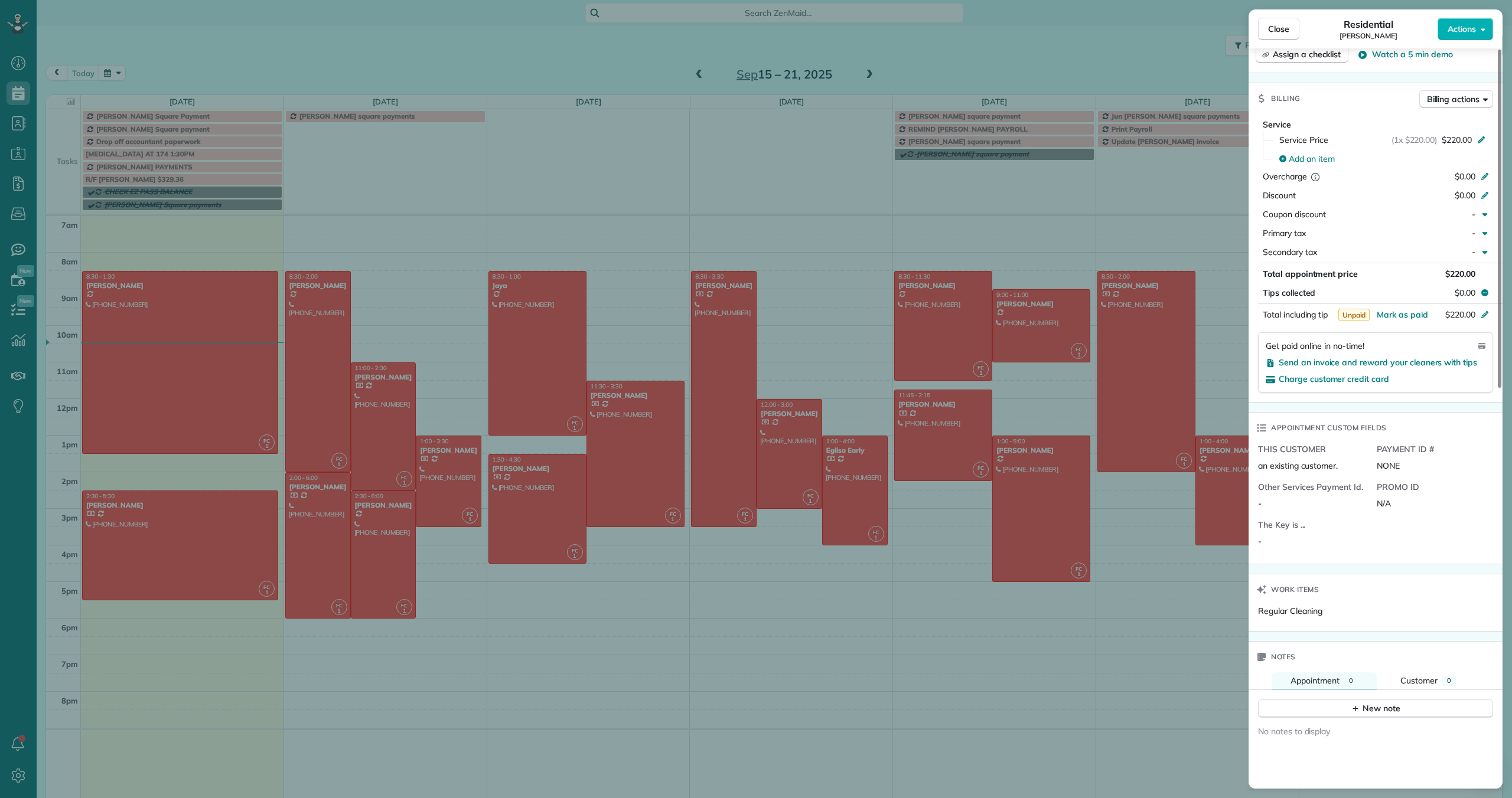
scroll to position [491, 0]
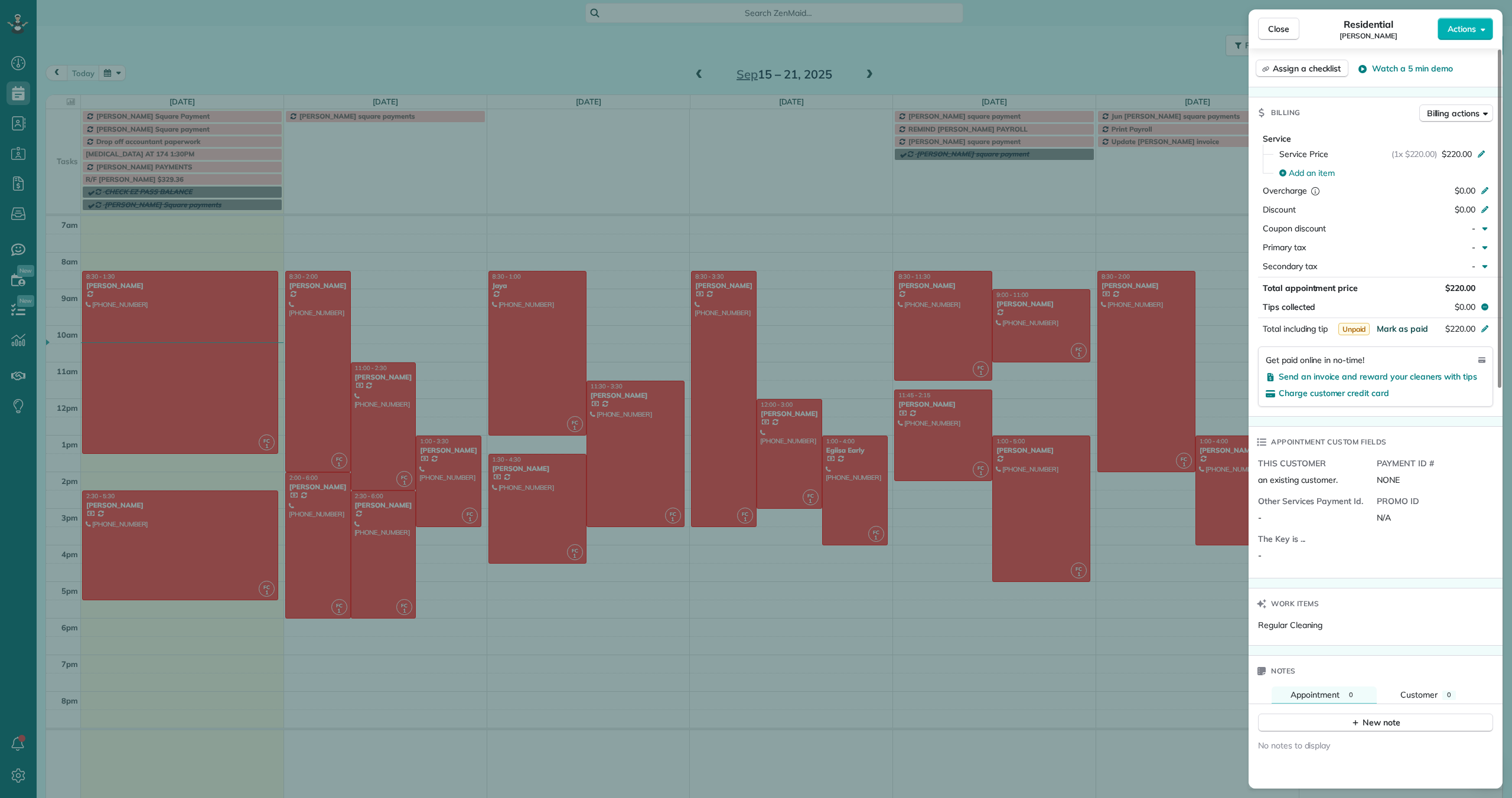
click at [1399, 327] on span "Mark as paid" at bounding box center [1402, 329] width 51 height 11
click at [1275, 31] on span "Close" at bounding box center [1279, 29] width 21 height 12
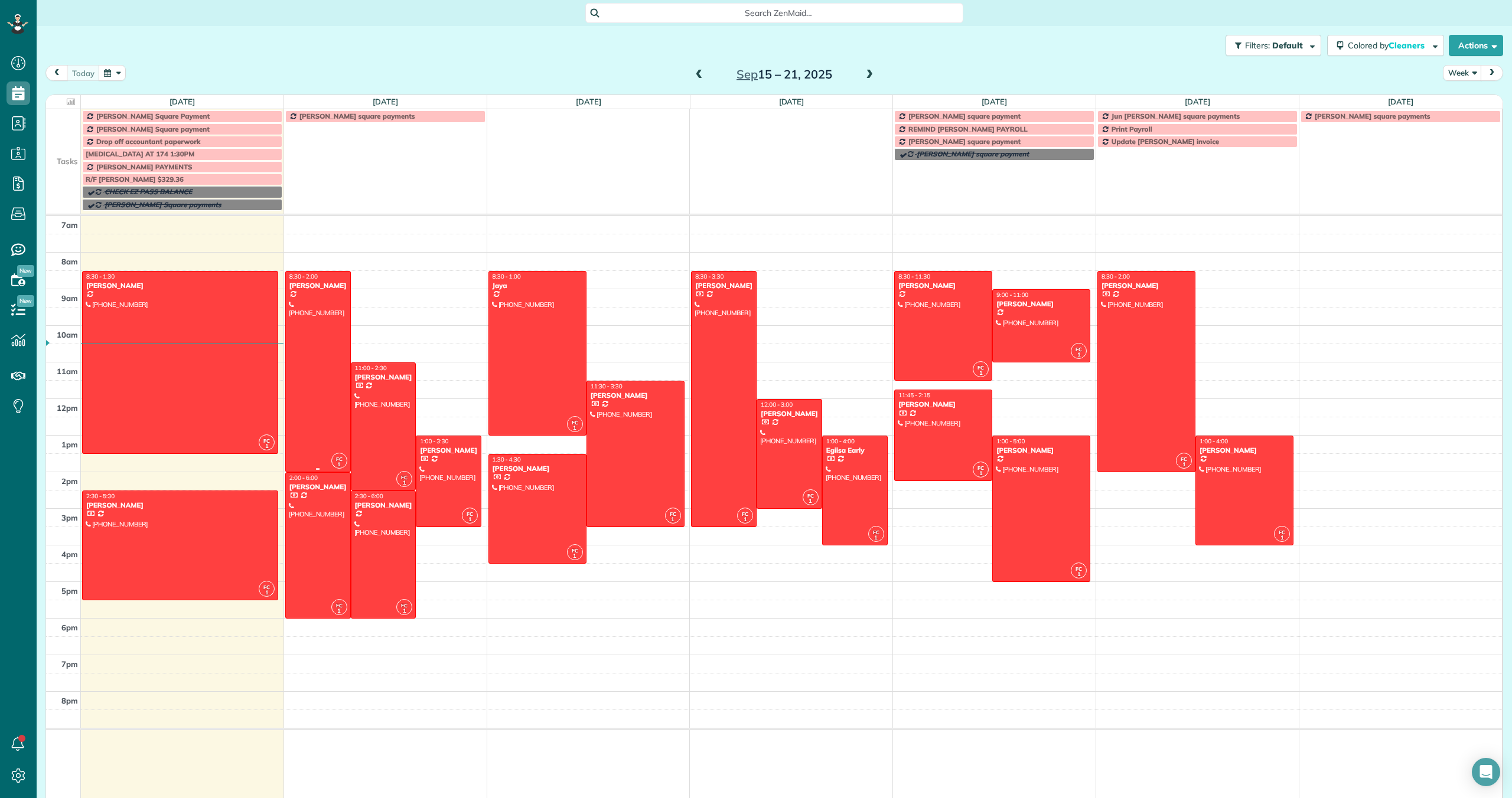
click at [295, 359] on div at bounding box center [318, 372] width 64 height 200
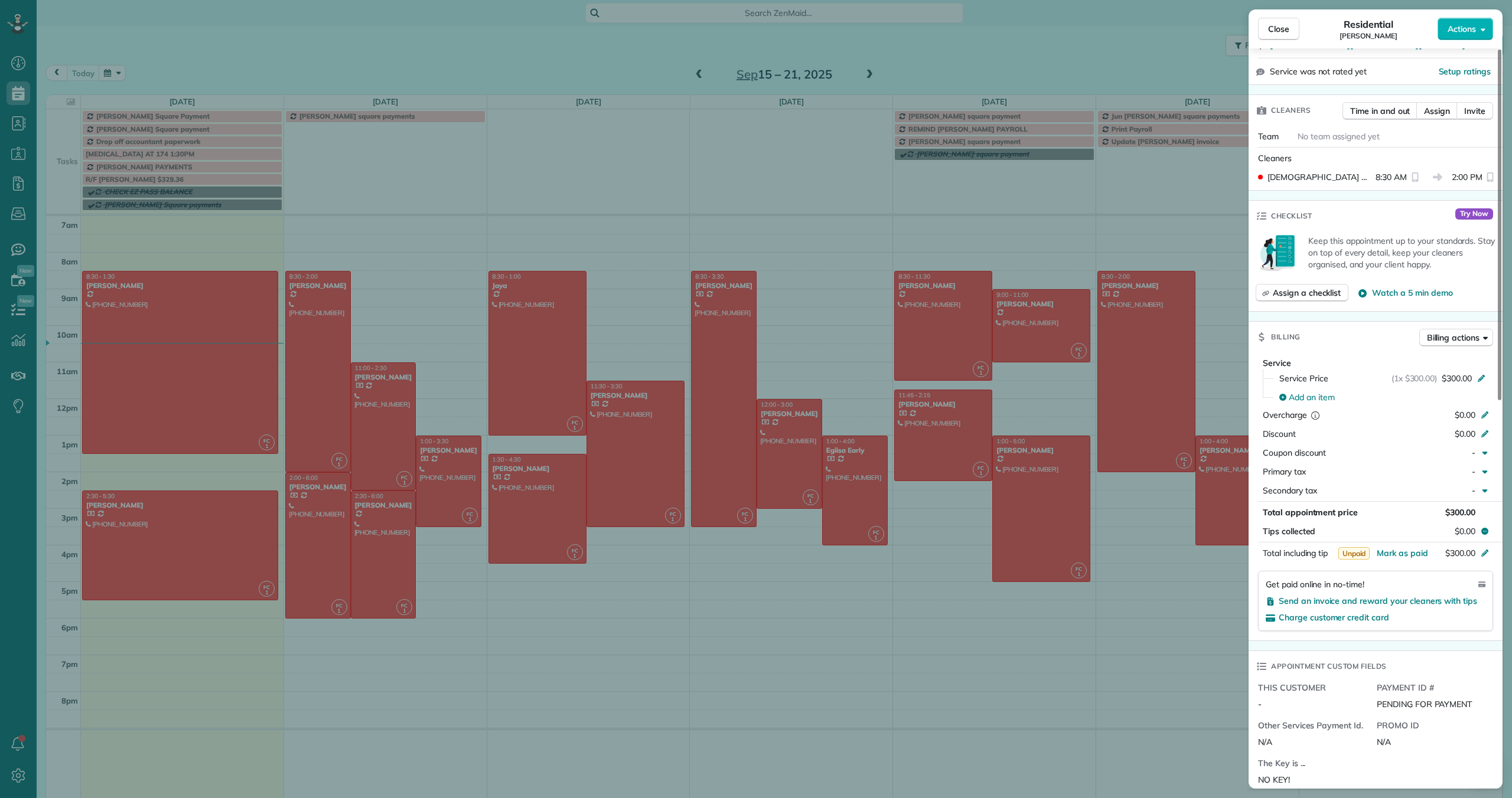
scroll to position [274, 0]
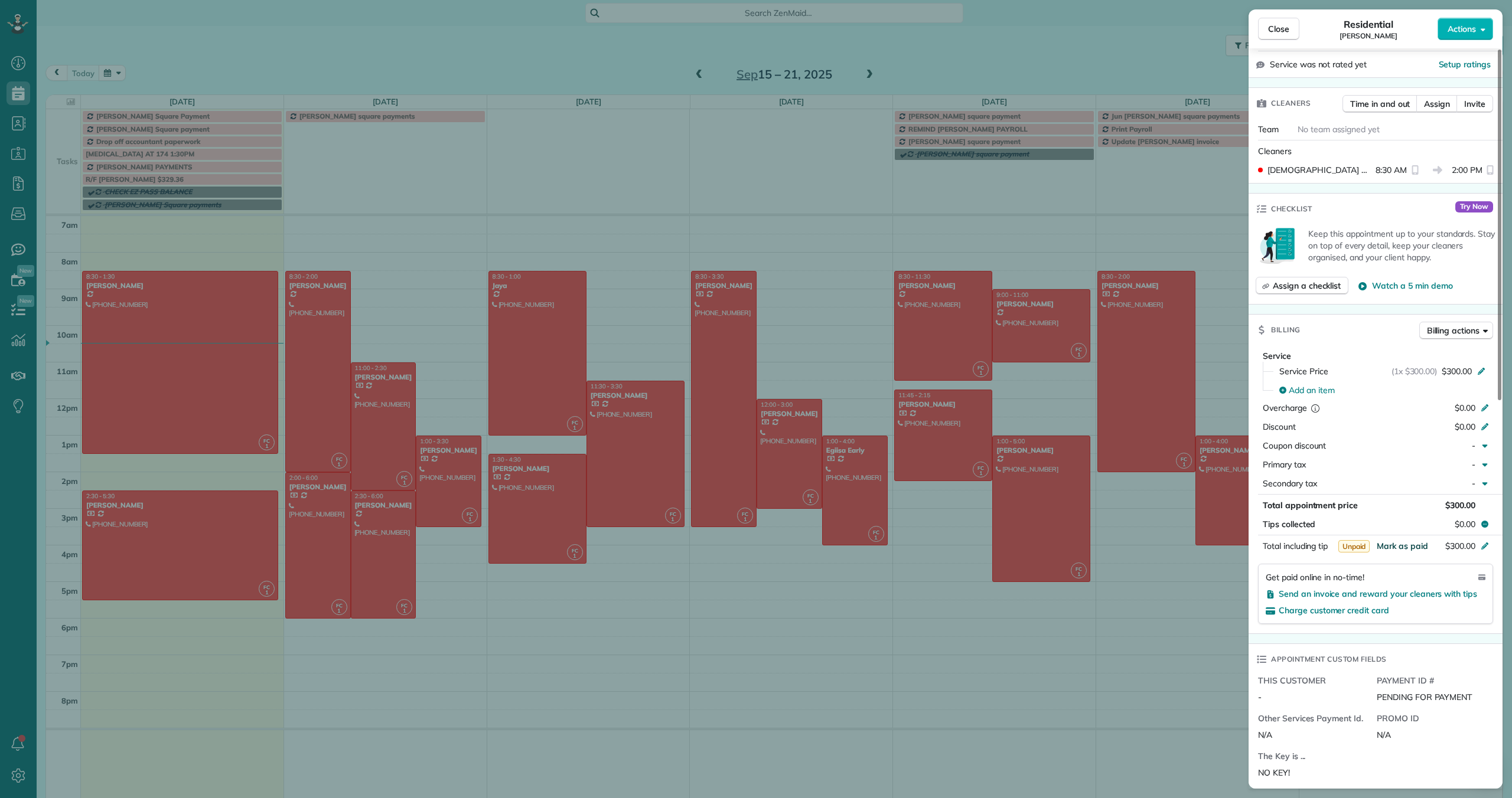
click at [1395, 543] on span "Mark as paid" at bounding box center [1402, 546] width 51 height 11
click at [1287, 29] on span "Close" at bounding box center [1279, 29] width 21 height 12
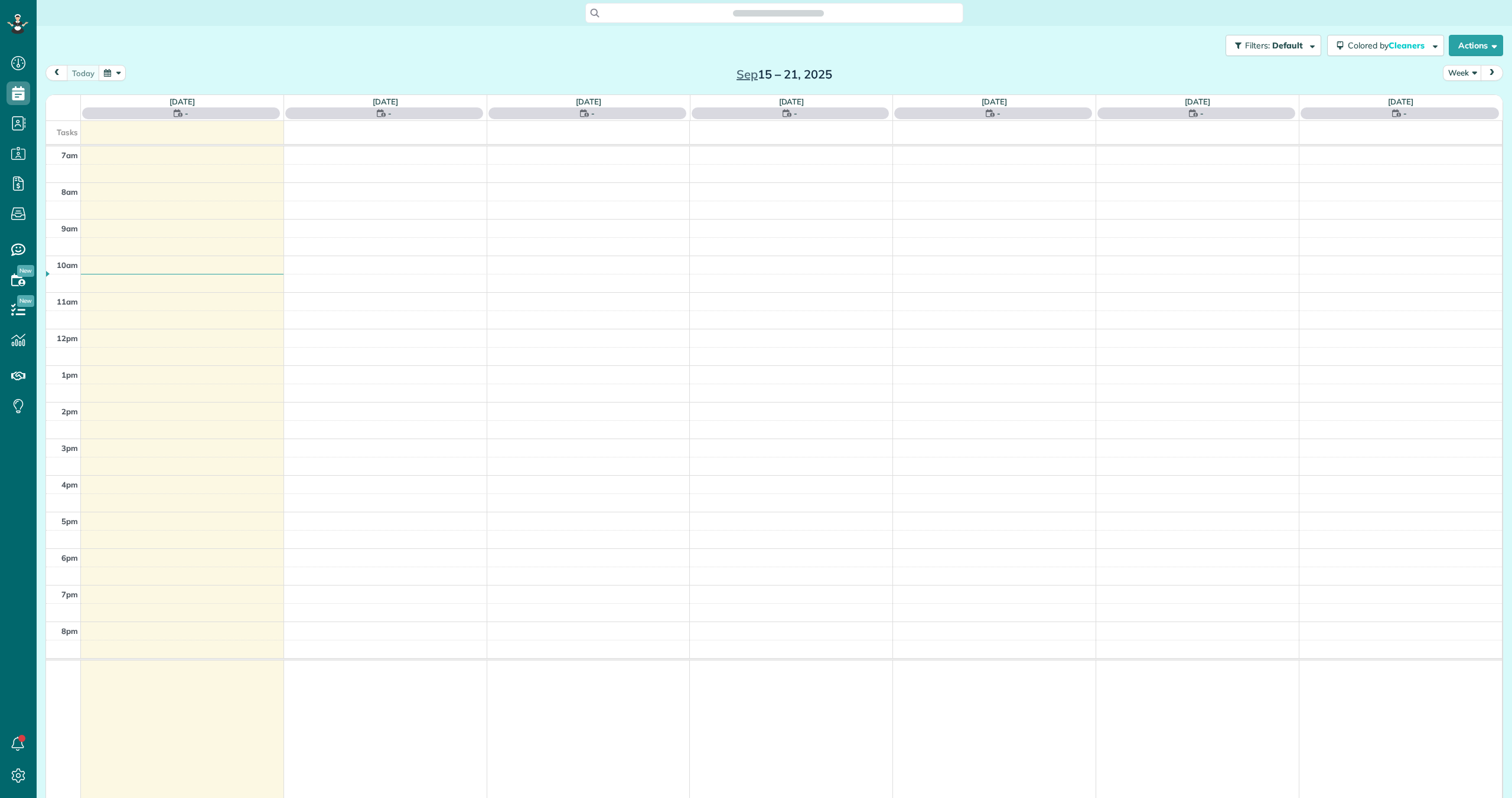
scroll to position [5, 5]
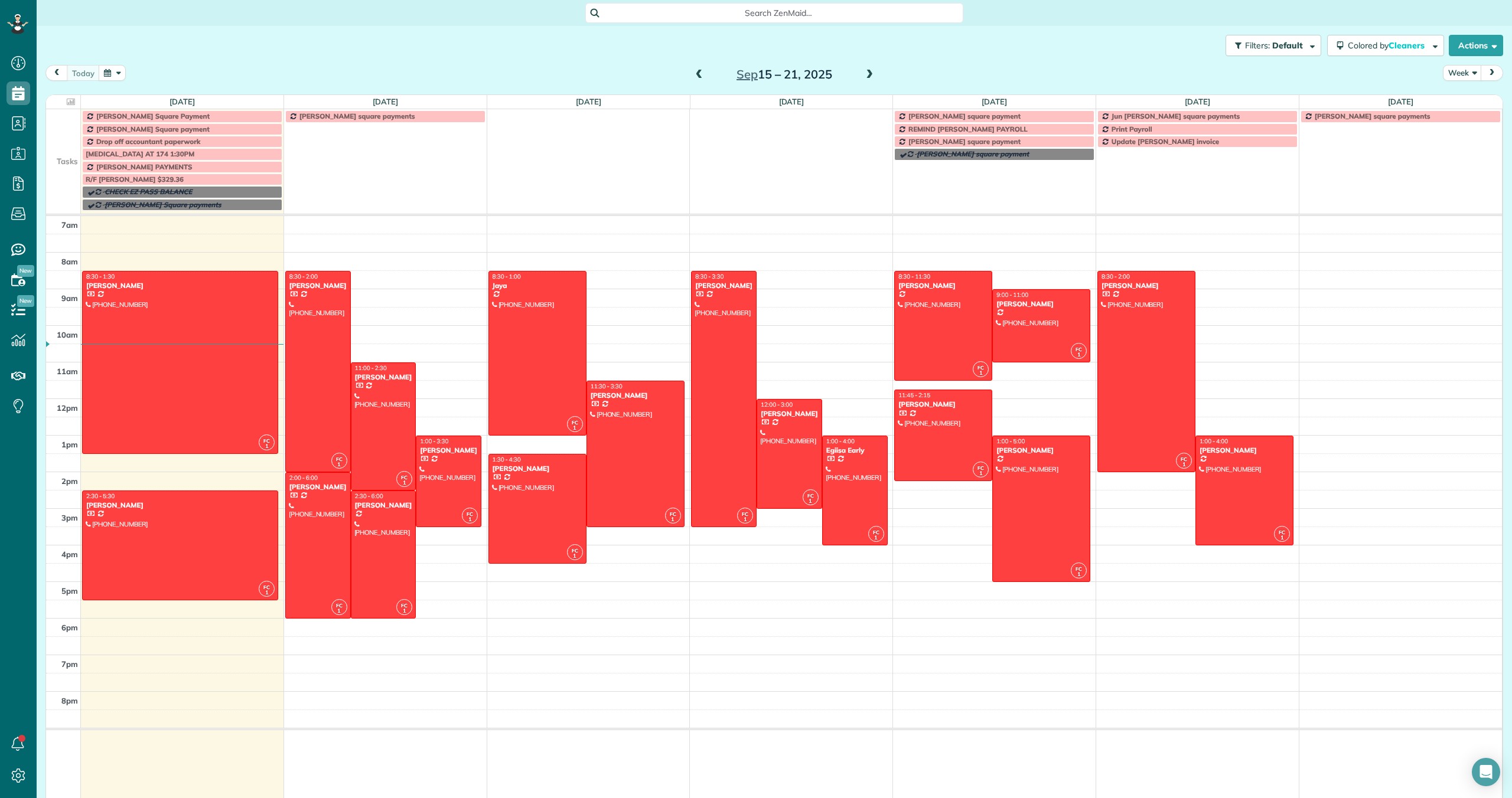
click at [870, 73] on span at bounding box center [869, 75] width 13 height 11
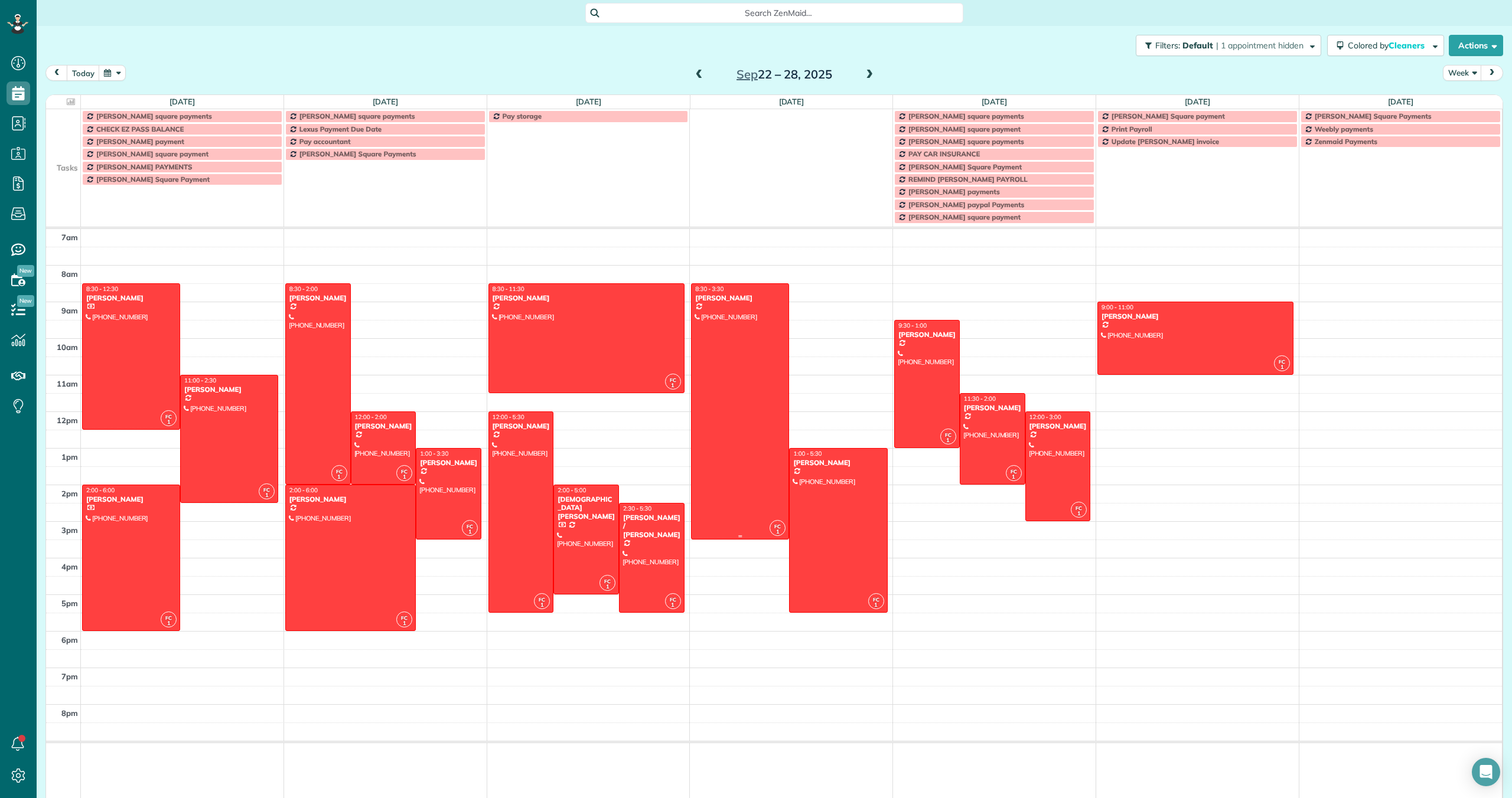
click at [713, 332] on div at bounding box center [740, 411] width 97 height 255
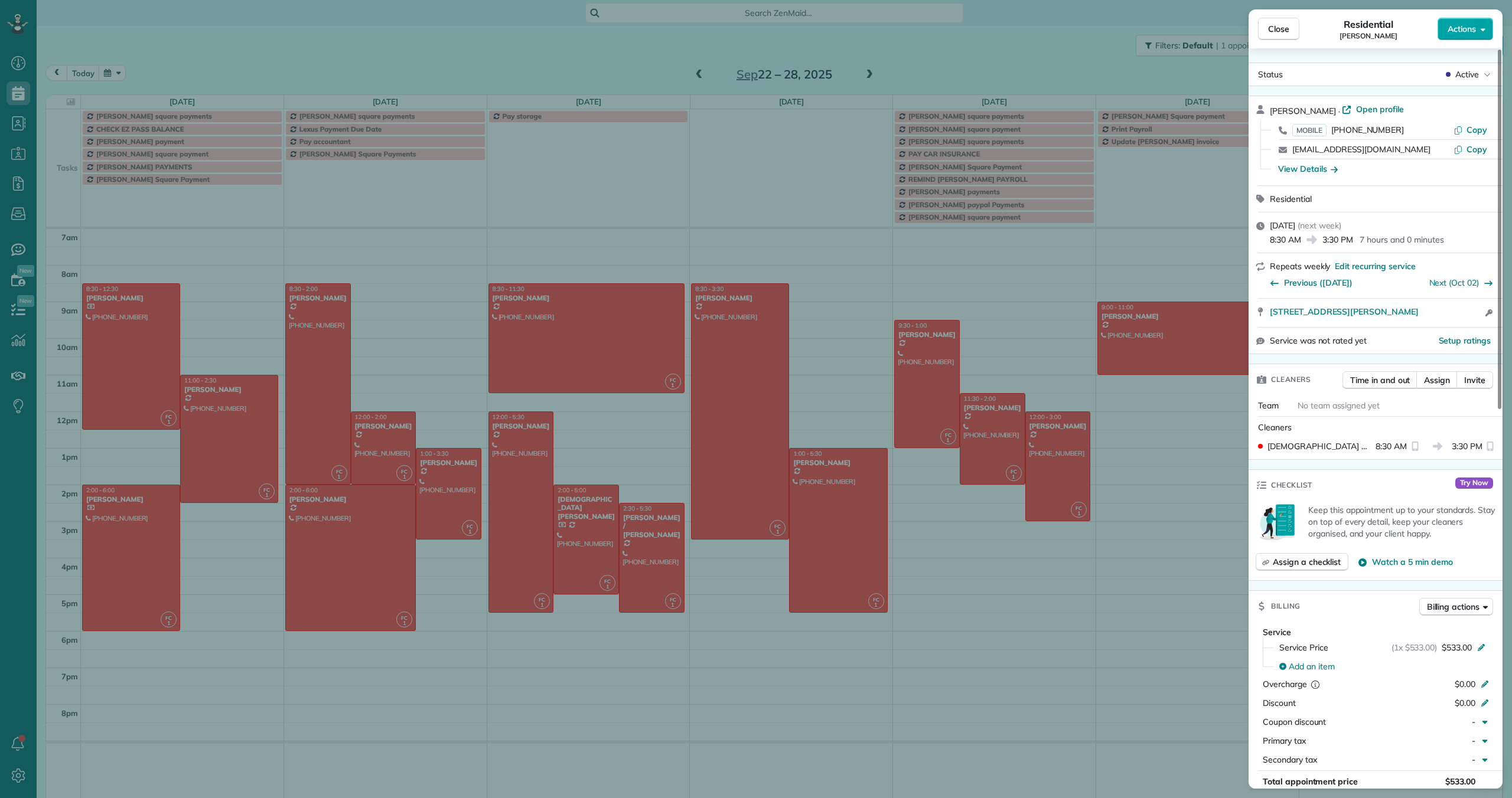
click at [1449, 34] on span "Actions" at bounding box center [1461, 29] width 29 height 12
click at [1424, 72] on span "Edit this appointment" at bounding box center [1412, 76] width 80 height 12
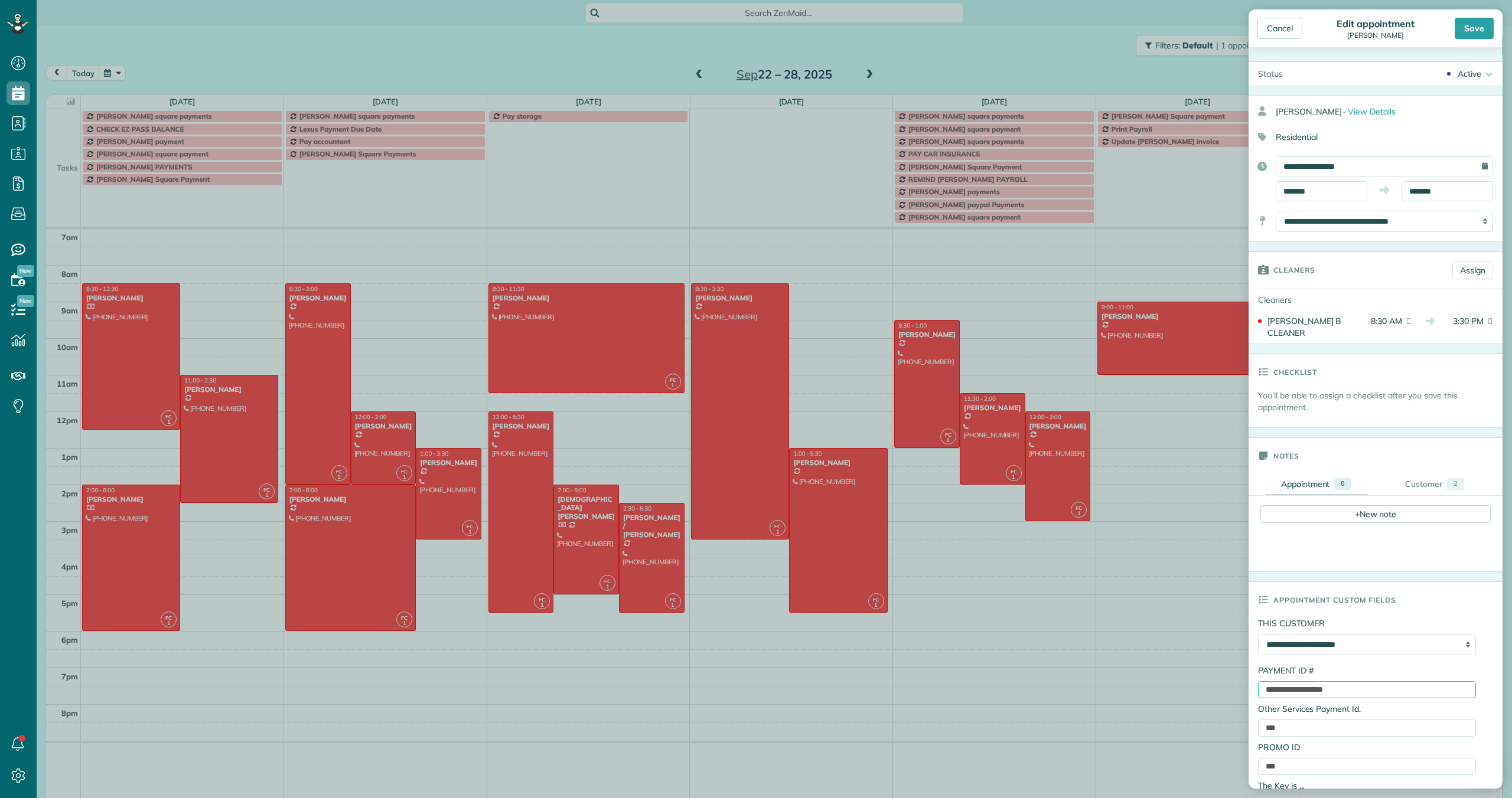
drag, startPoint x: 1364, startPoint y: 680, endPoint x: 1253, endPoint y: 678, distance: 111.0
click at [1252, 678] on div "**********" at bounding box center [1375, 724] width 254 height 213
paste input "text"
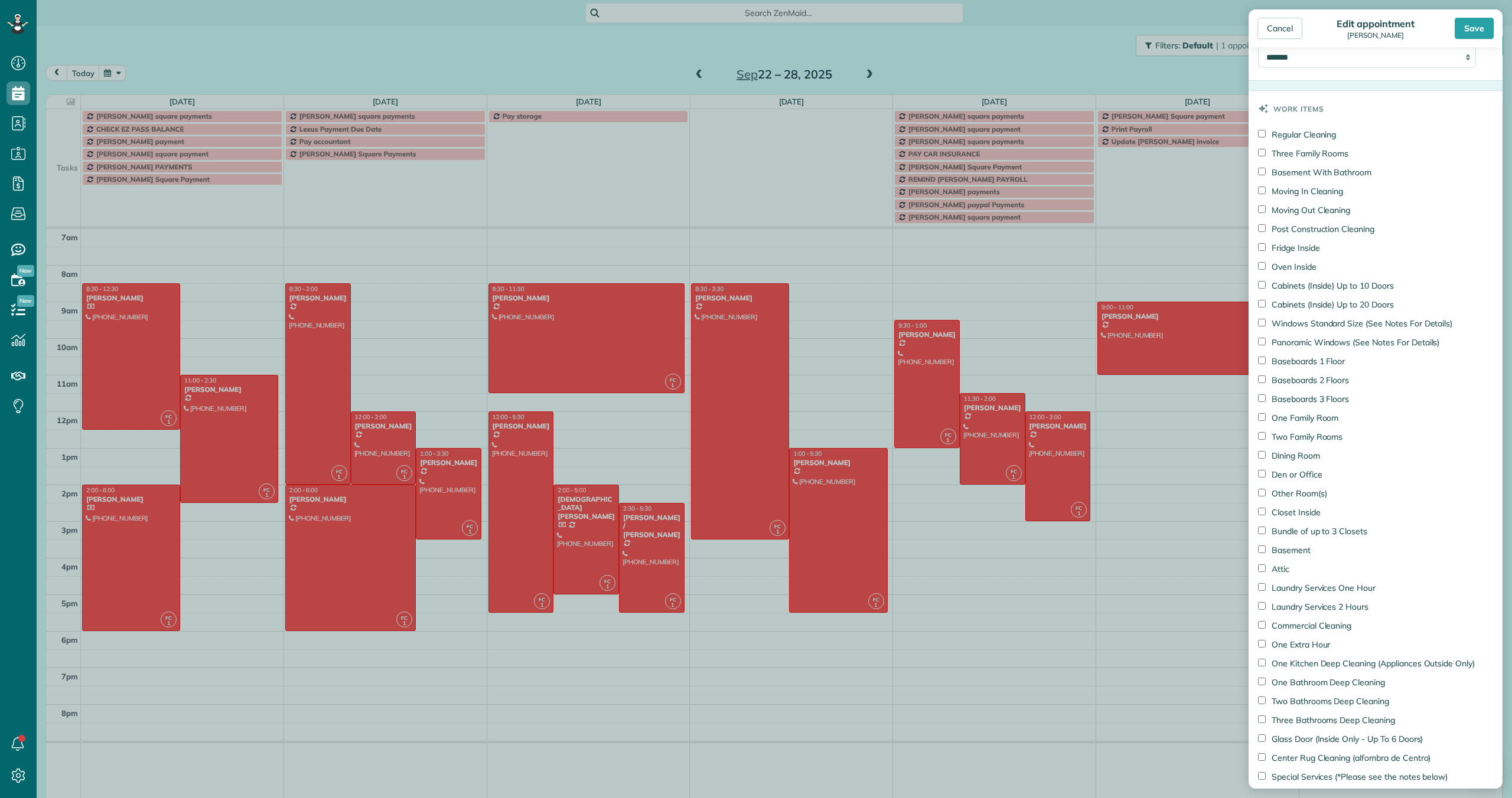
scroll to position [951, 0]
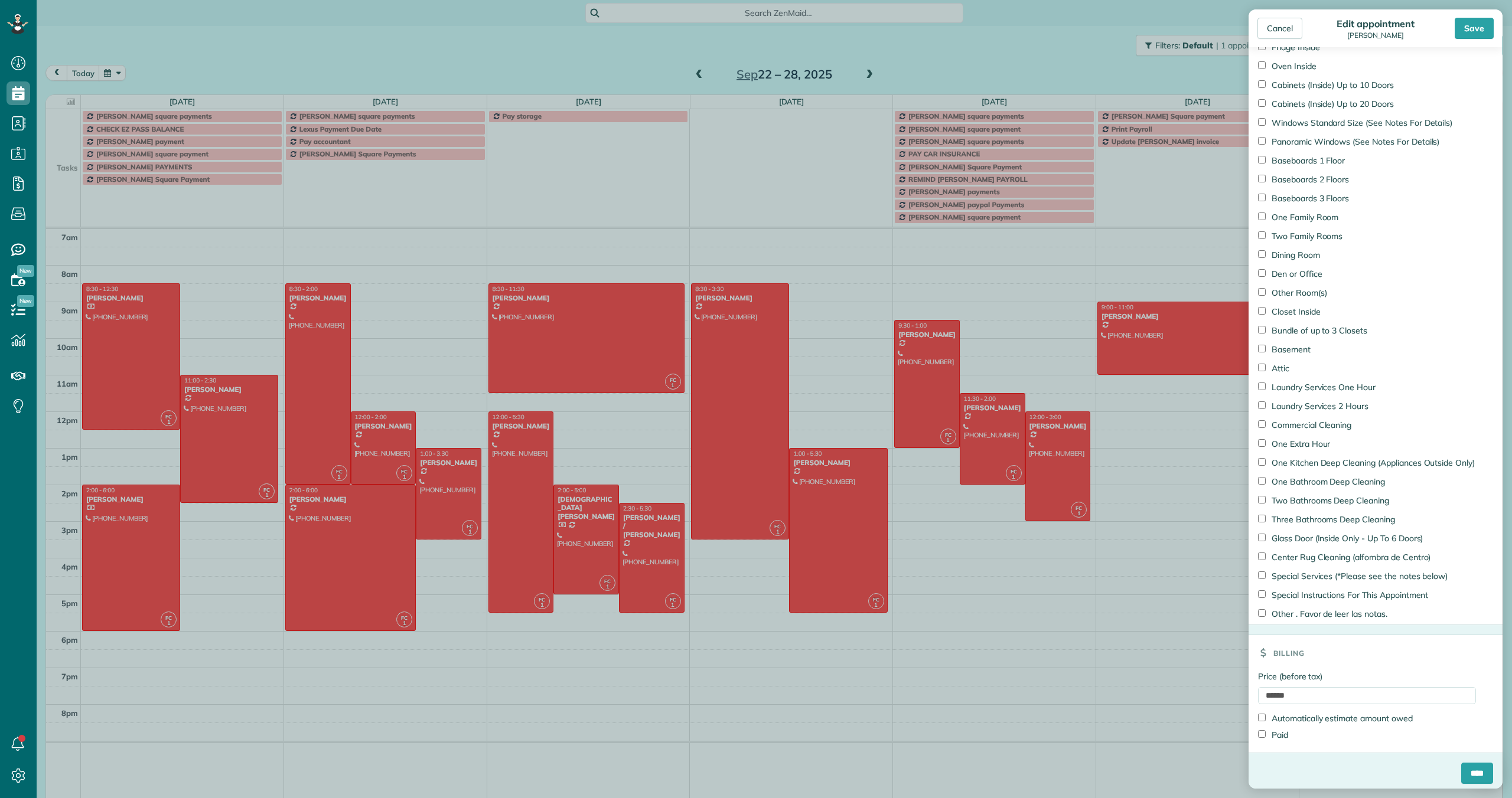
type input "**********"
click at [1474, 766] on input "****" at bounding box center [1476, 774] width 32 height 21
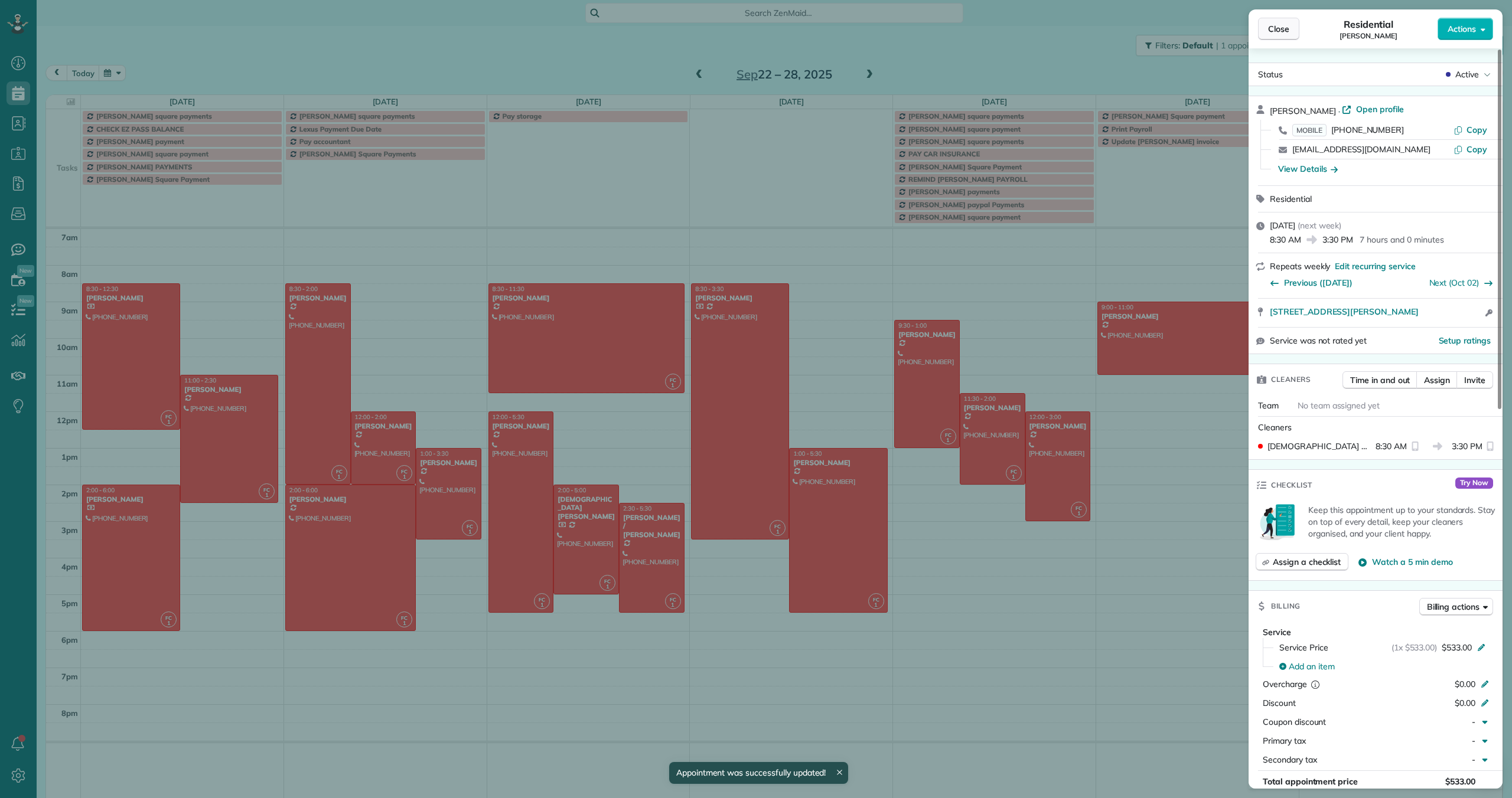
click at [1276, 34] on span "Close" at bounding box center [1279, 29] width 21 height 12
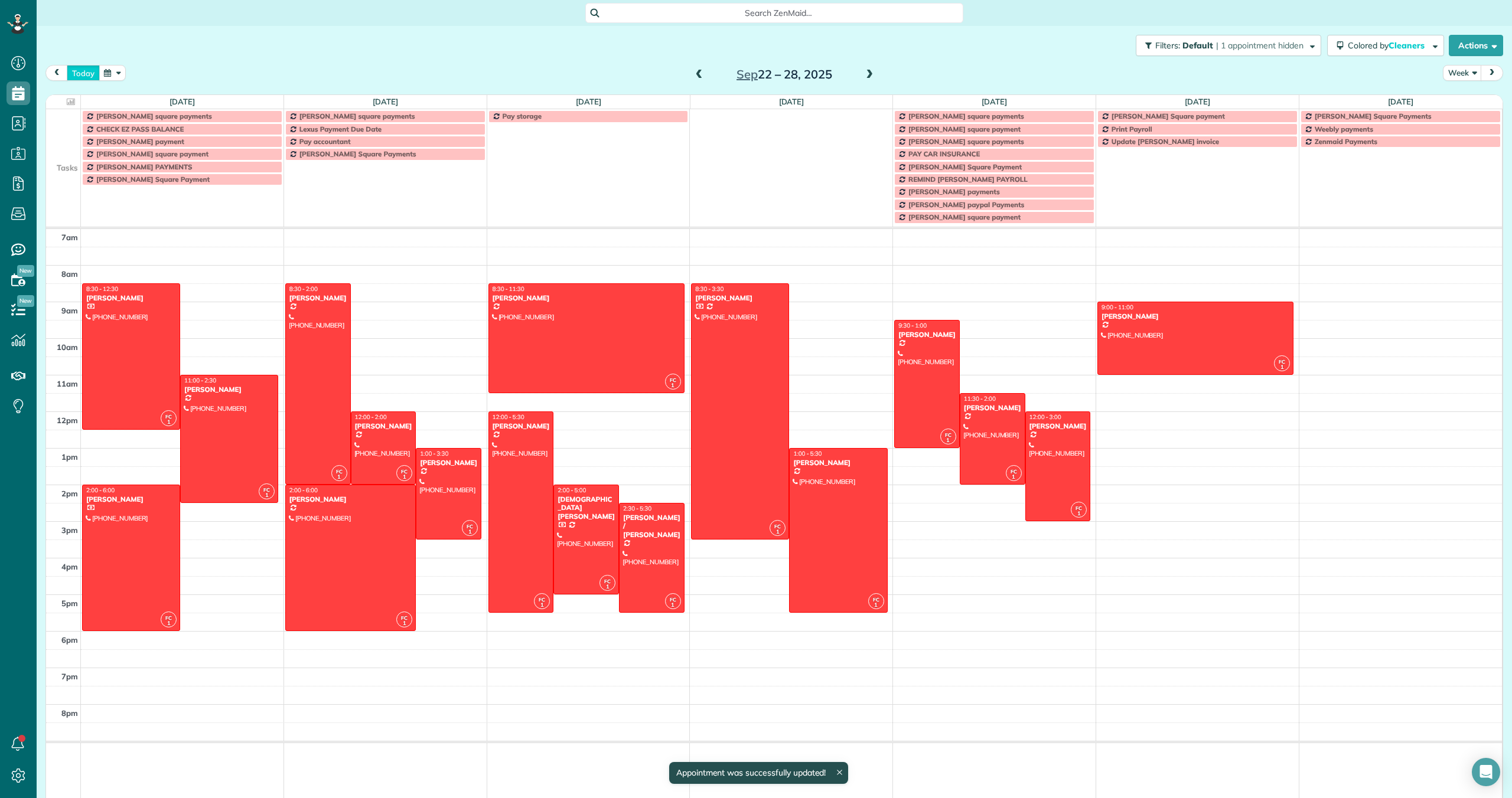
click at [81, 69] on button "today" at bounding box center [83, 73] width 33 height 16
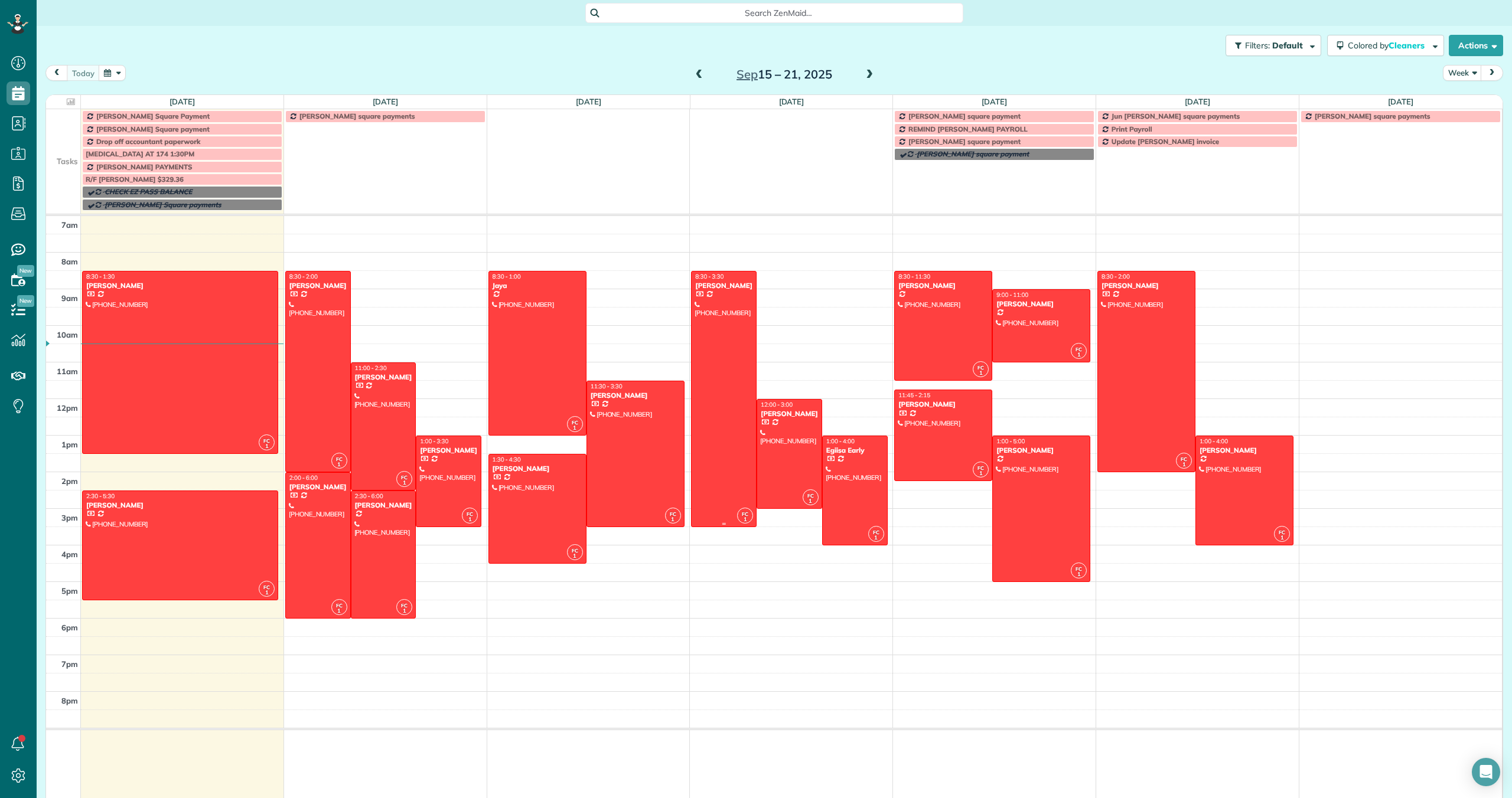
click at [733, 403] on div at bounding box center [724, 399] width 64 height 255
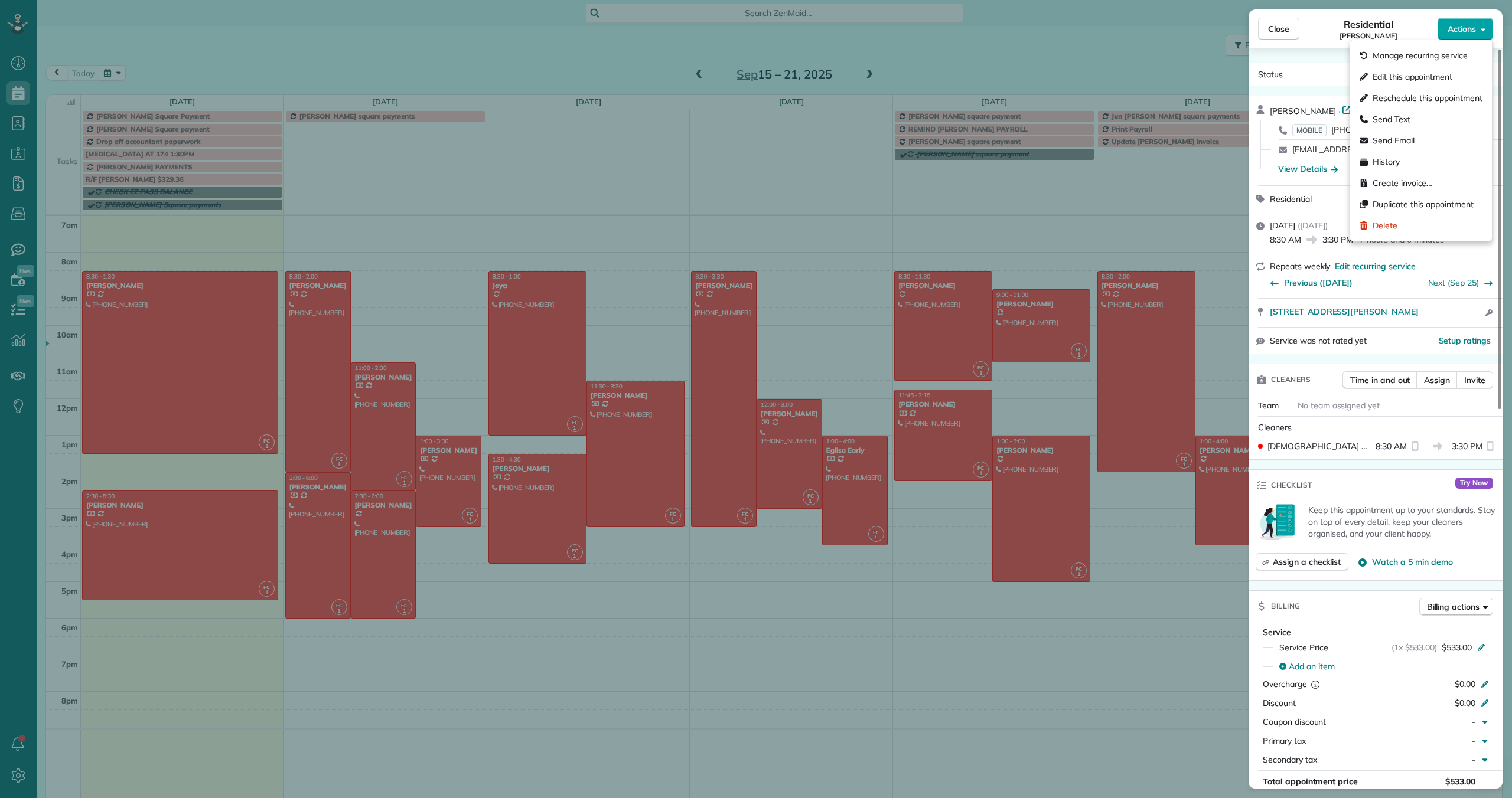
click at [1461, 35] on button "Actions" at bounding box center [1465, 29] width 56 height 22
click at [1433, 74] on span "Edit this appointment" at bounding box center [1412, 76] width 80 height 12
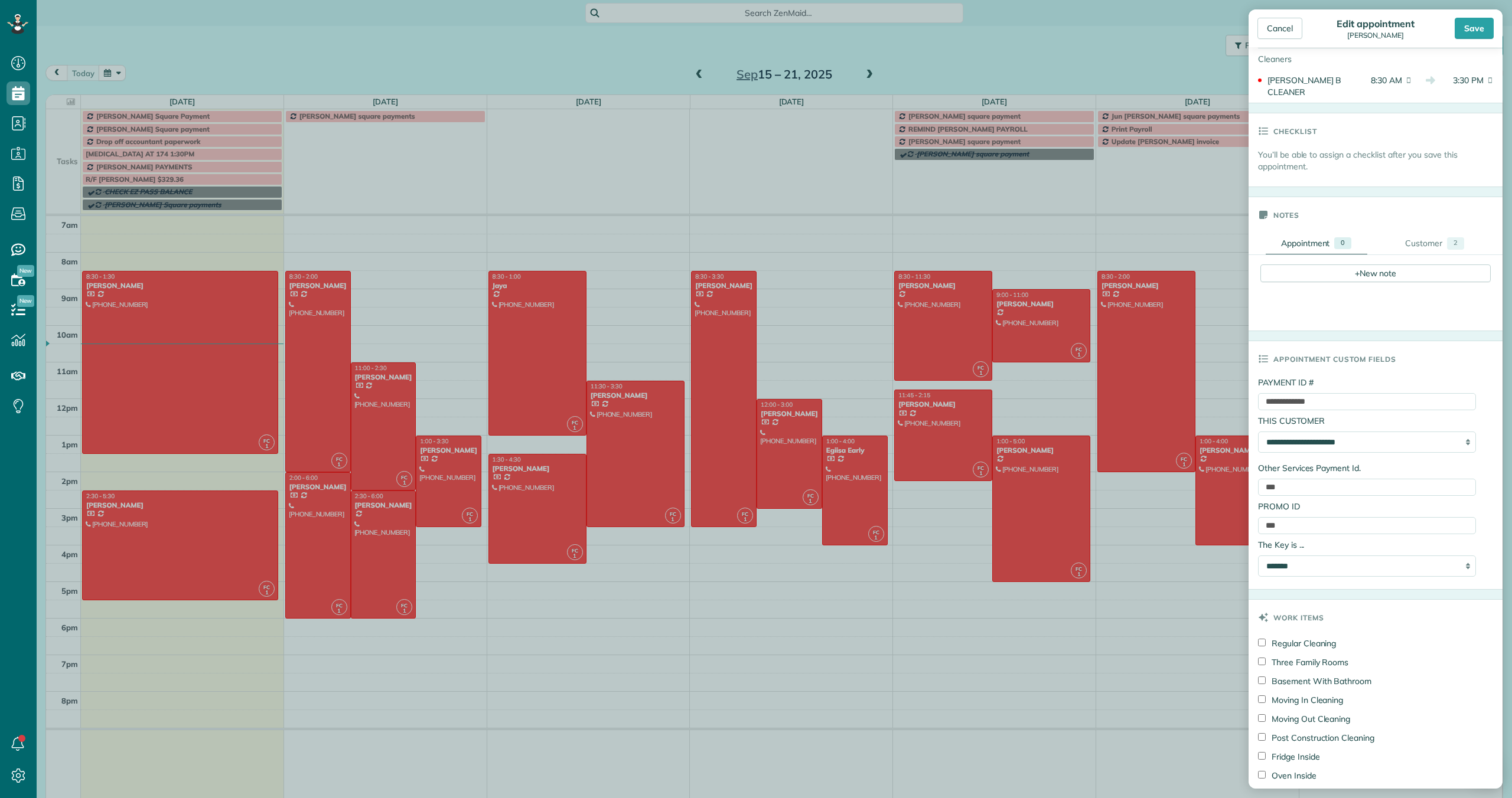
scroll to position [242, 0]
click at [1473, 24] on div "Save" at bounding box center [1473, 29] width 39 height 21
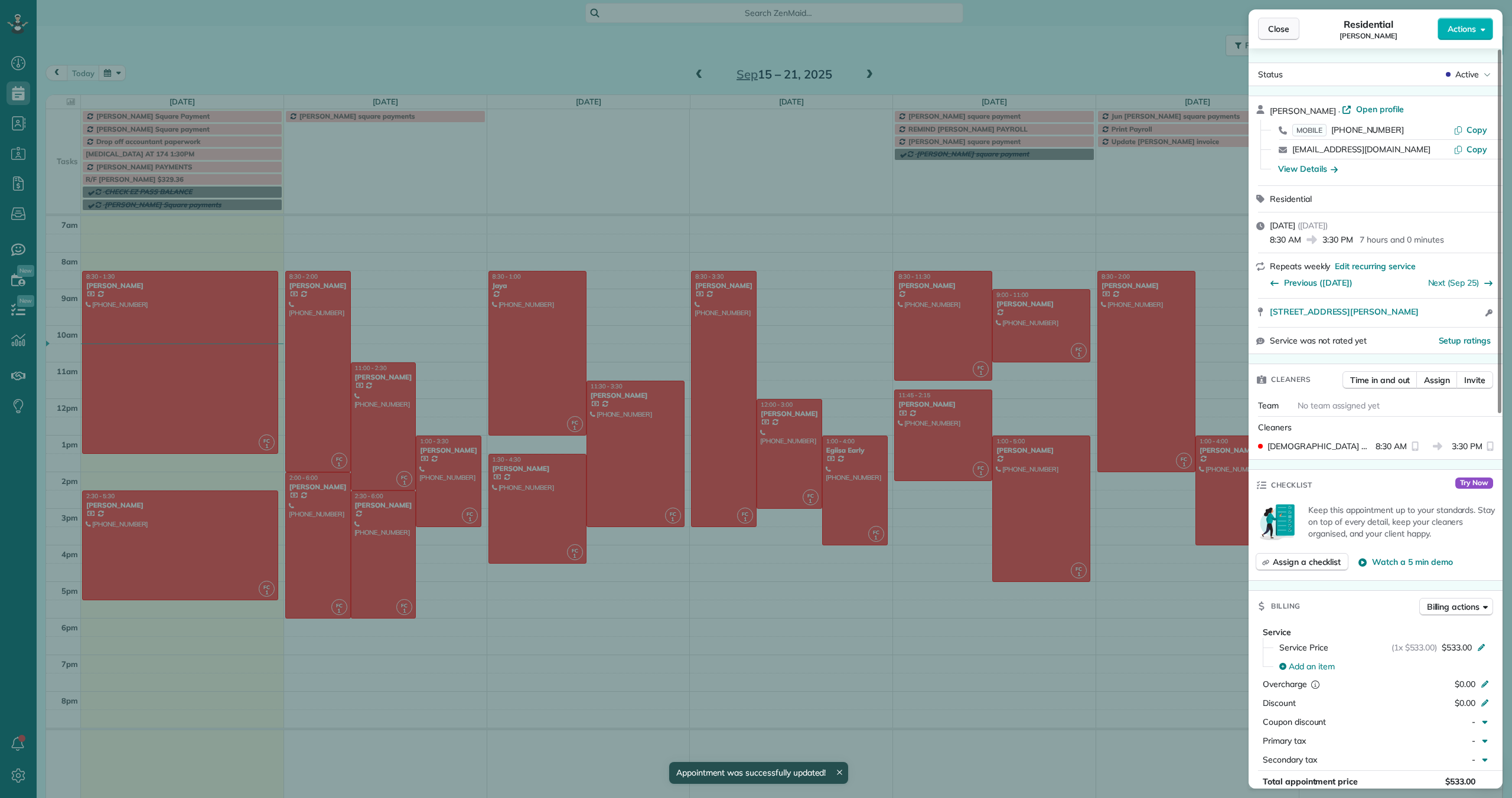
click at [1281, 30] on span "Close" at bounding box center [1279, 29] width 21 height 12
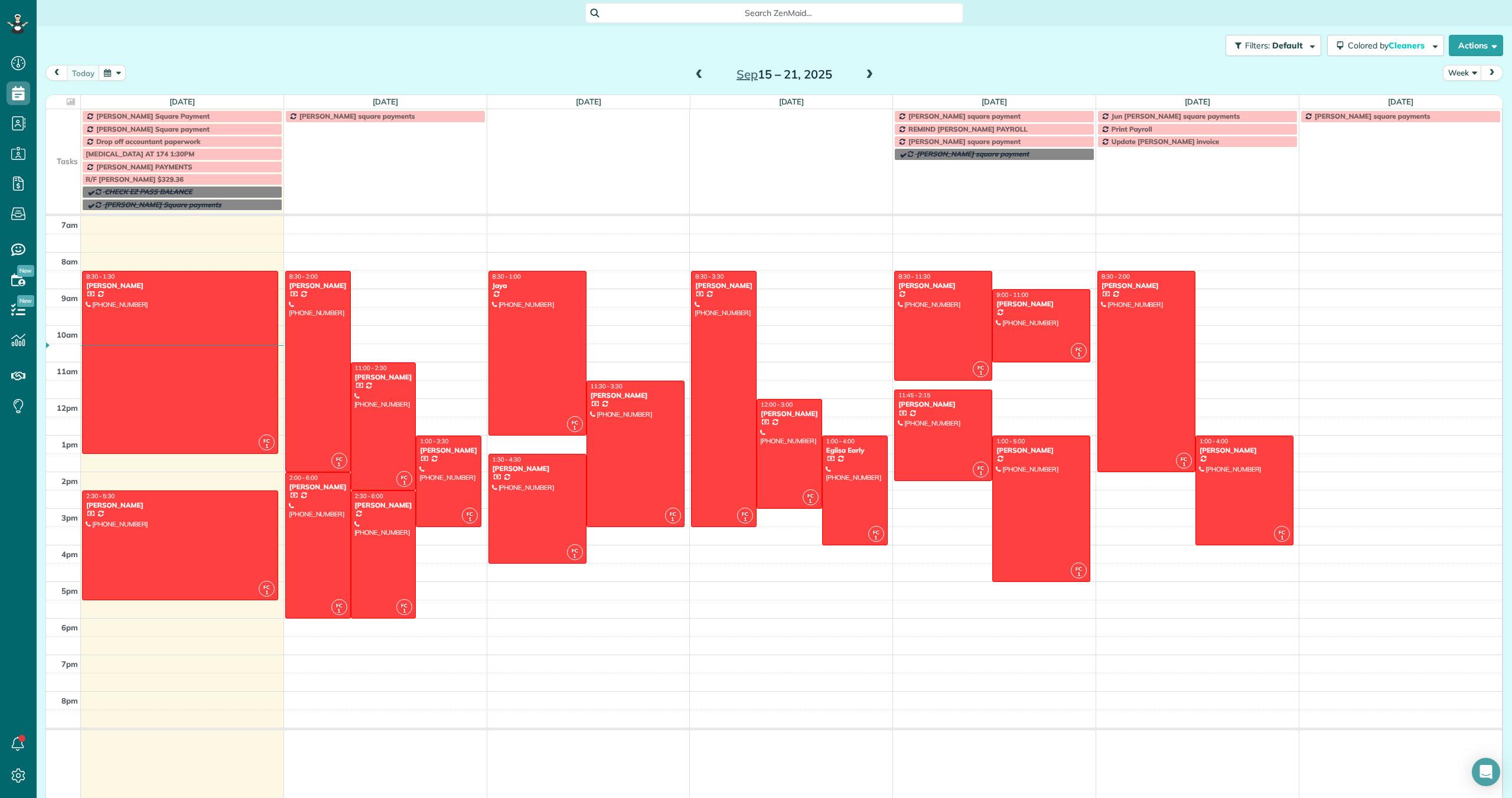
click at [668, 16] on span "Search ZenMaid…" at bounding box center [778, 13] width 359 height 12
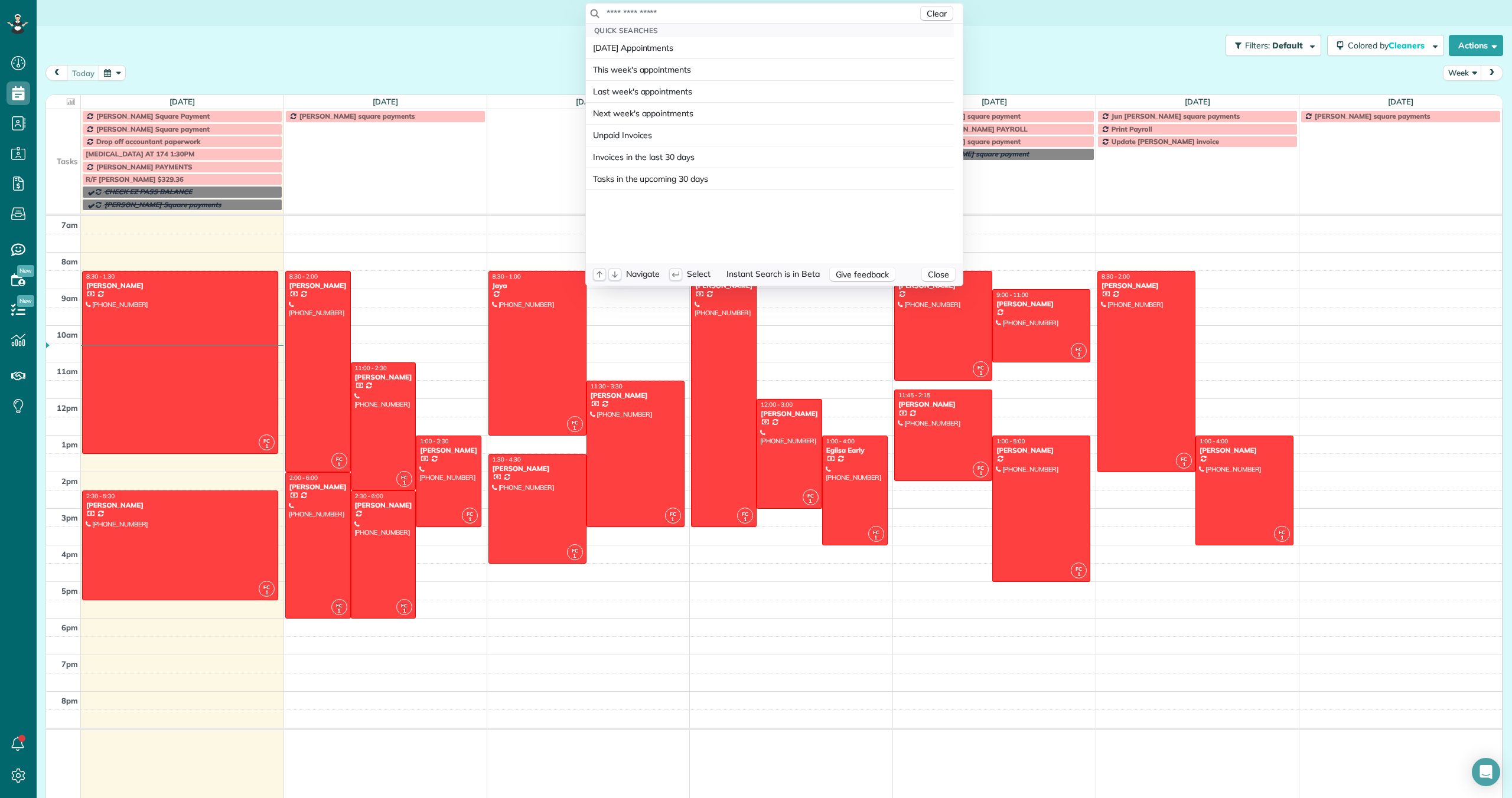
click at [669, 16] on input "text" at bounding box center [761, 13] width 312 height 12
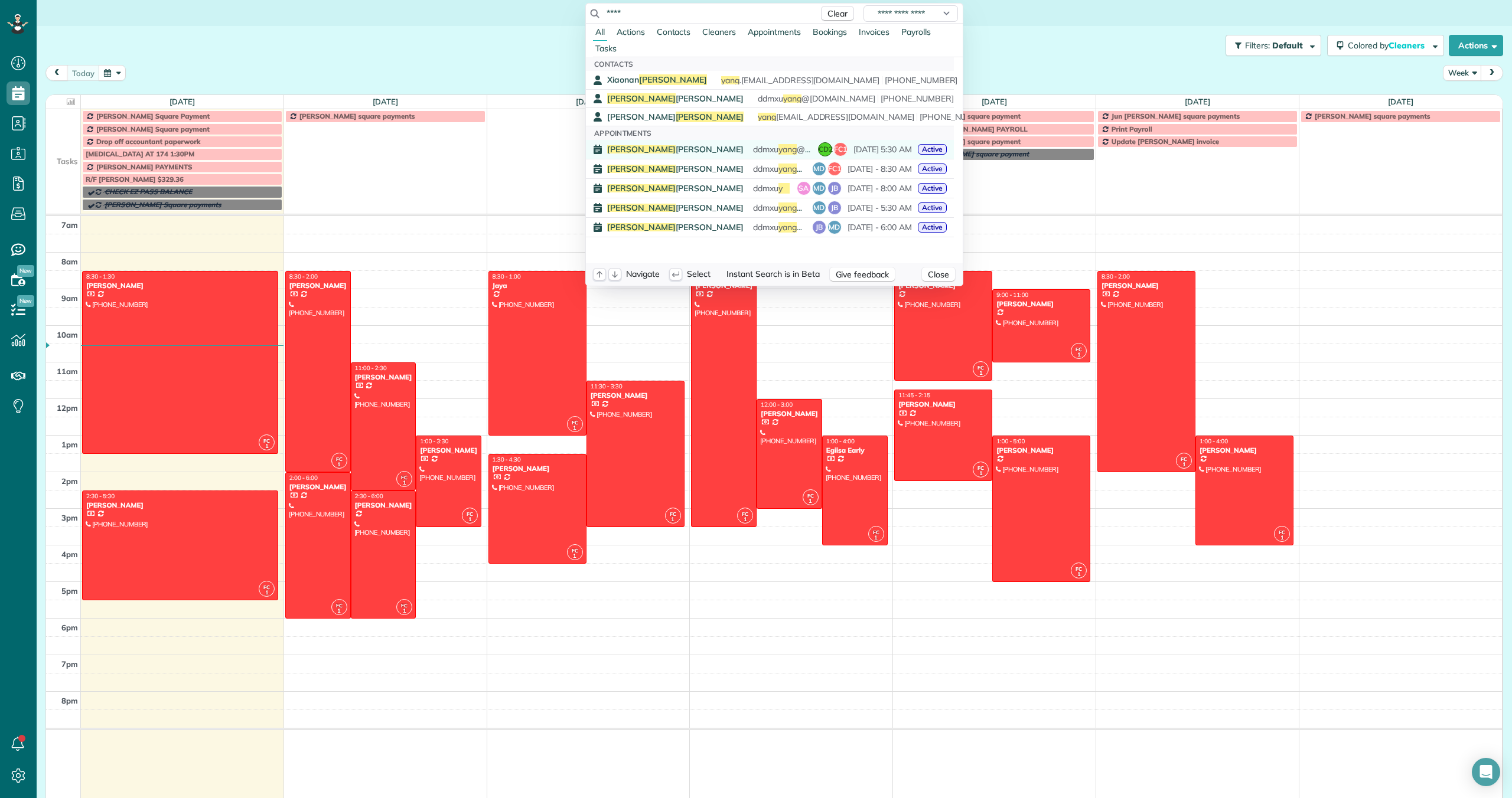
type input "****"
click at [633, 147] on span "Yang Xu" at bounding box center [675, 150] width 136 height 9
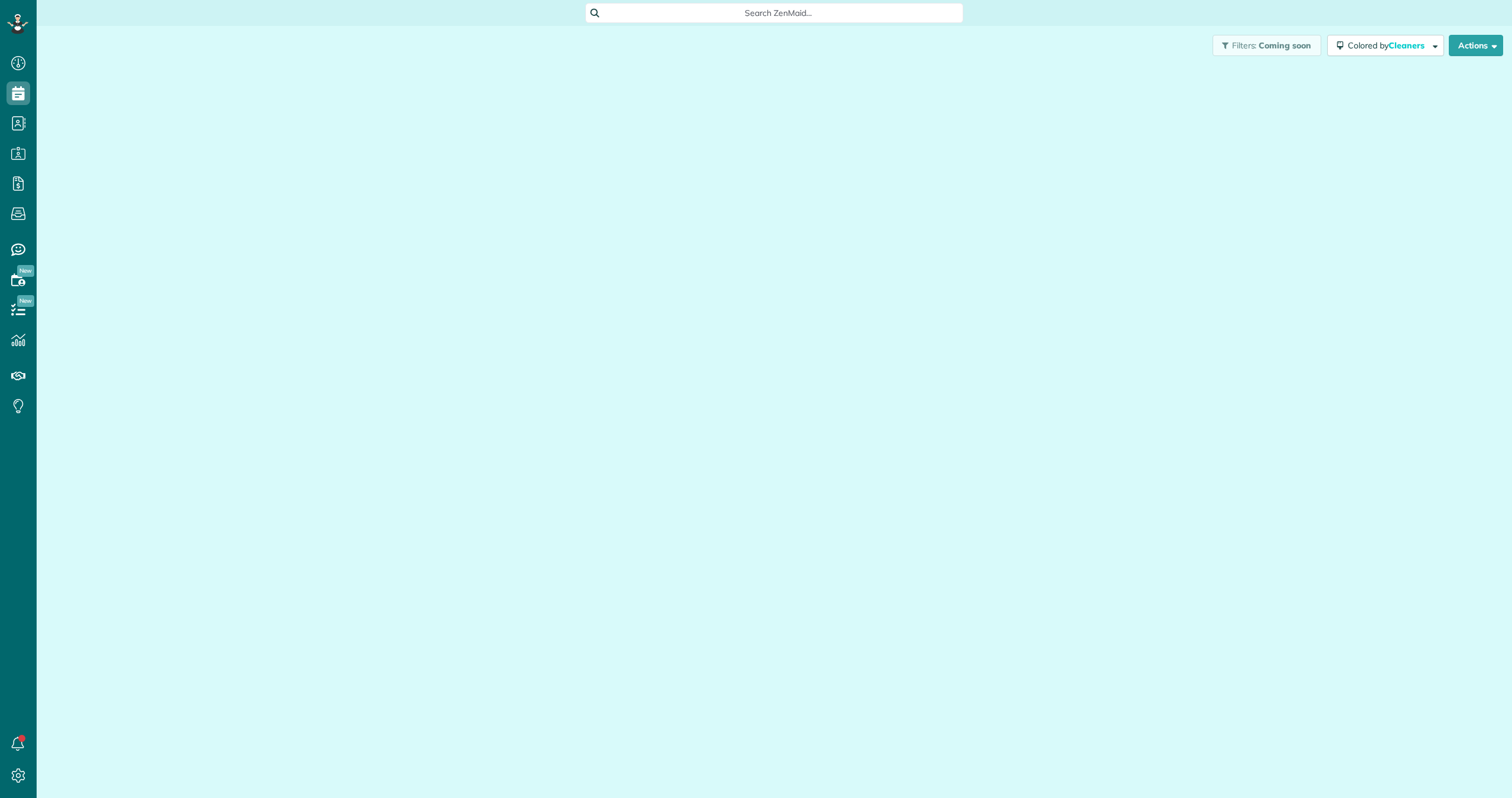
scroll to position [5, 5]
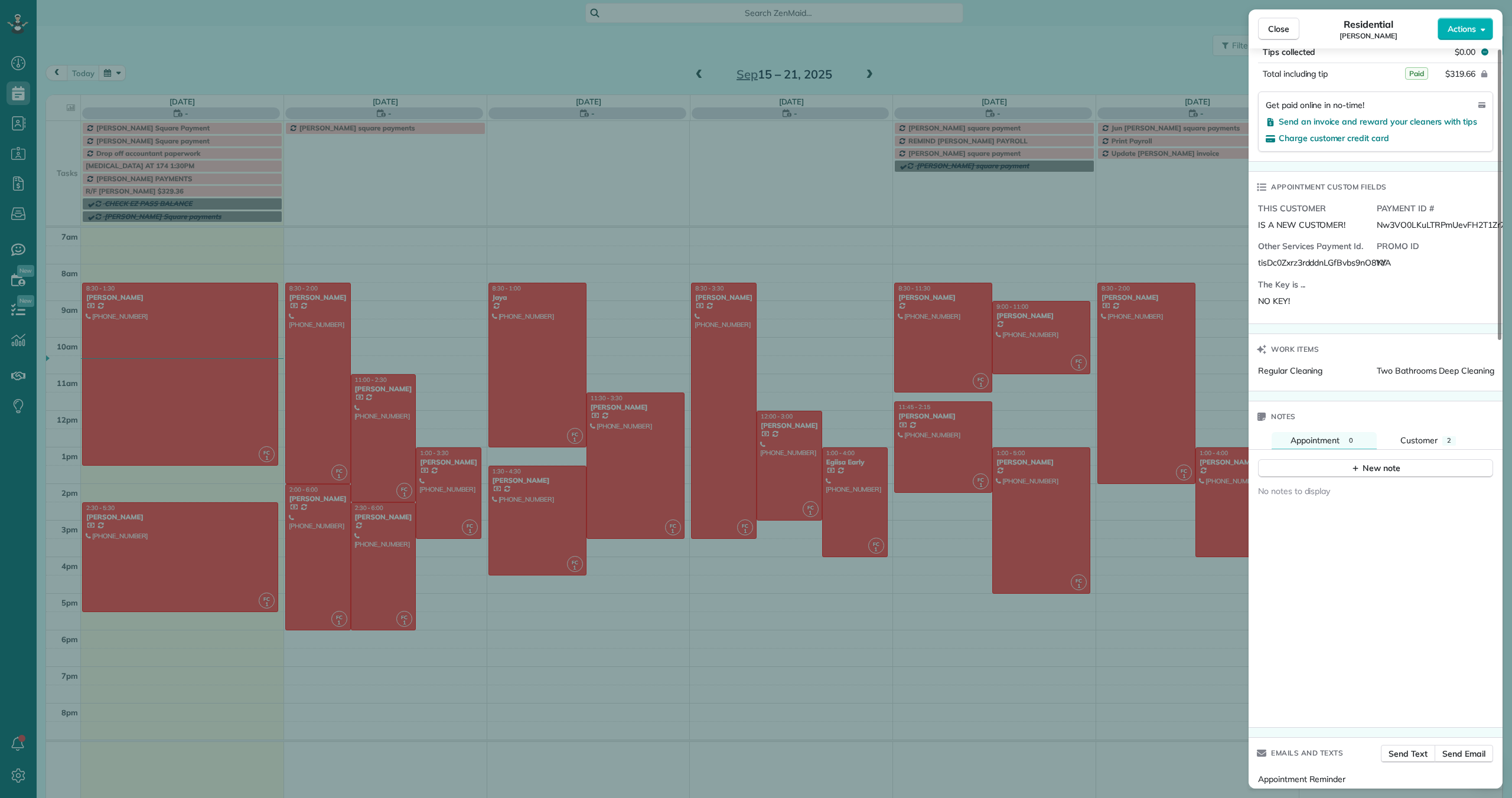
scroll to position [774, 0]
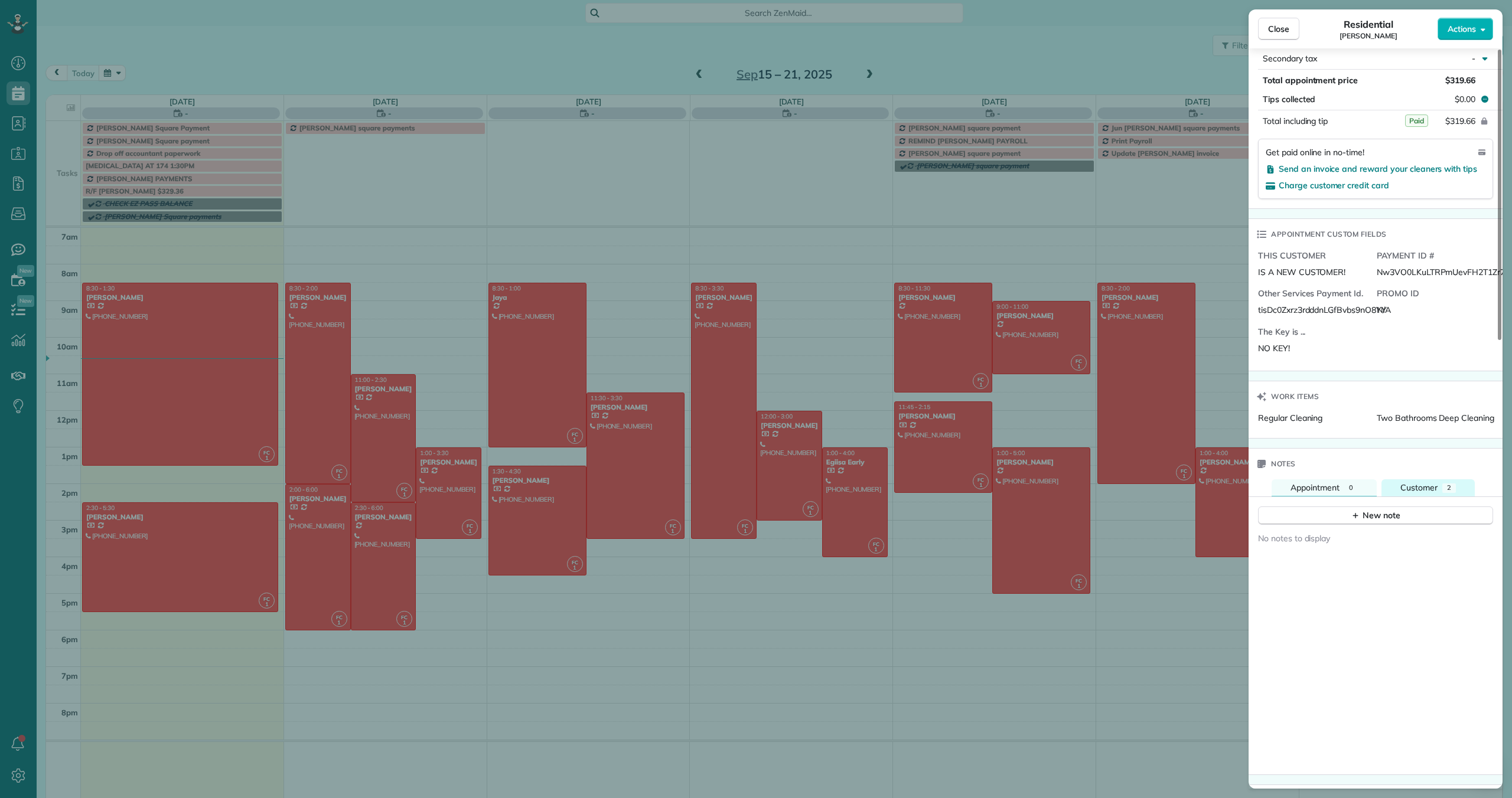
click at [1427, 488] on span "Customer" at bounding box center [1419, 487] width 37 height 11
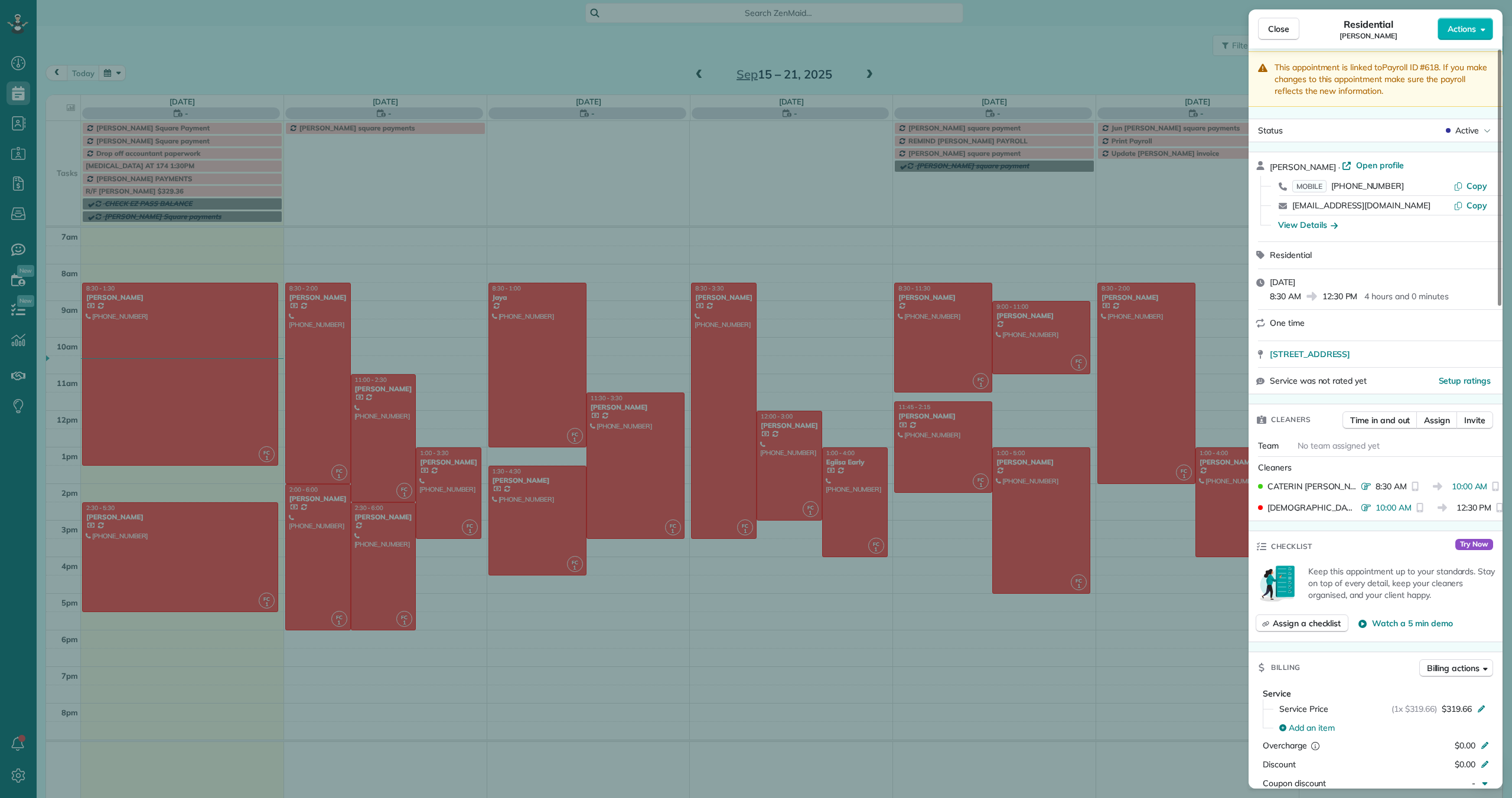
scroll to position [0, 0]
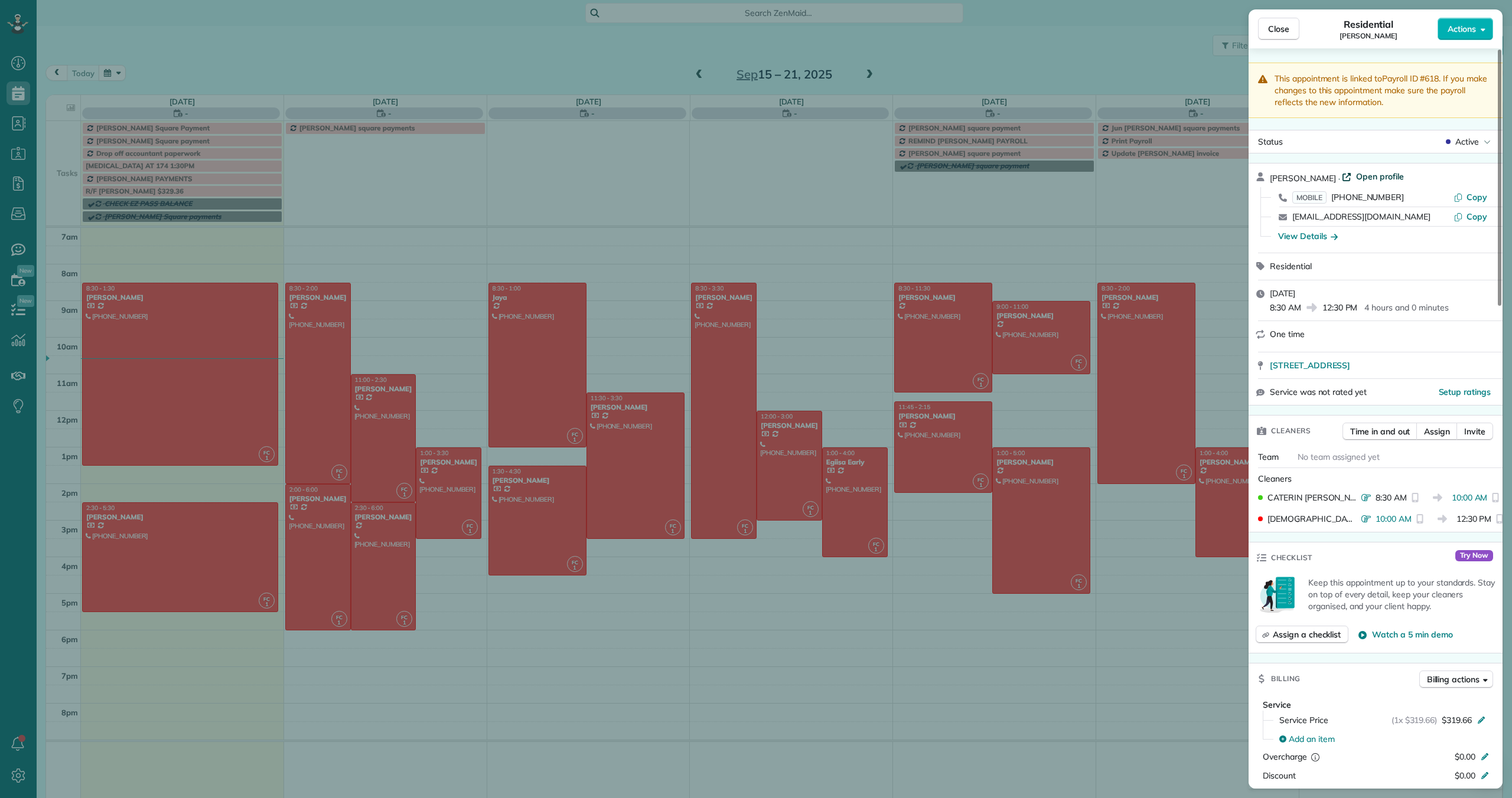
click at [1356, 177] on span "Open profile" at bounding box center [1379, 176] width 48 height 12
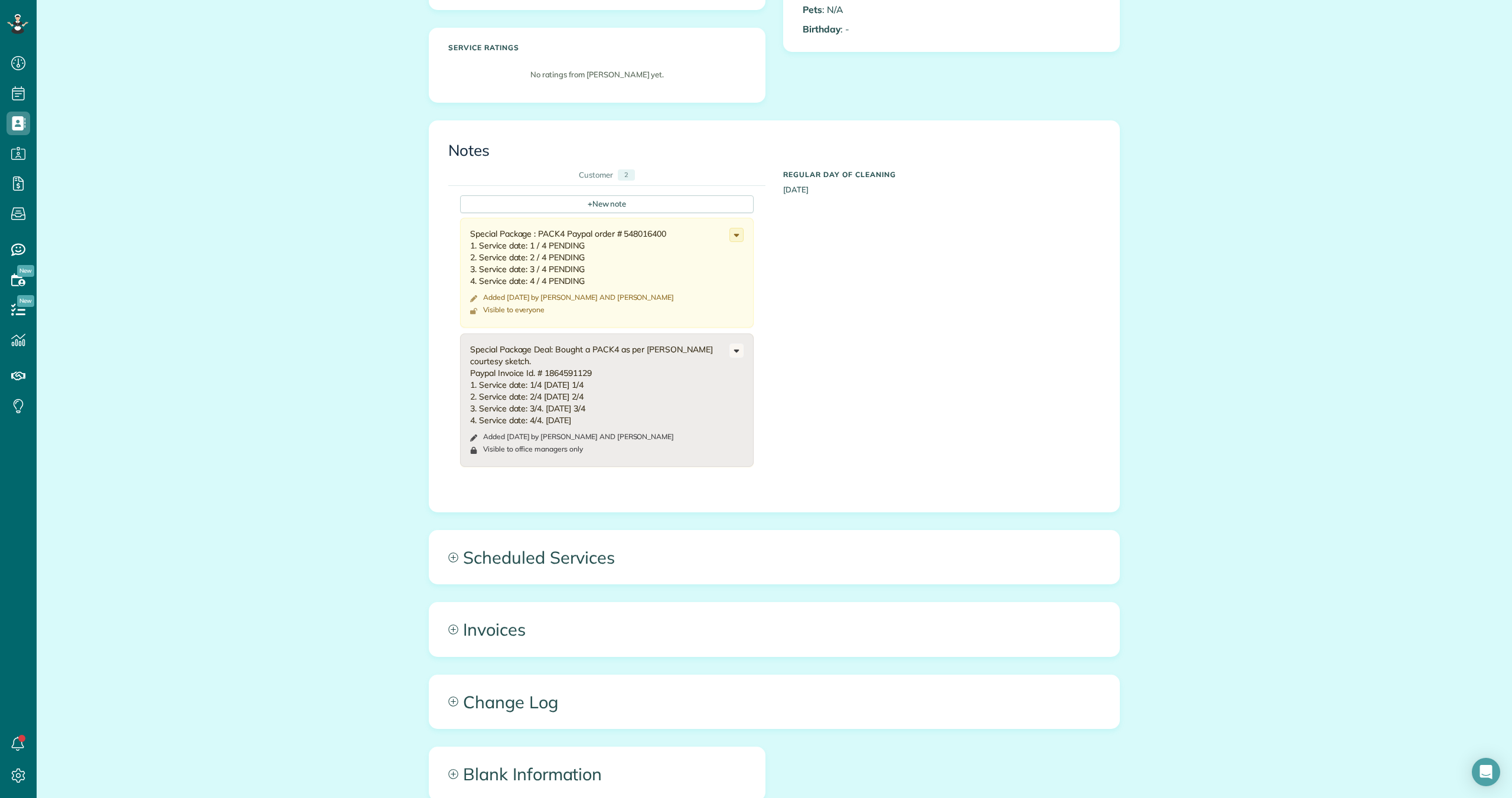
scroll to position [309, 0]
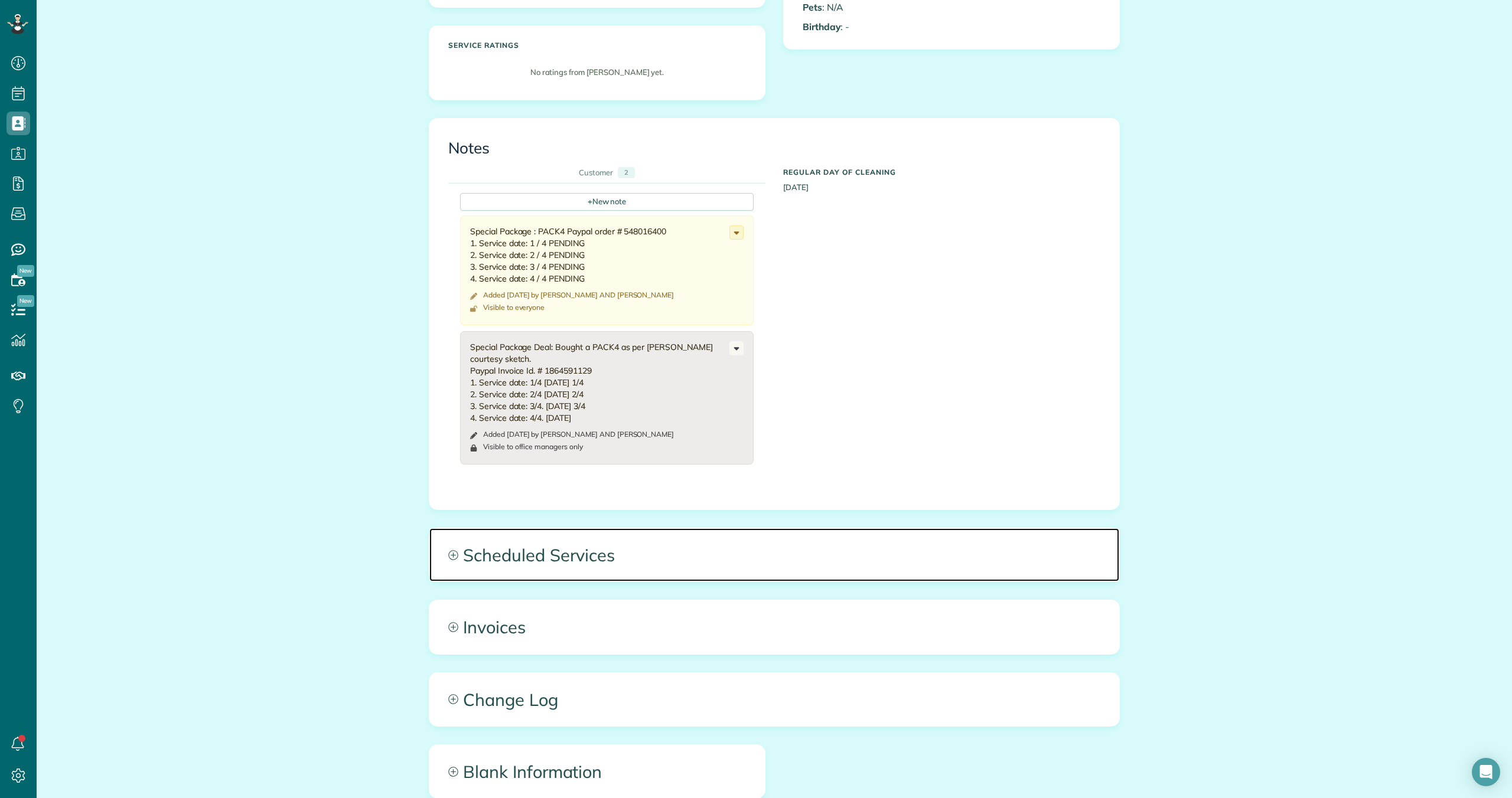
click at [521, 556] on span "Scheduled Services" at bounding box center [774, 555] width 690 height 53
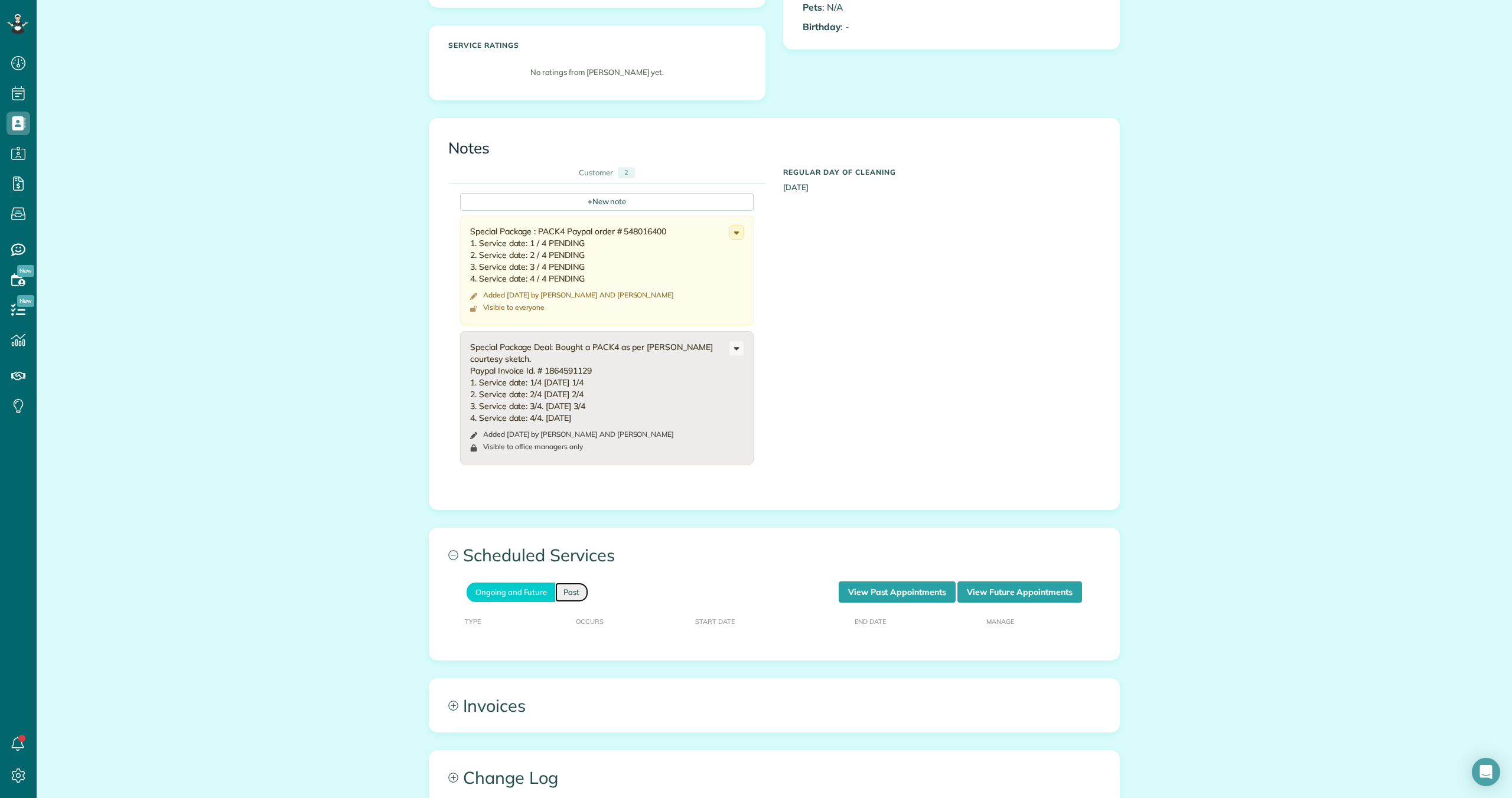
click at [577, 590] on link "Past" at bounding box center [571, 592] width 33 height 19
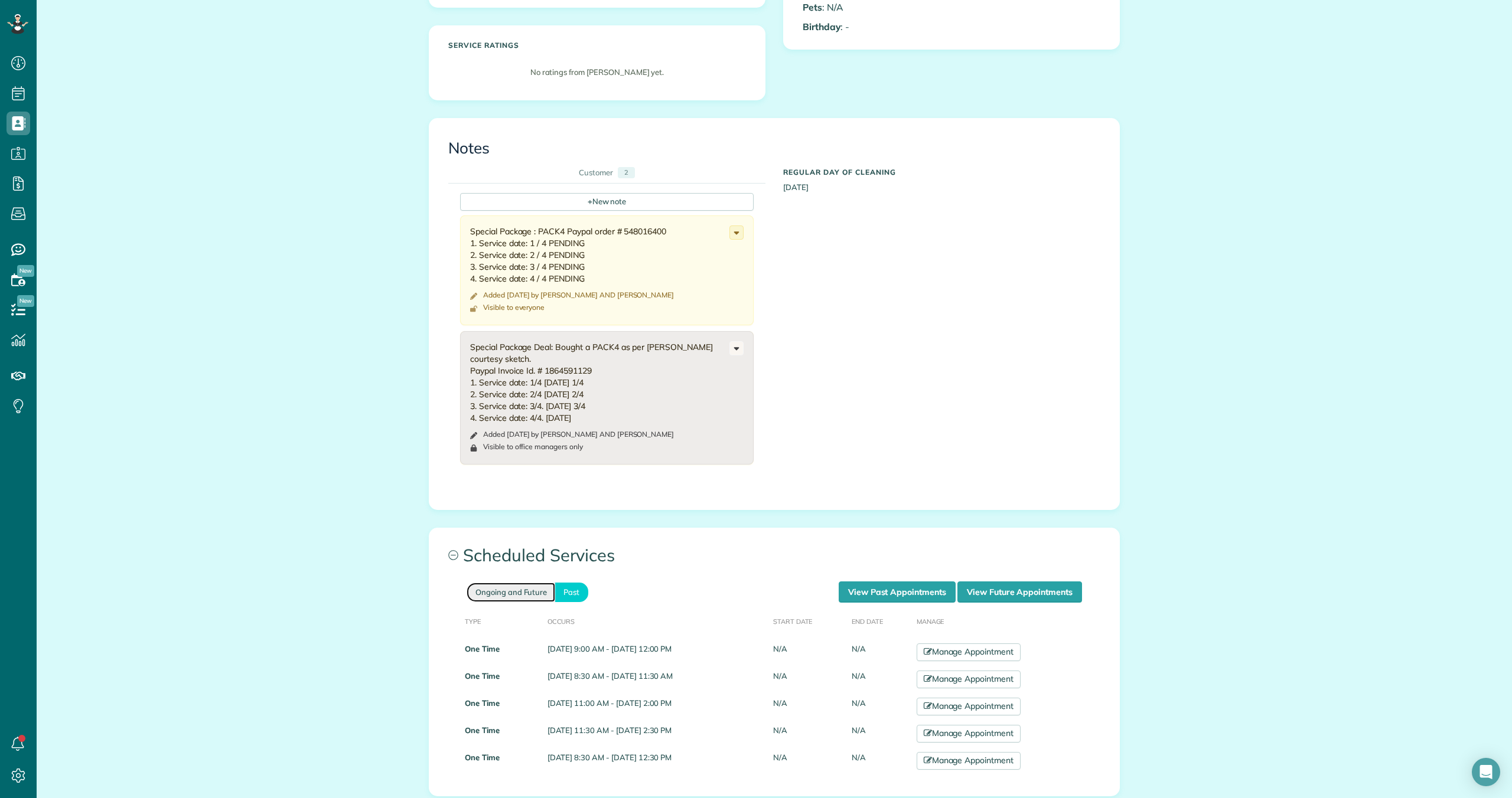
click at [521, 590] on link "Ongoing and Future" at bounding box center [511, 592] width 88 height 19
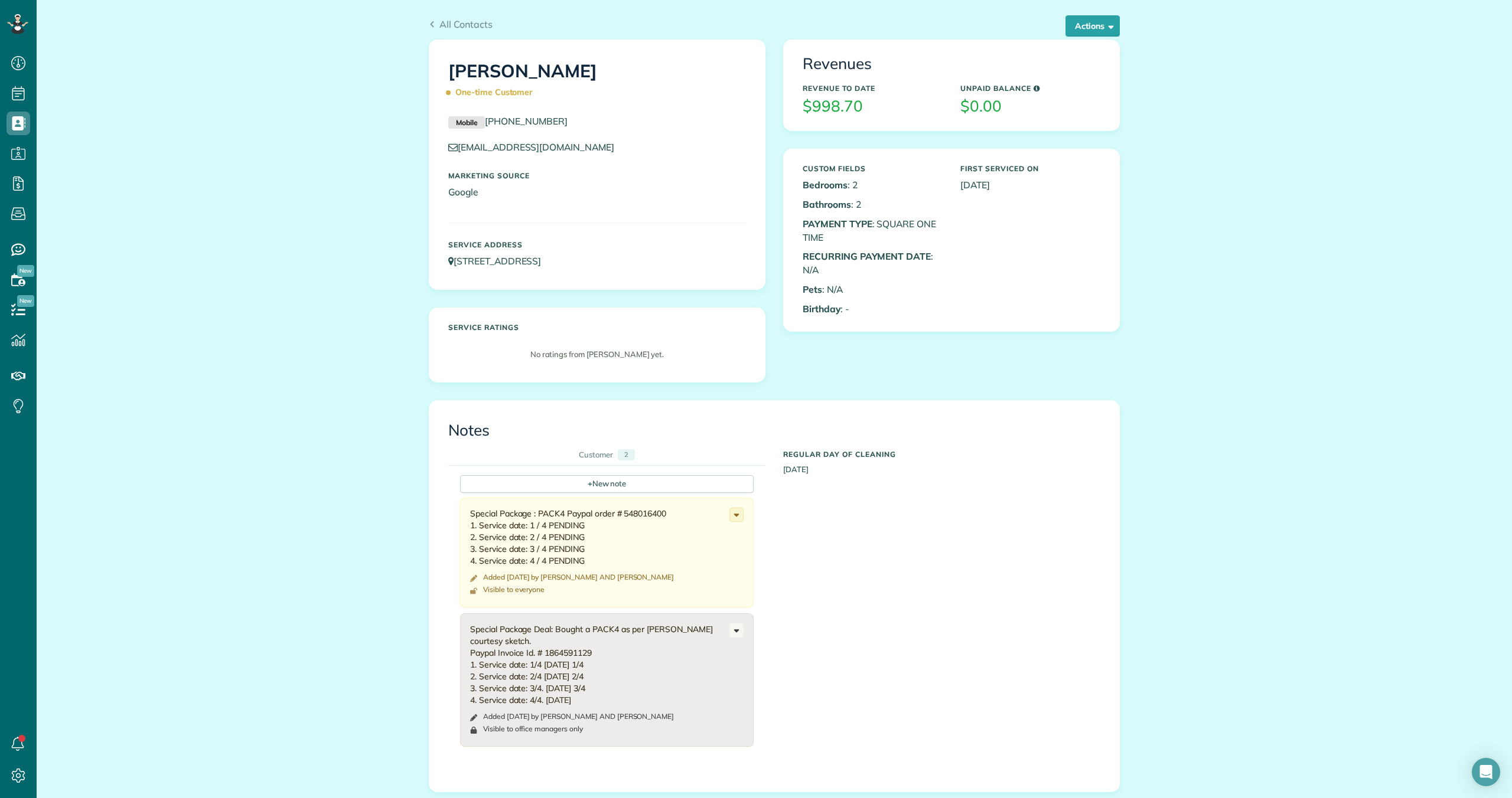
scroll to position [22, 0]
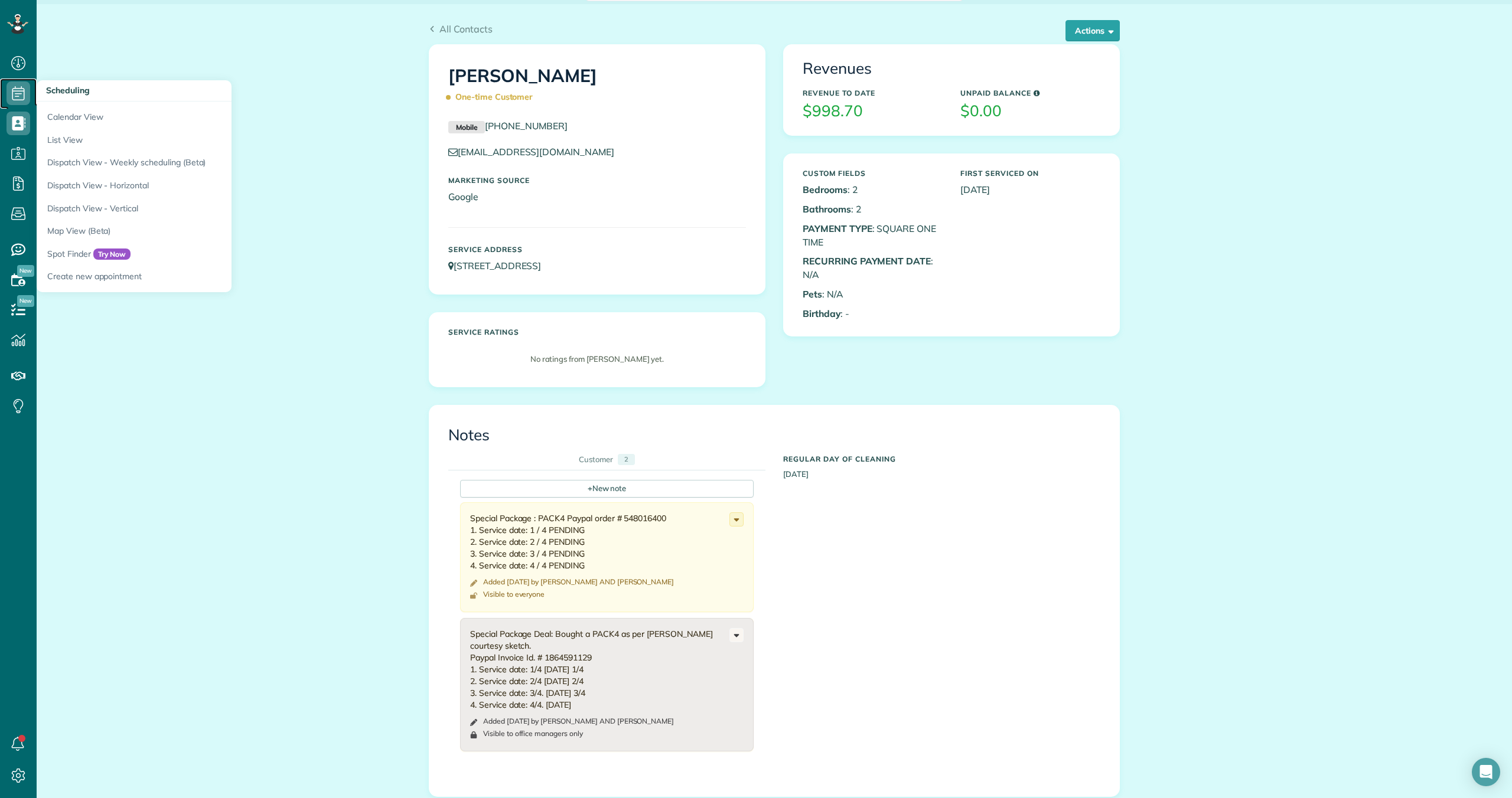
click at [24, 93] on use at bounding box center [18, 93] width 12 height 14
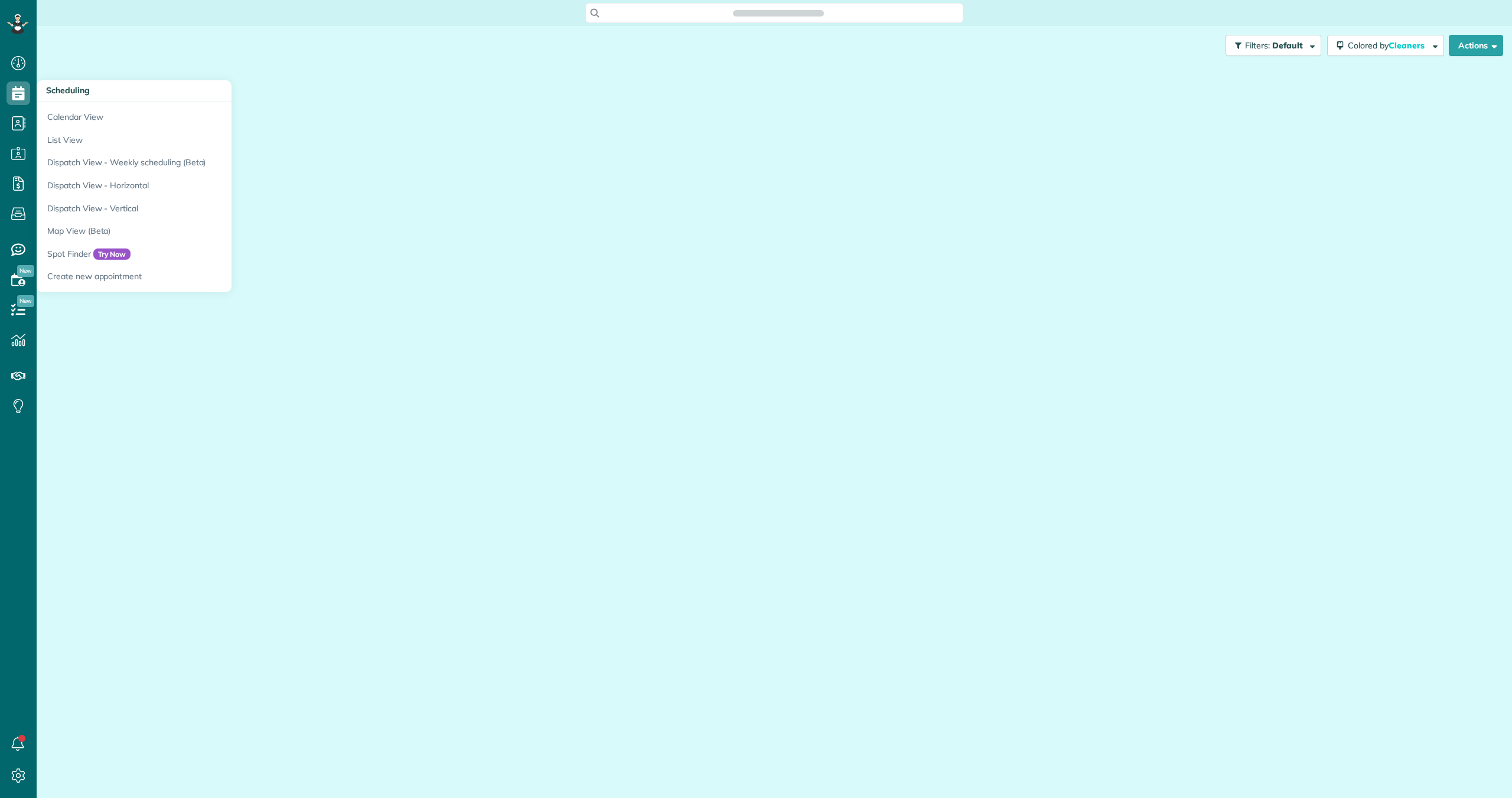
scroll to position [5, 5]
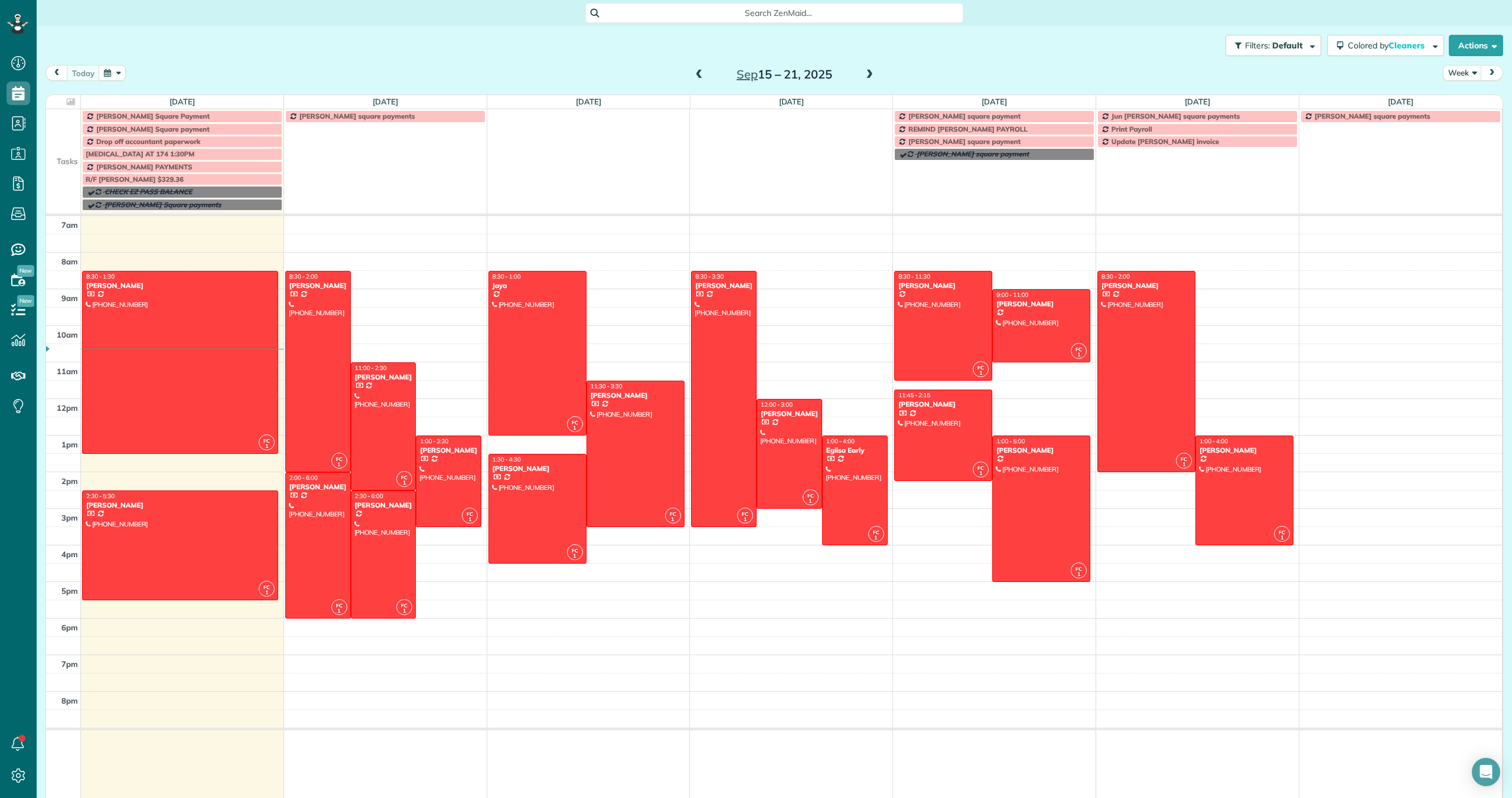
click at [871, 73] on span at bounding box center [869, 75] width 13 height 11
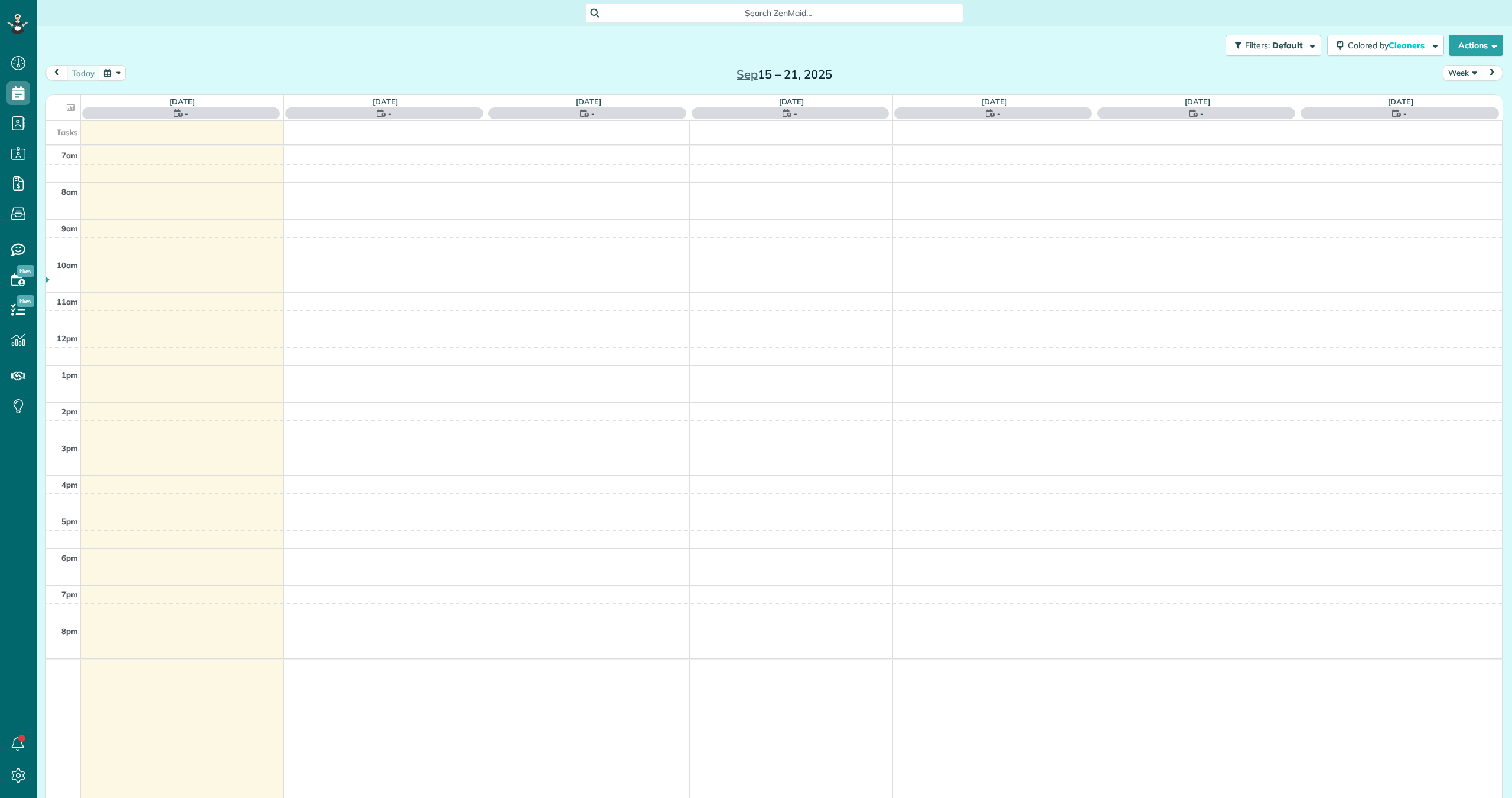
scroll to position [5, 5]
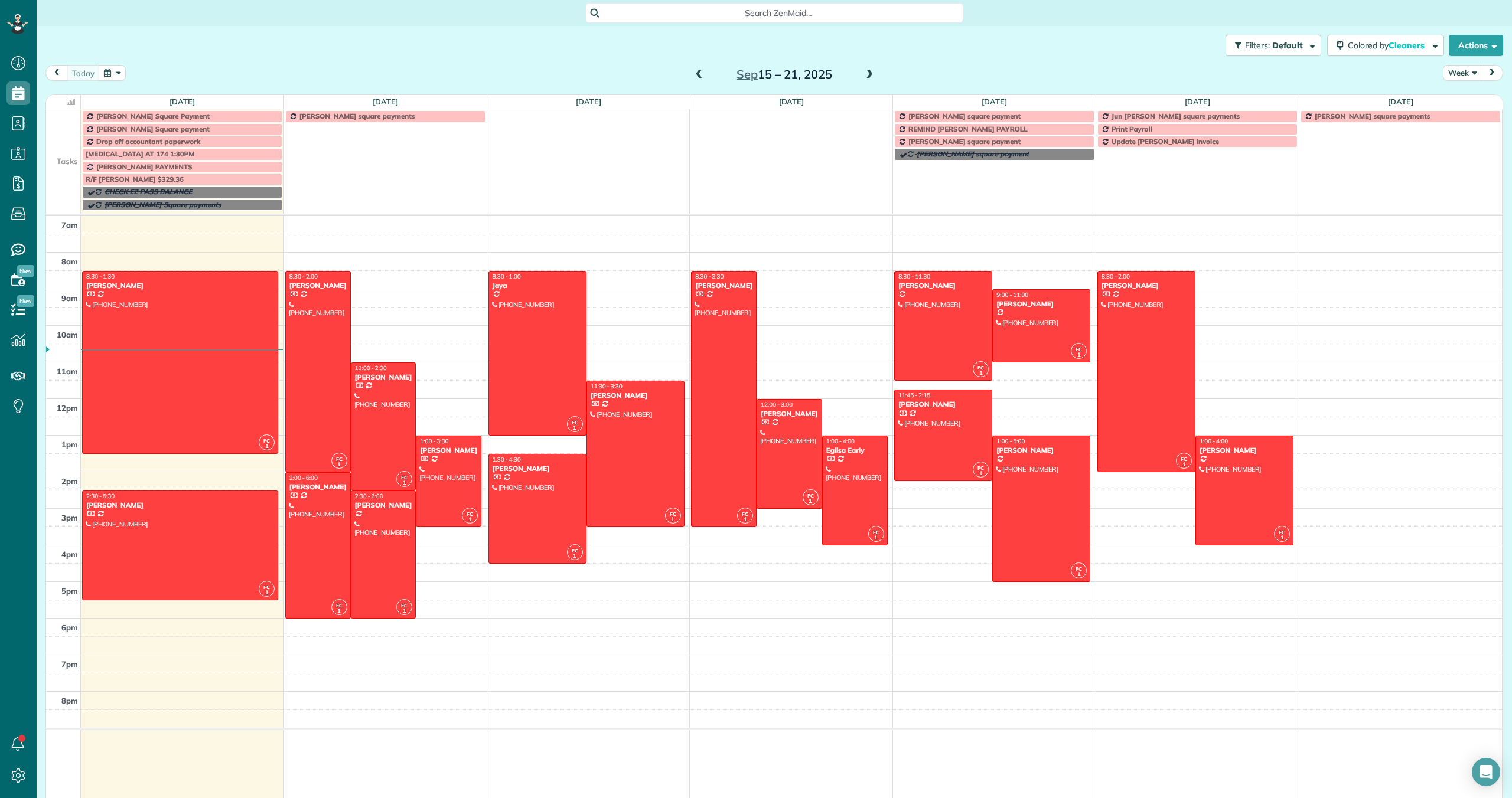
click at [870, 73] on span at bounding box center [869, 75] width 13 height 11
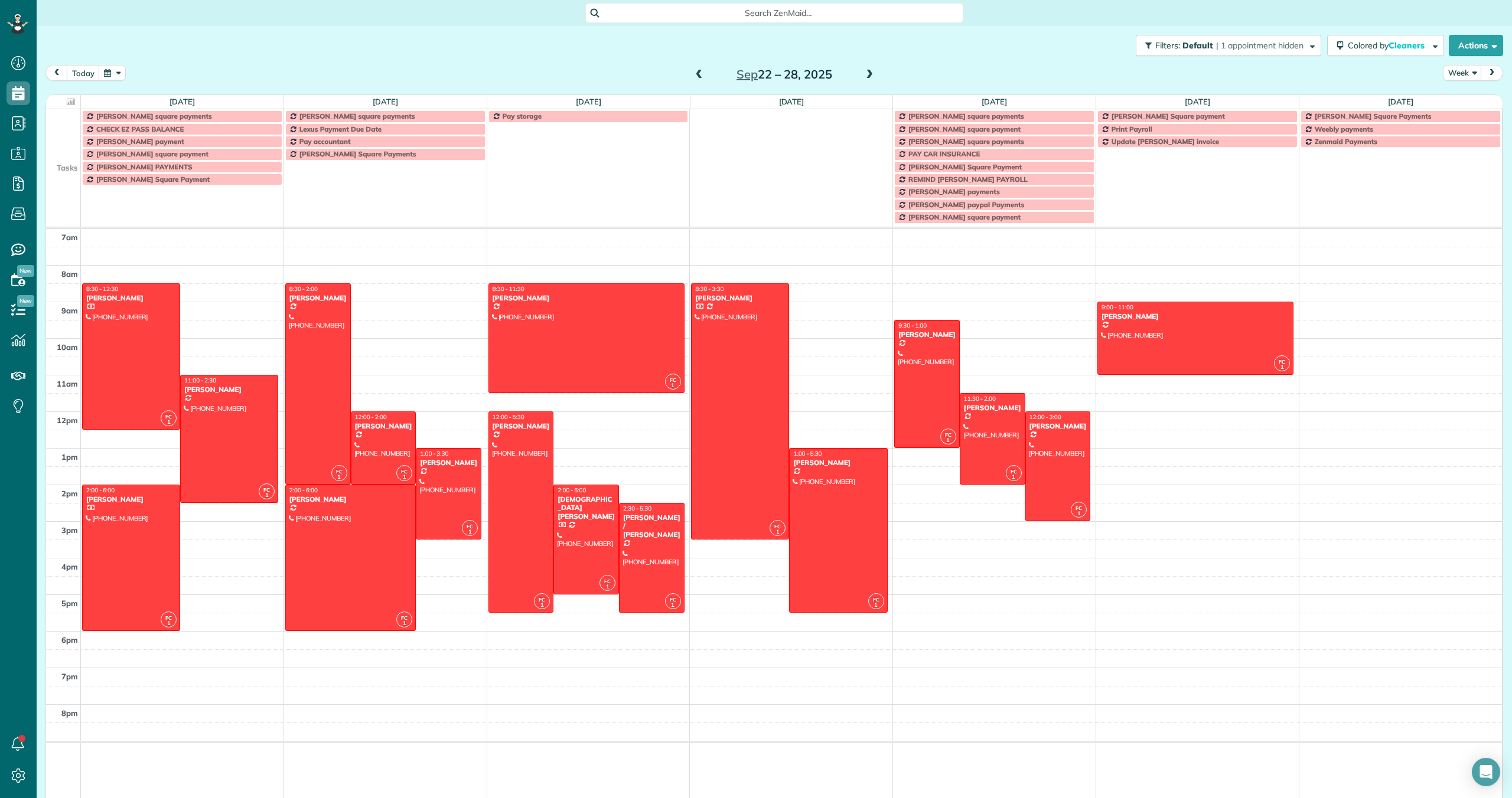
click at [696, 72] on span at bounding box center [699, 75] width 13 height 11
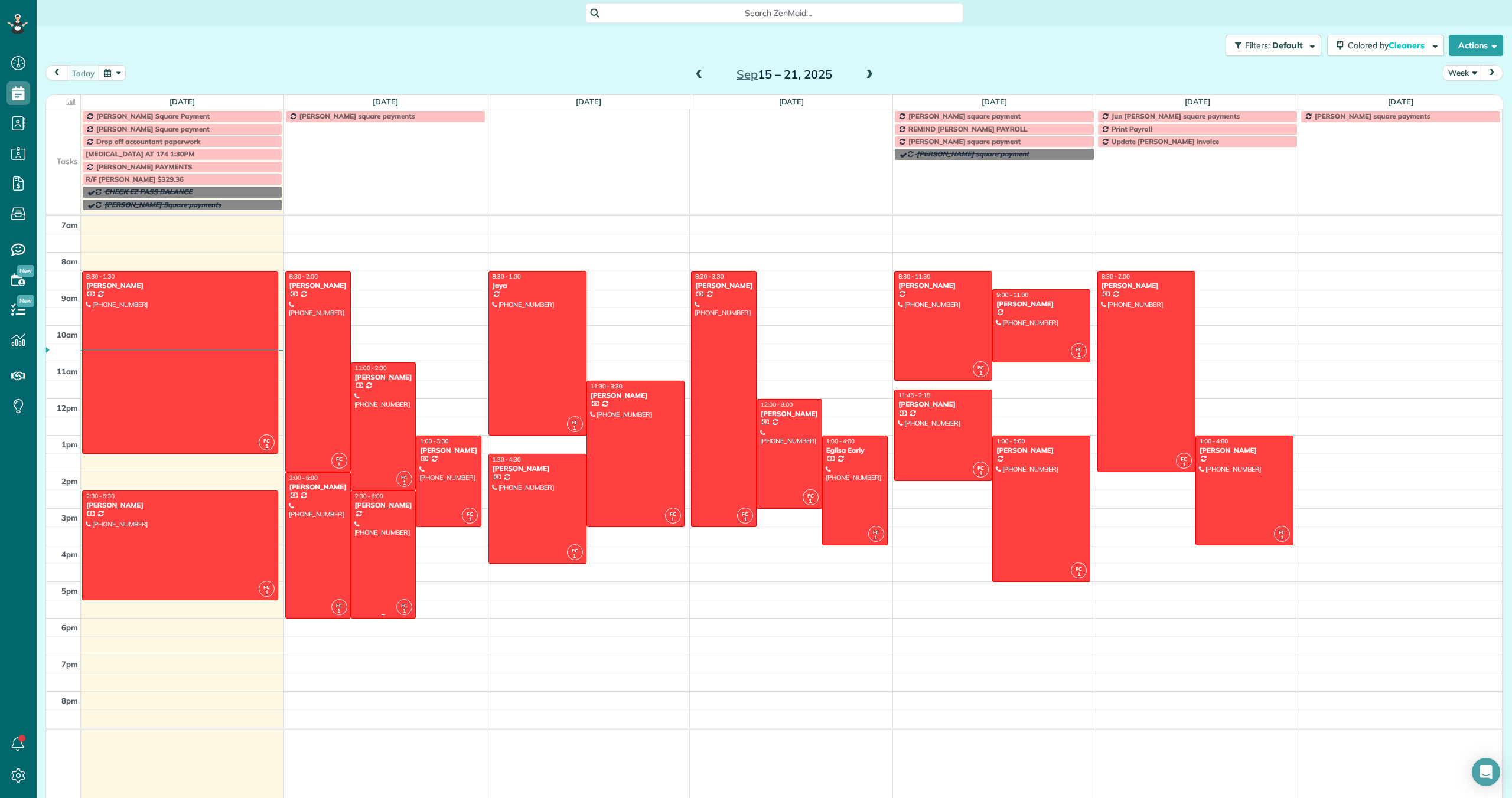
click at [372, 510] on div "Dolores Freidenrich" at bounding box center [384, 506] width 58 height 9
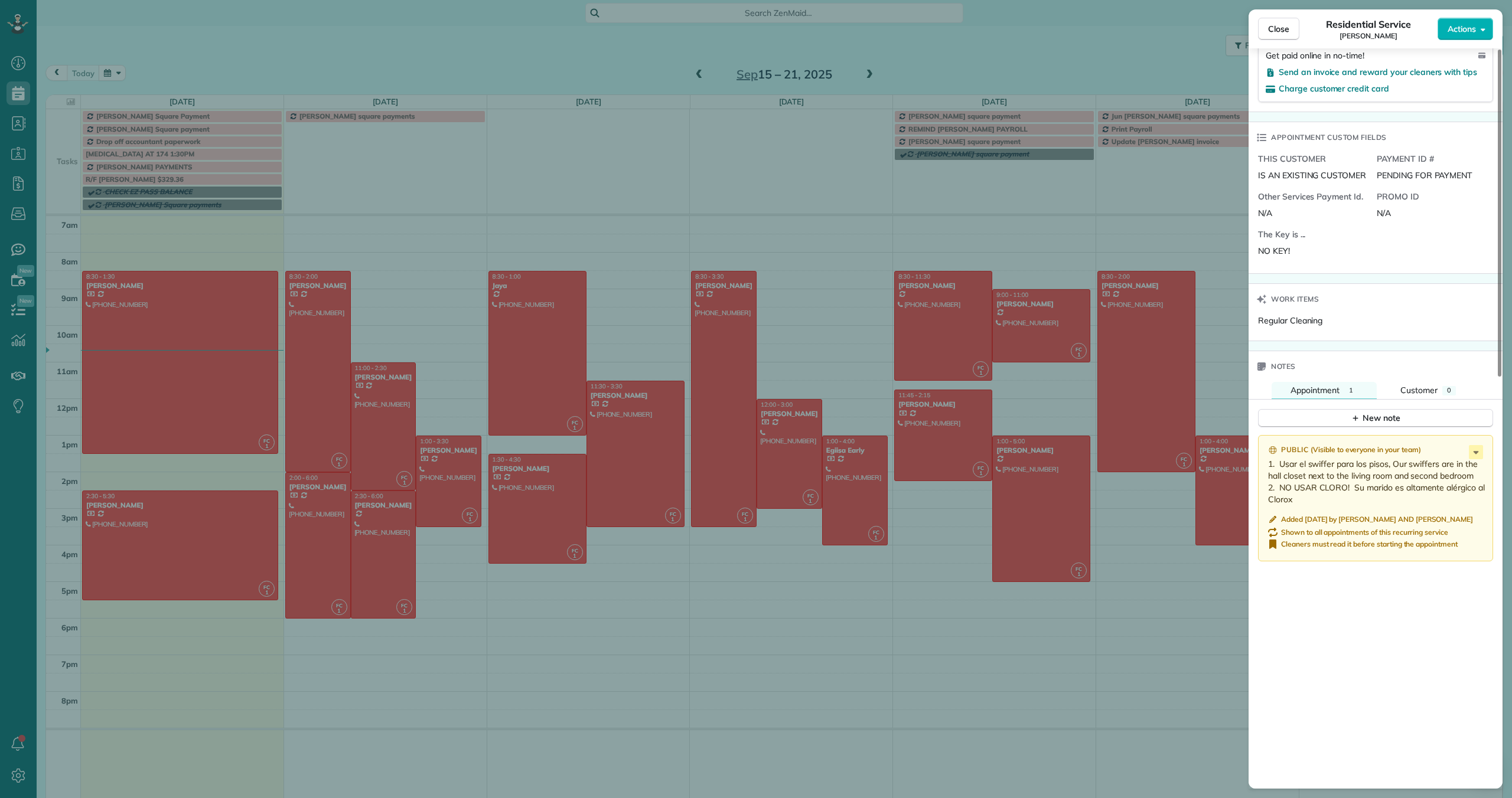
scroll to position [796, 0]
click at [1339, 389] on span "Appointment" at bounding box center [1314, 392] width 49 height 11
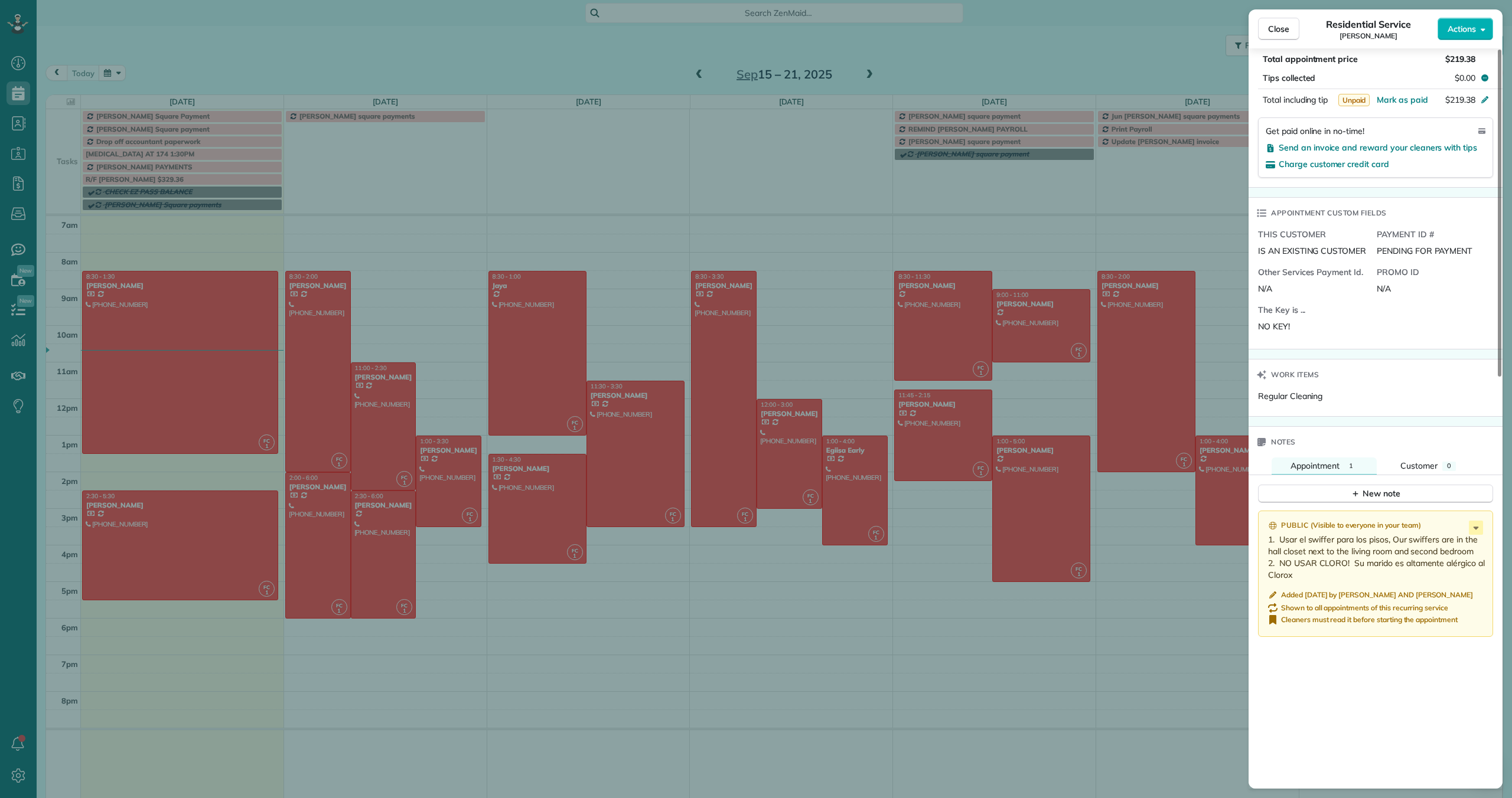
scroll to position [931, 0]
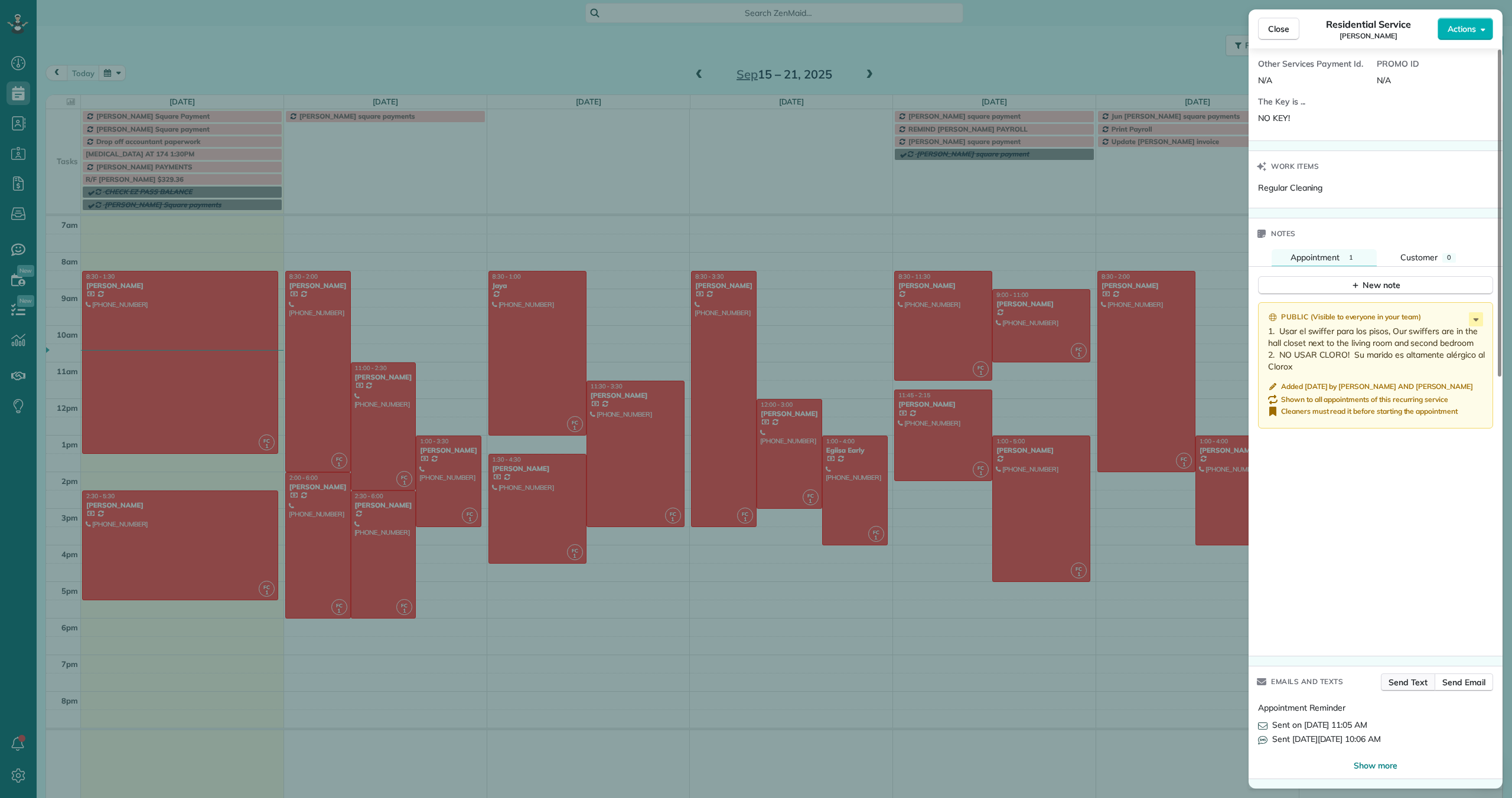
click at [1400, 685] on span "Send Text" at bounding box center [1408, 682] width 39 height 12
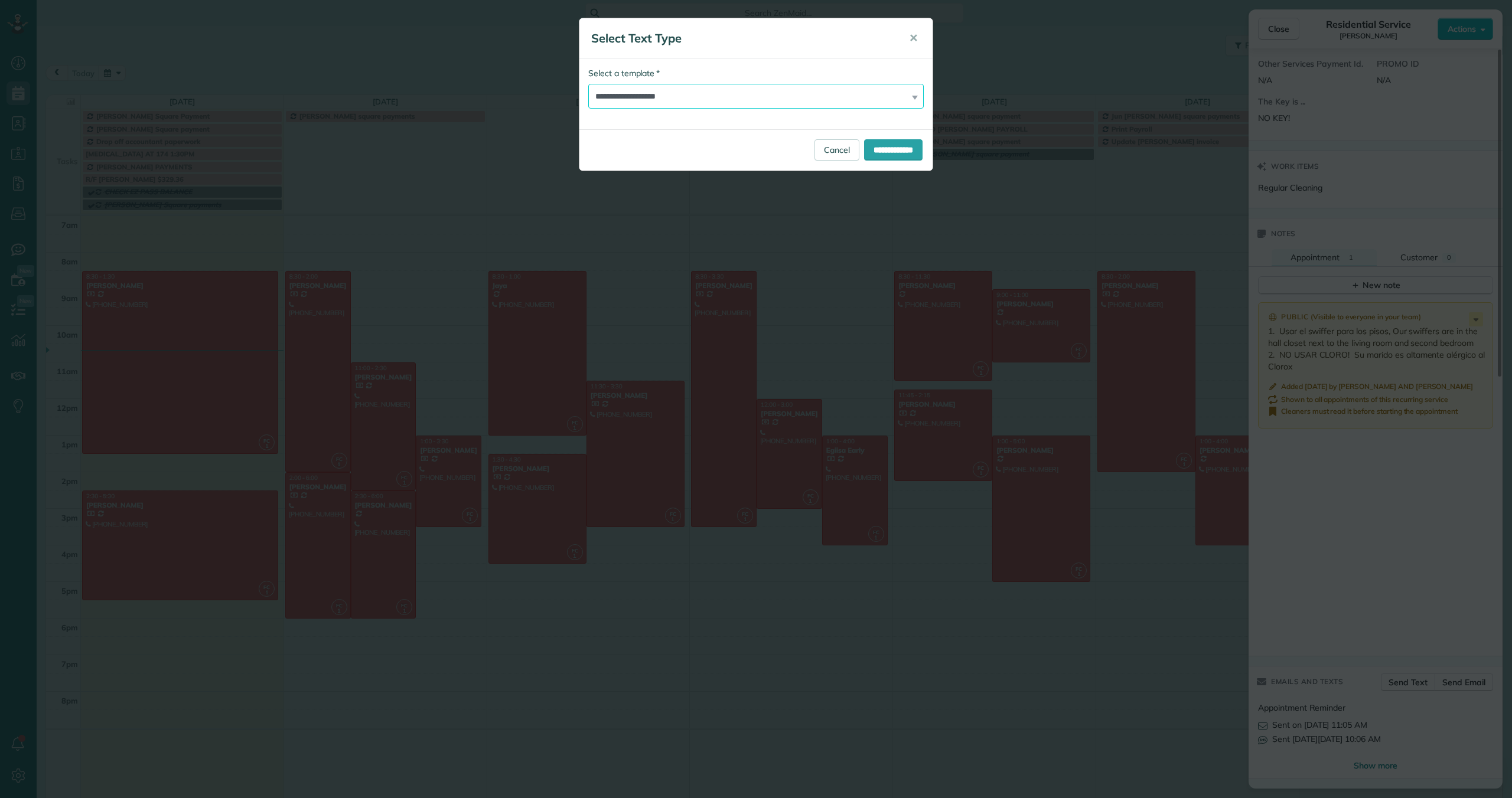
click at [712, 98] on select "**********" at bounding box center [756, 96] width 335 height 25
select select "******"
click at [588, 84] on select "**********" at bounding box center [756, 96] width 335 height 25
click at [872, 146] on input "**********" at bounding box center [893, 150] width 58 height 21
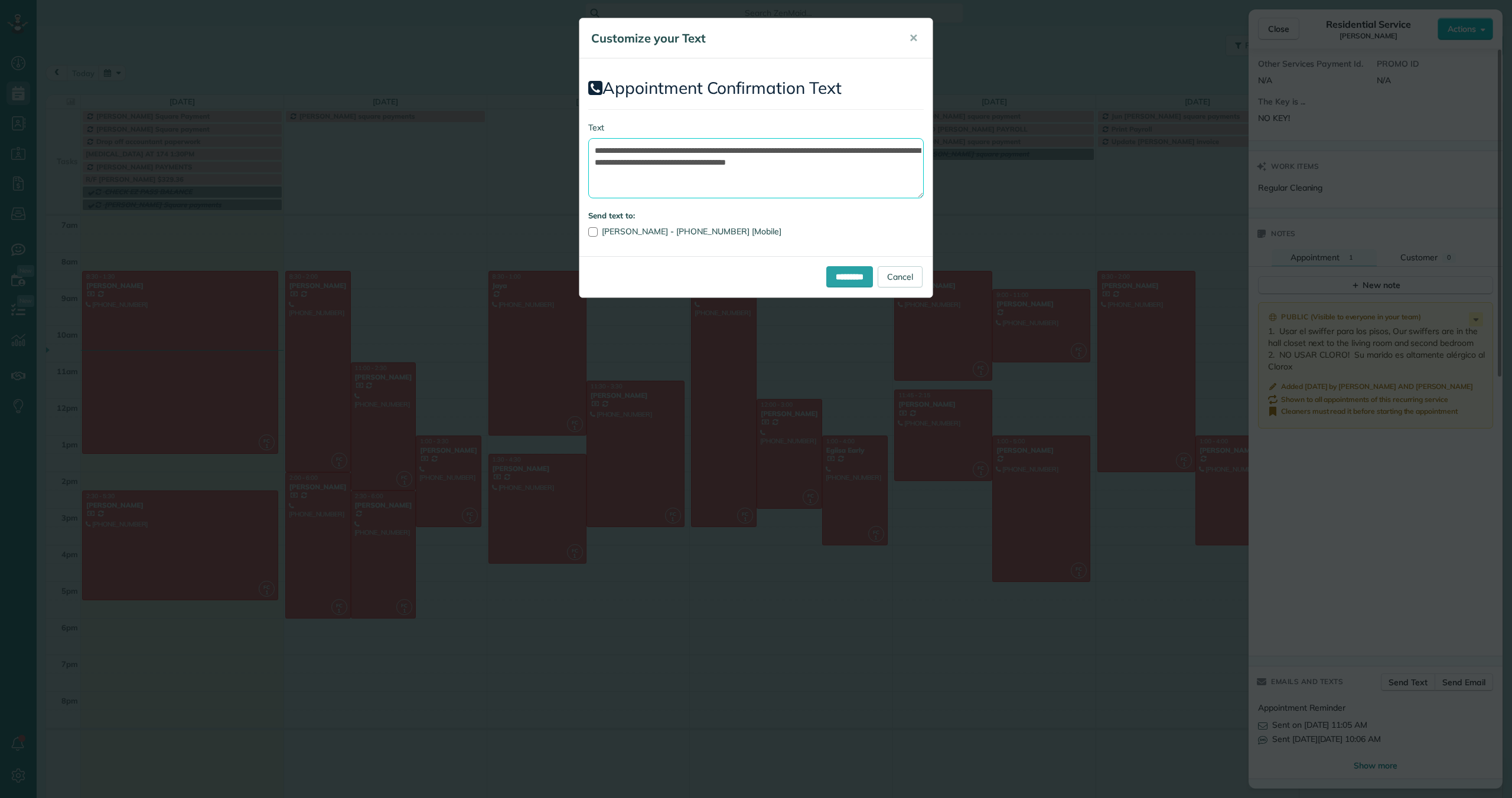
drag, startPoint x: 898, startPoint y: 163, endPoint x: 647, endPoint y: 150, distance: 251.3
click at [647, 150] on textarea "**********" at bounding box center [756, 168] width 335 height 60
paste textarea "**********"
click at [780, 152] on textarea "**********" at bounding box center [756, 168] width 335 height 60
type textarea "**********"
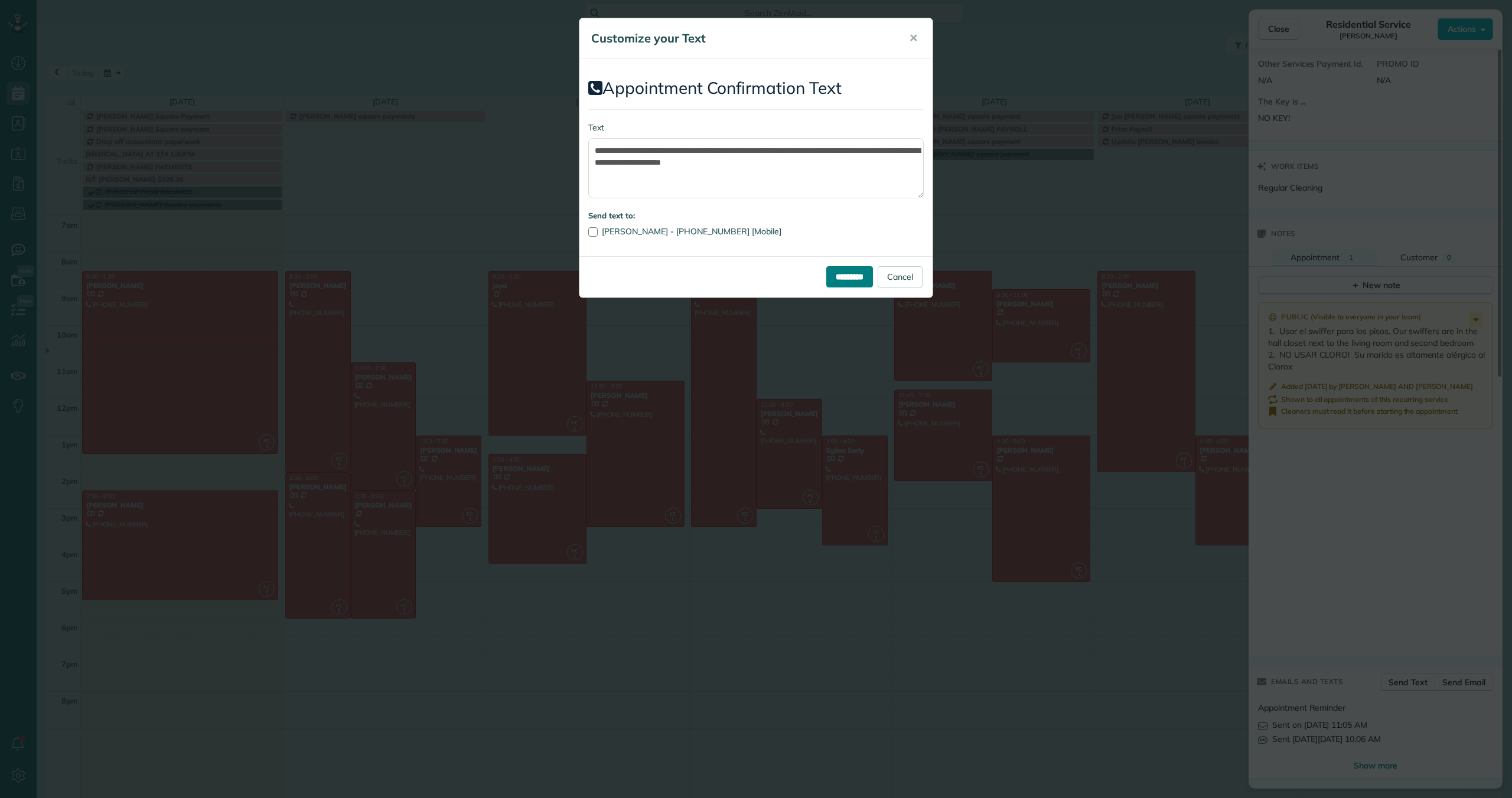
click at [838, 276] on input "*********" at bounding box center [849, 277] width 46 height 21
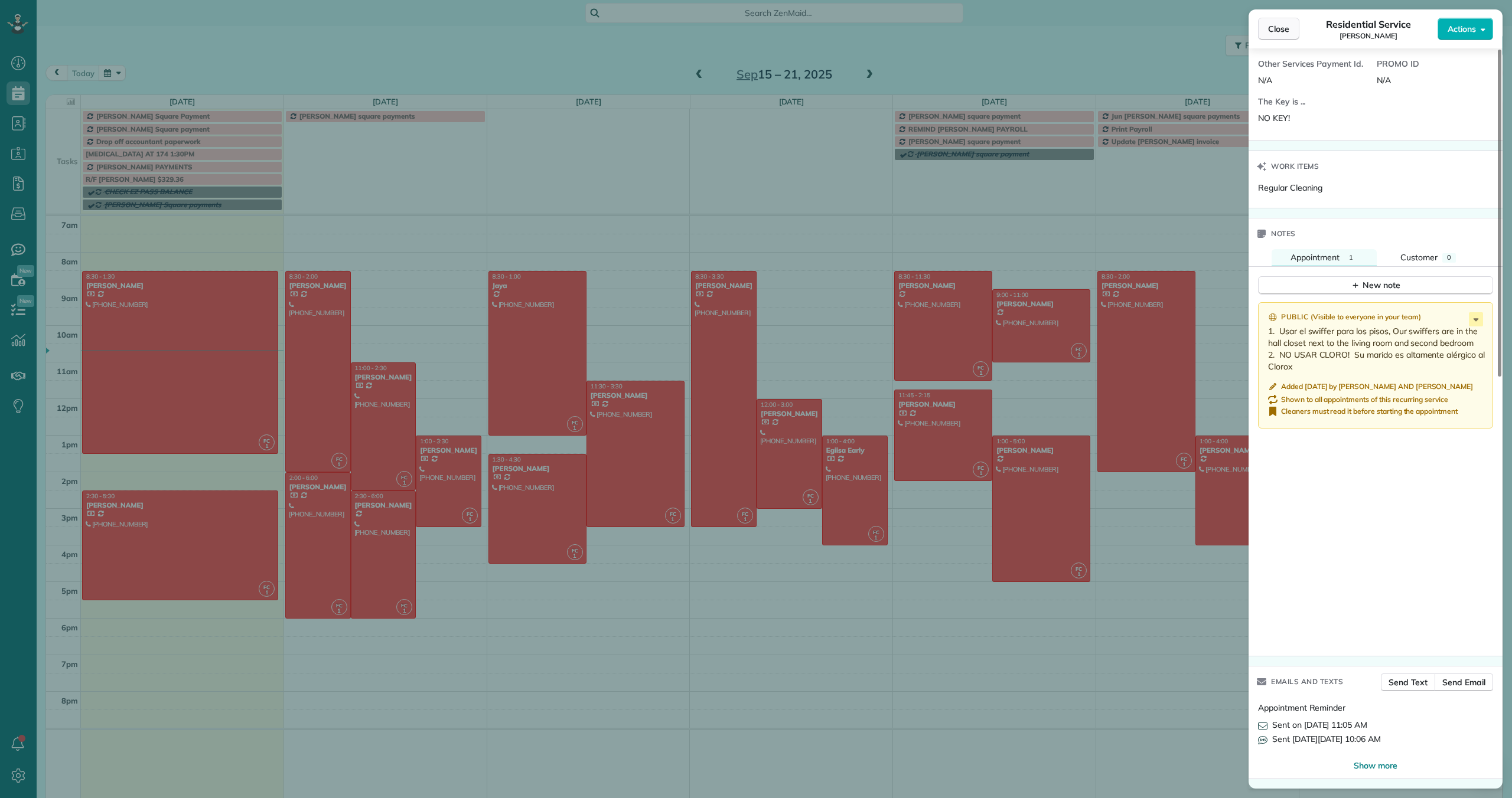
click at [1277, 27] on span "Close" at bounding box center [1279, 29] width 21 height 12
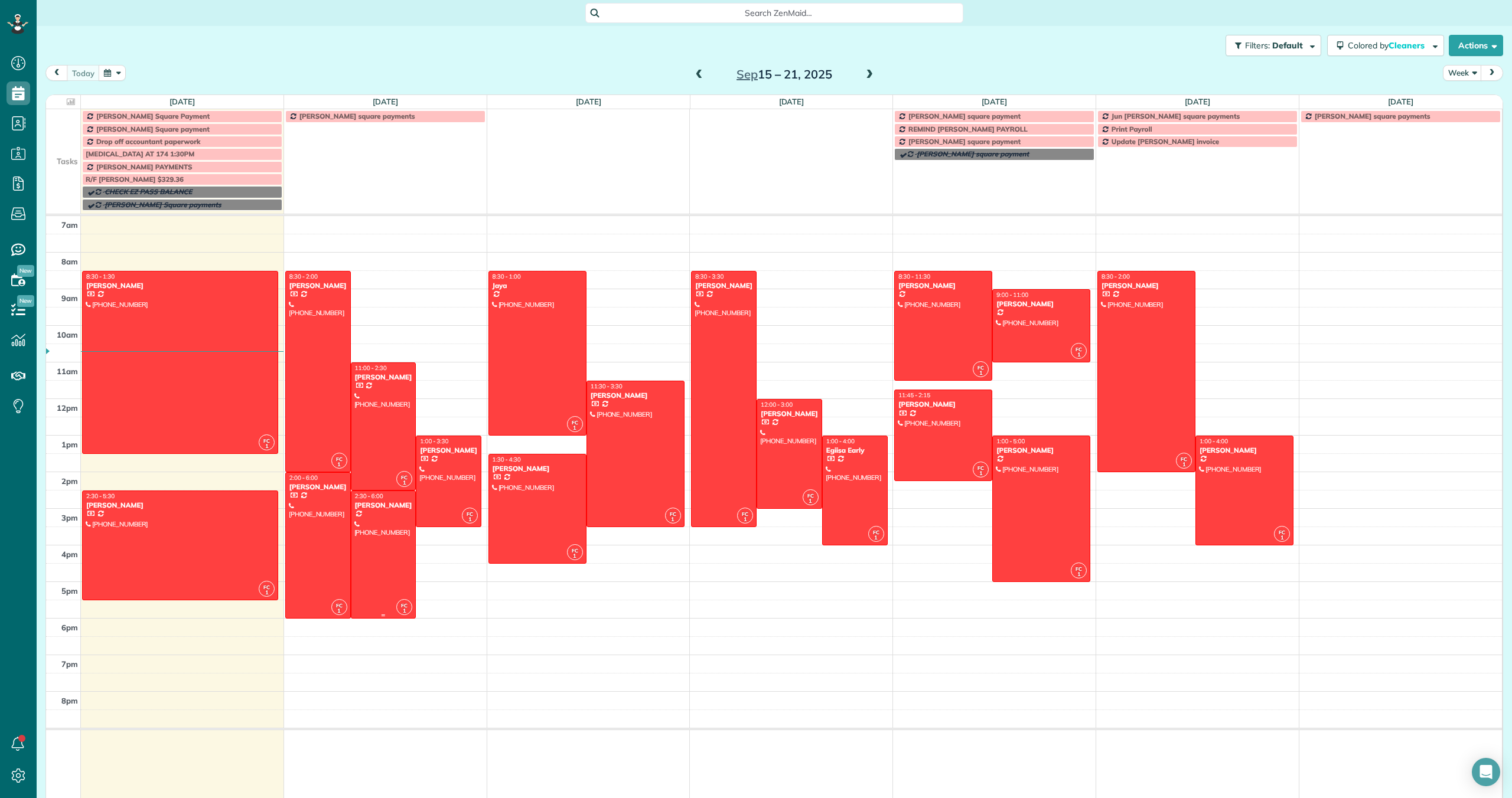
click at [392, 527] on div at bounding box center [384, 555] width 64 height 127
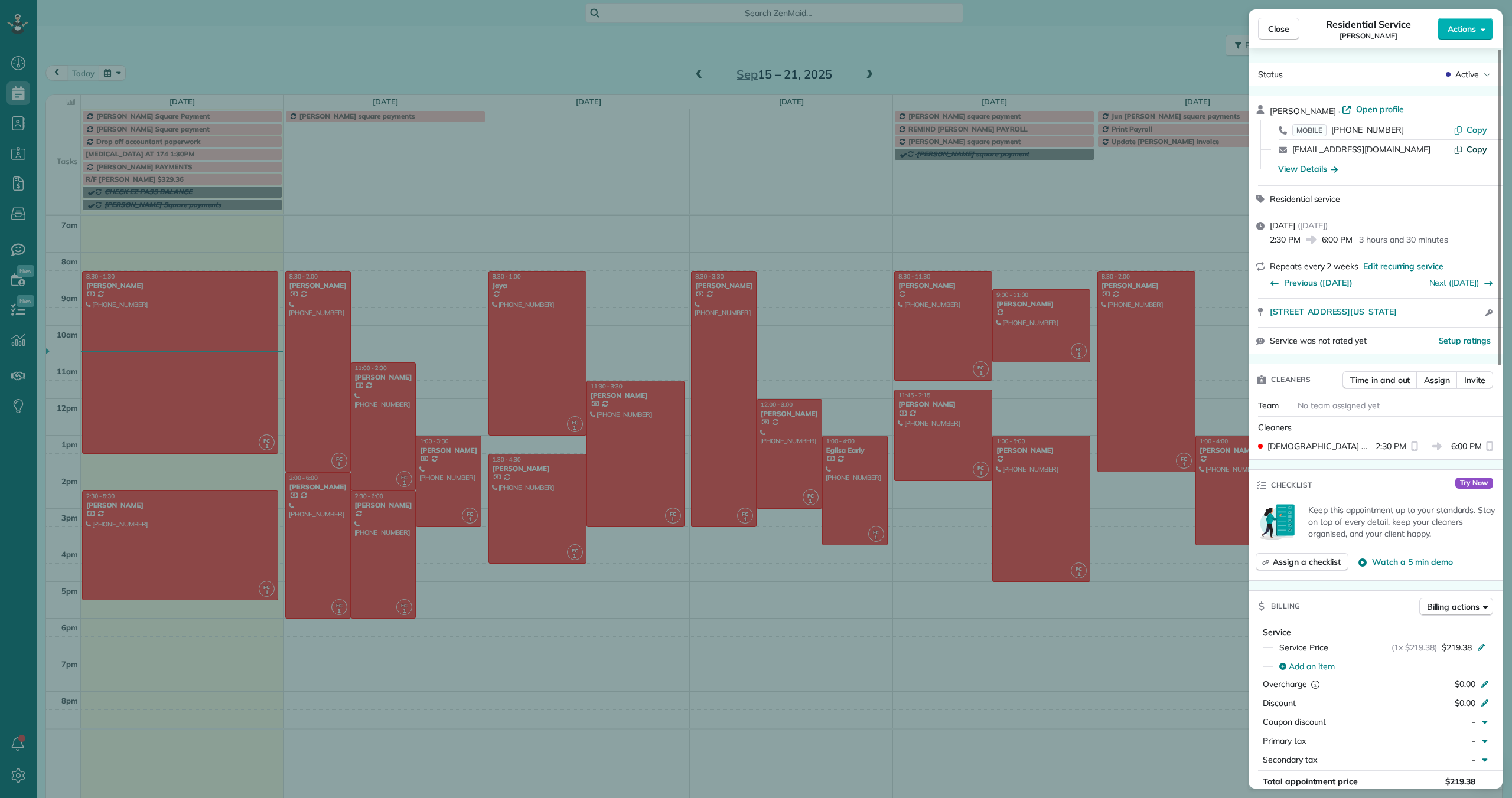
click at [1473, 149] on span "Copy" at bounding box center [1476, 149] width 21 height 11
click at [1276, 26] on span "Close" at bounding box center [1279, 29] width 21 height 12
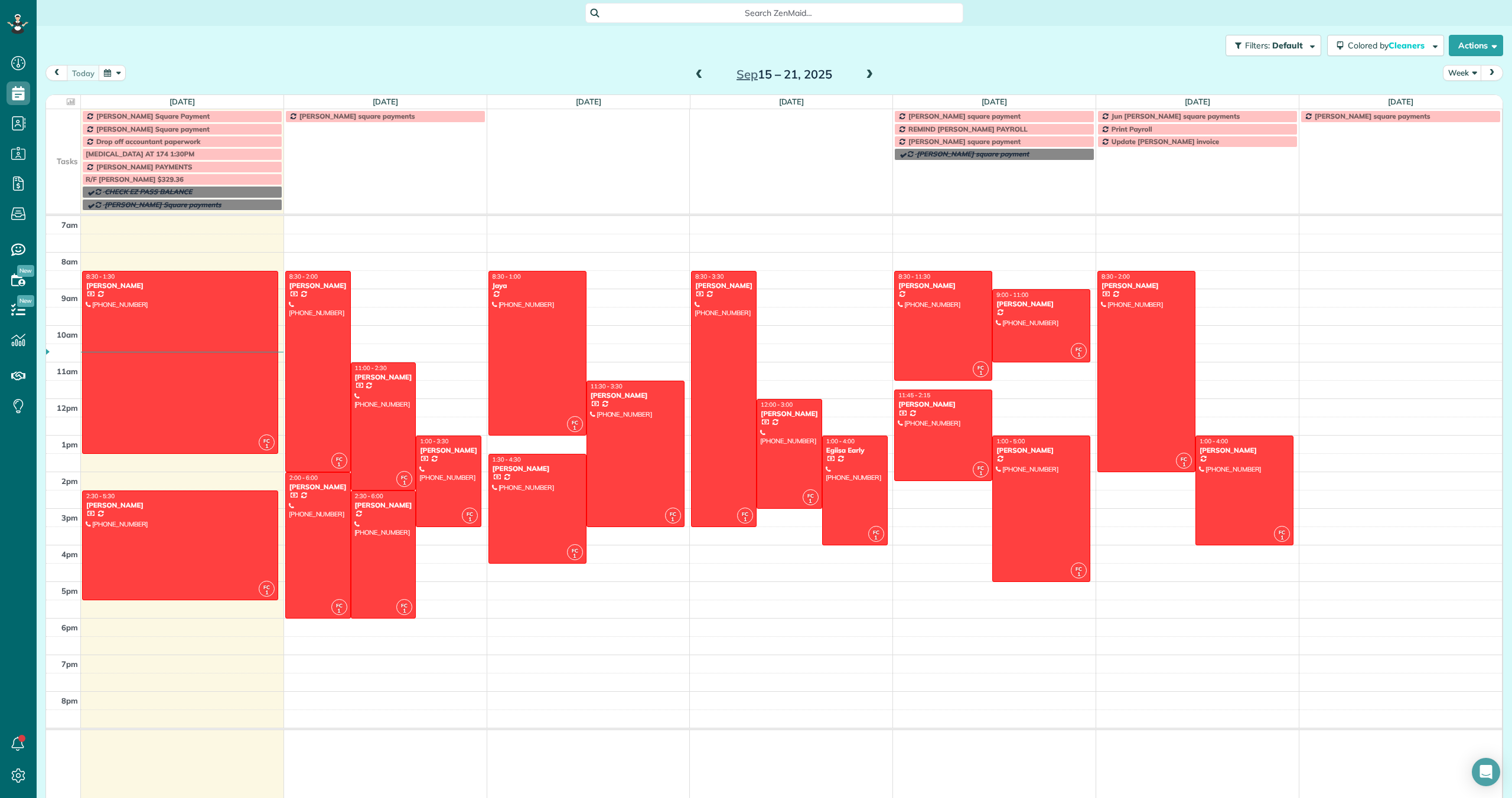
click at [633, 5] on div "Search ZenMaid…" at bounding box center [775, 13] width 378 height 20
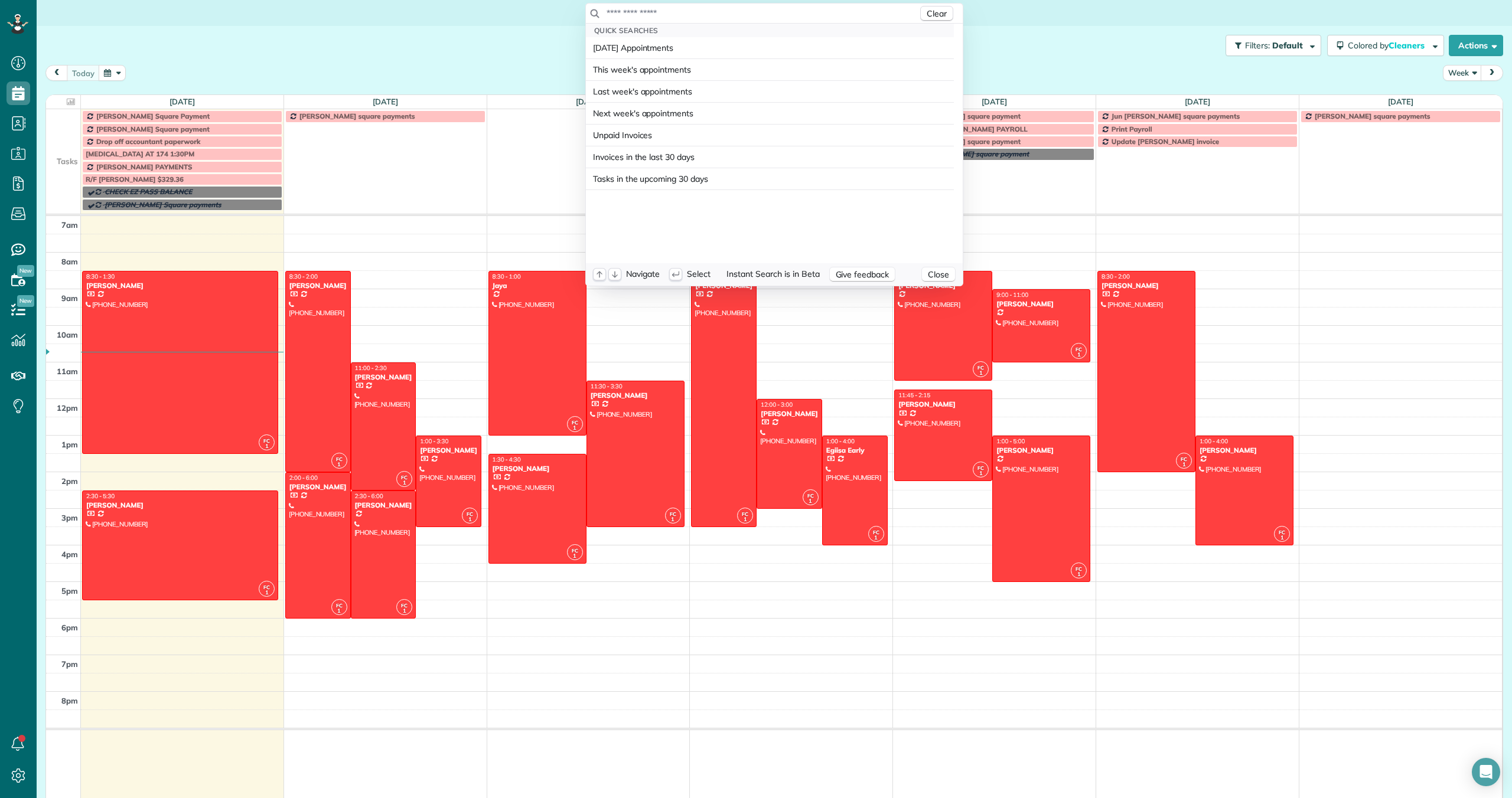
click at [632, 14] on input "text" at bounding box center [761, 13] width 312 height 12
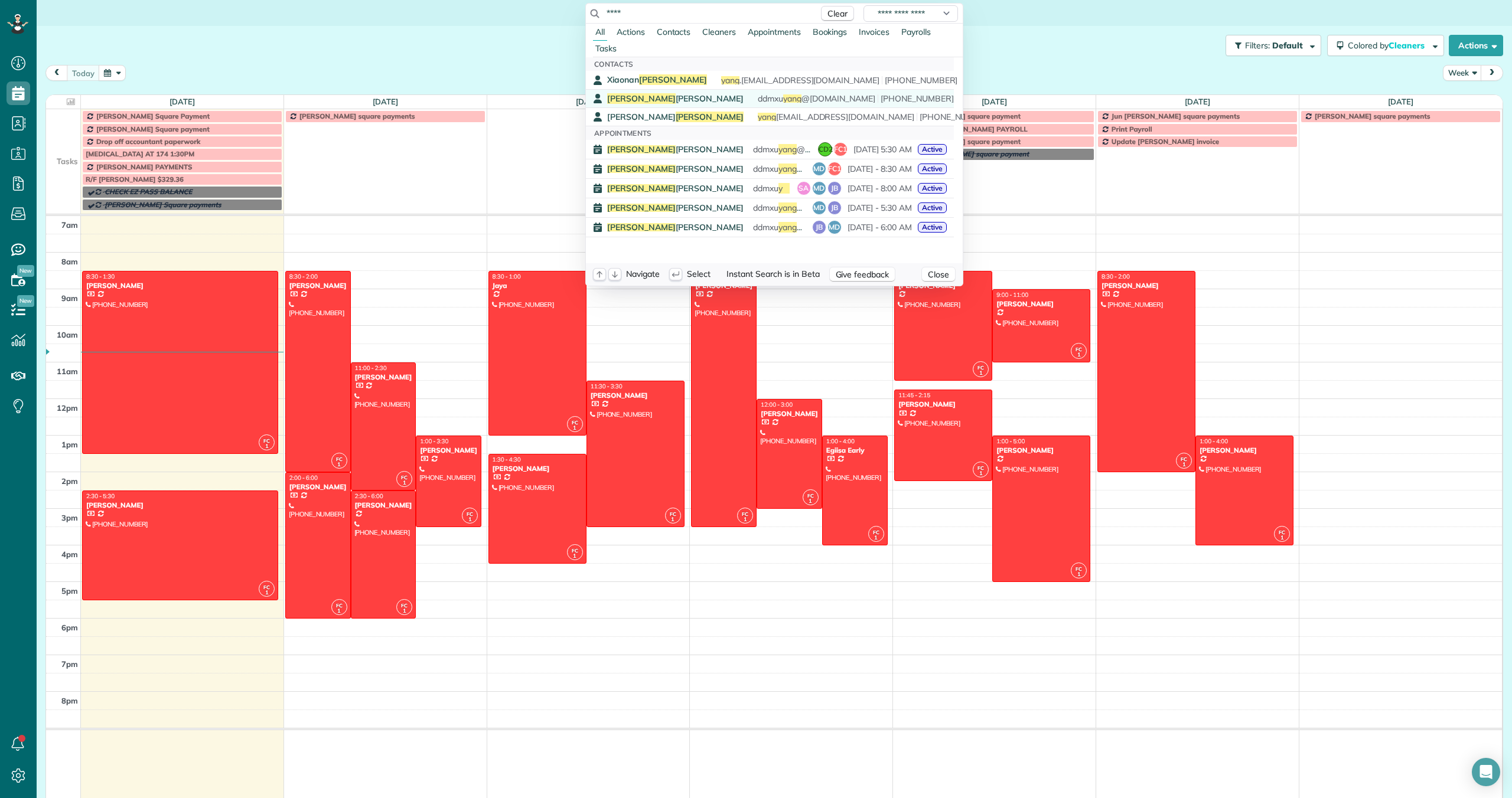
type input "****"
click at [623, 94] on span "Yang" at bounding box center [641, 98] width 68 height 11
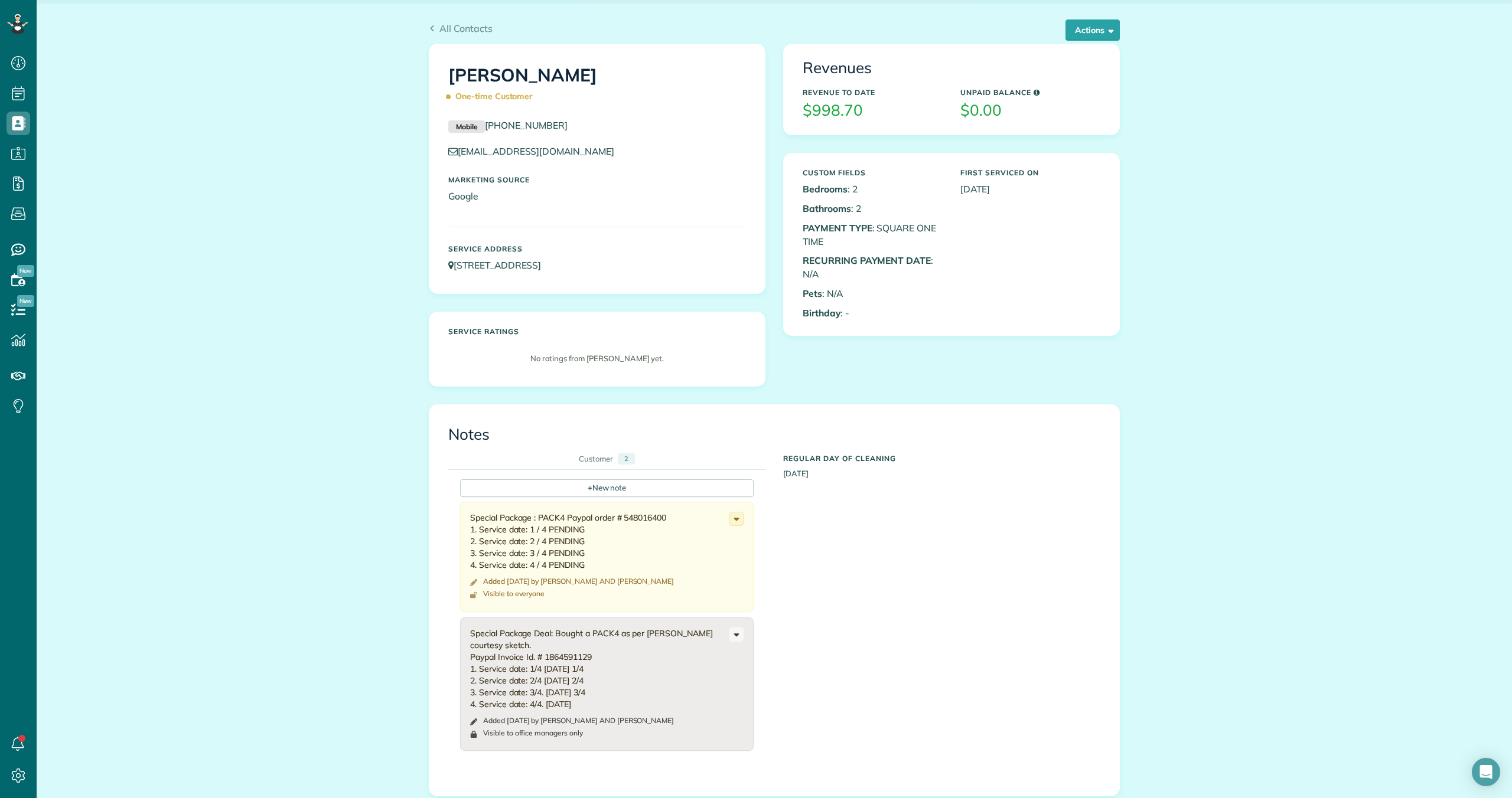
scroll to position [25, 0]
drag, startPoint x: 676, startPoint y: 514, endPoint x: 627, endPoint y: 513, distance: 49.0
click at [627, 513] on div "Special Package : PACK4 Paypal order # 548016400 1. Service date: 1 / 4 PENDING…" at bounding box center [599, 539] width 259 height 59
copy div "548016400"
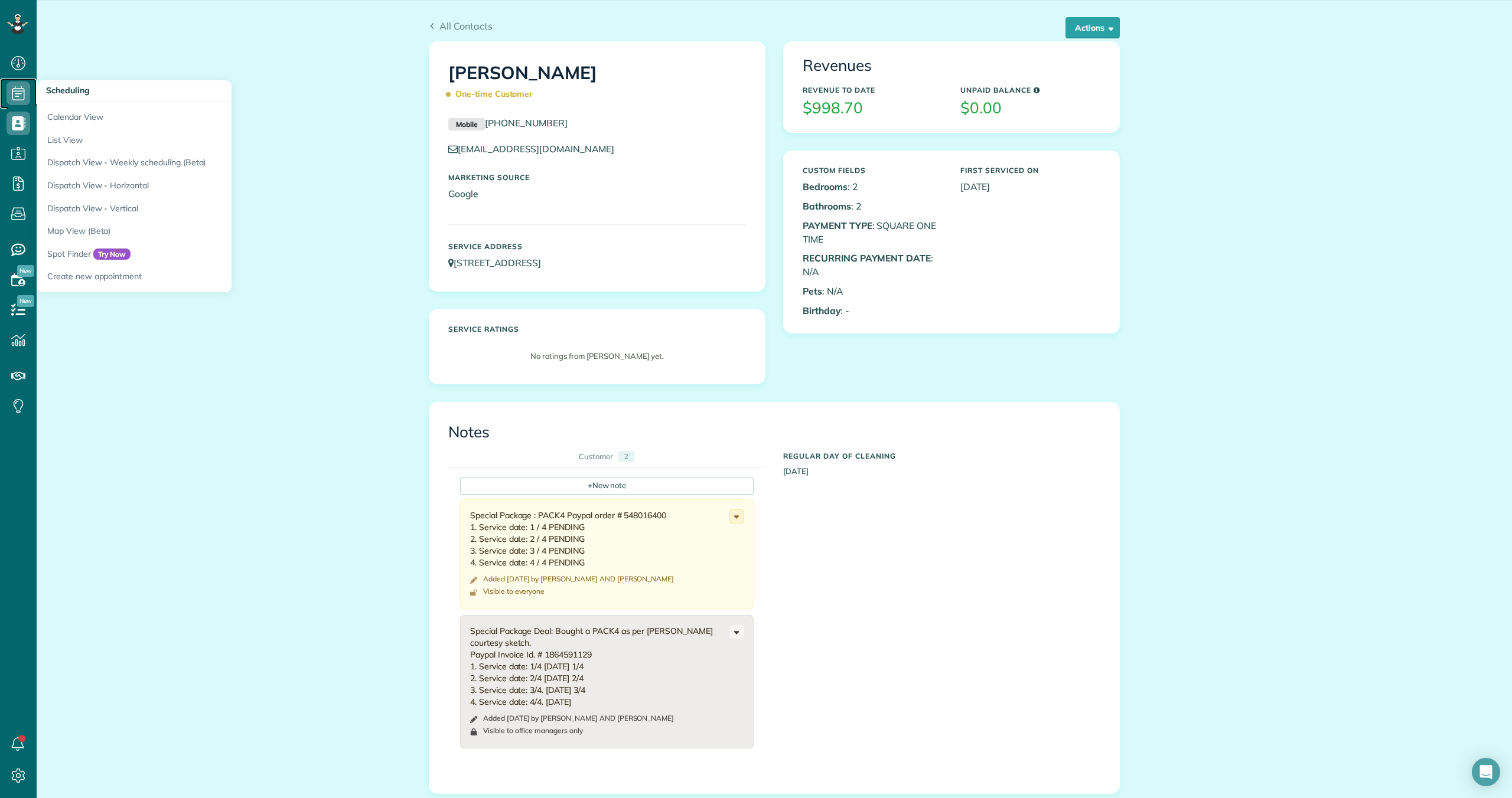
click at [18, 91] on use at bounding box center [18, 93] width 12 height 14
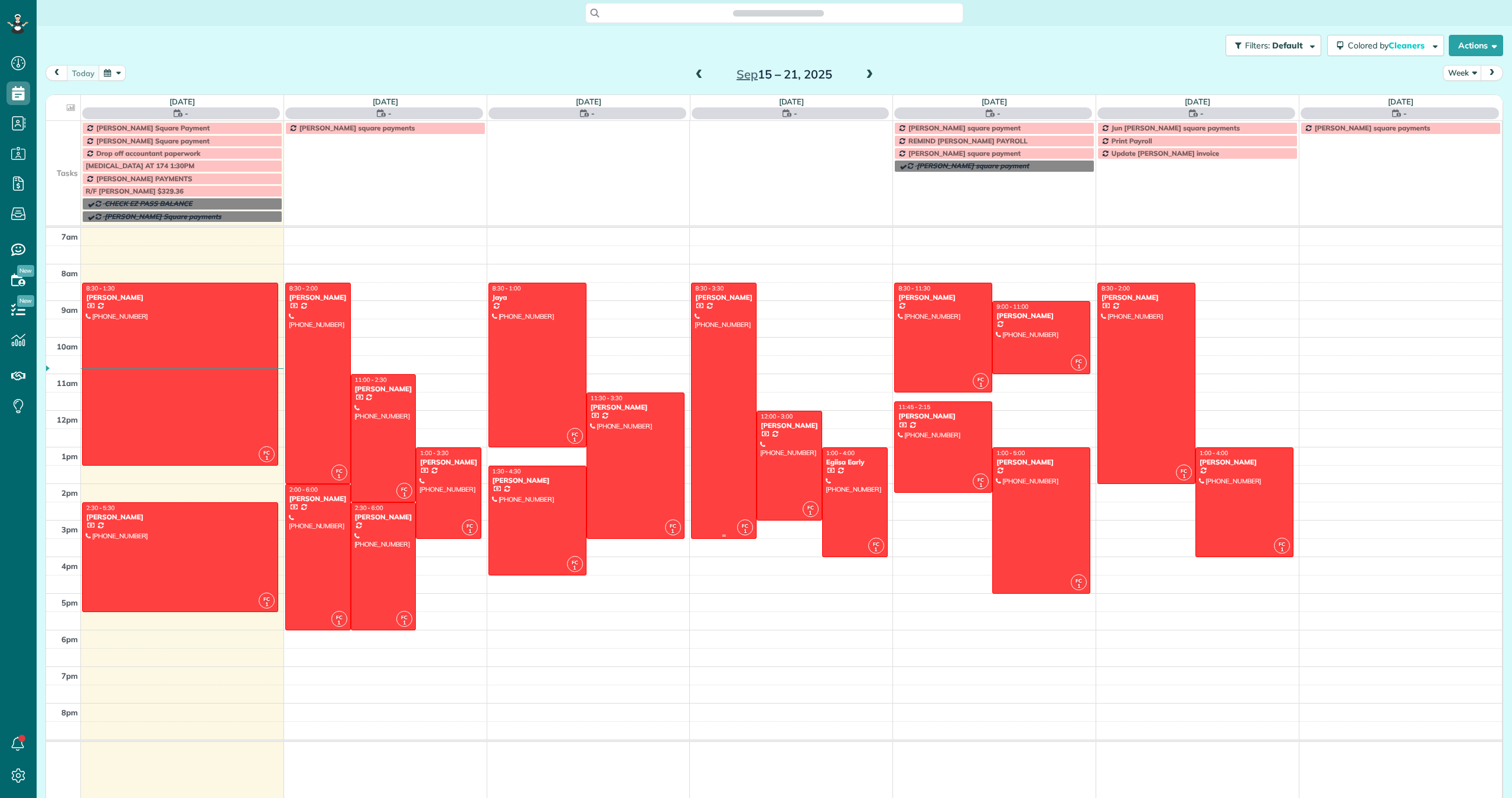
scroll to position [5, 5]
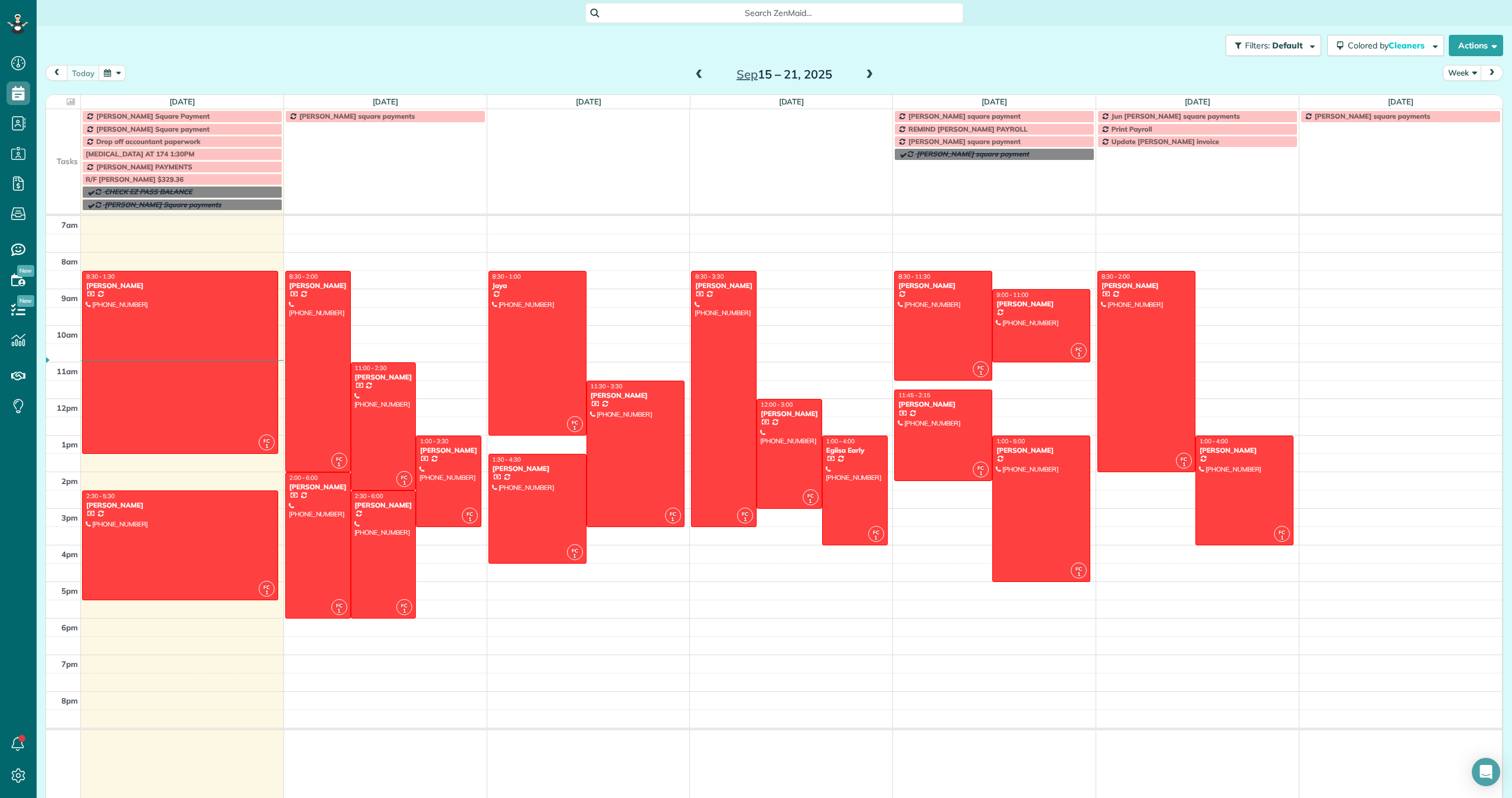
click at [213, 153] on div "[MEDICAL_DATA] AT 174 1:30PM" at bounding box center [182, 154] width 193 height 9
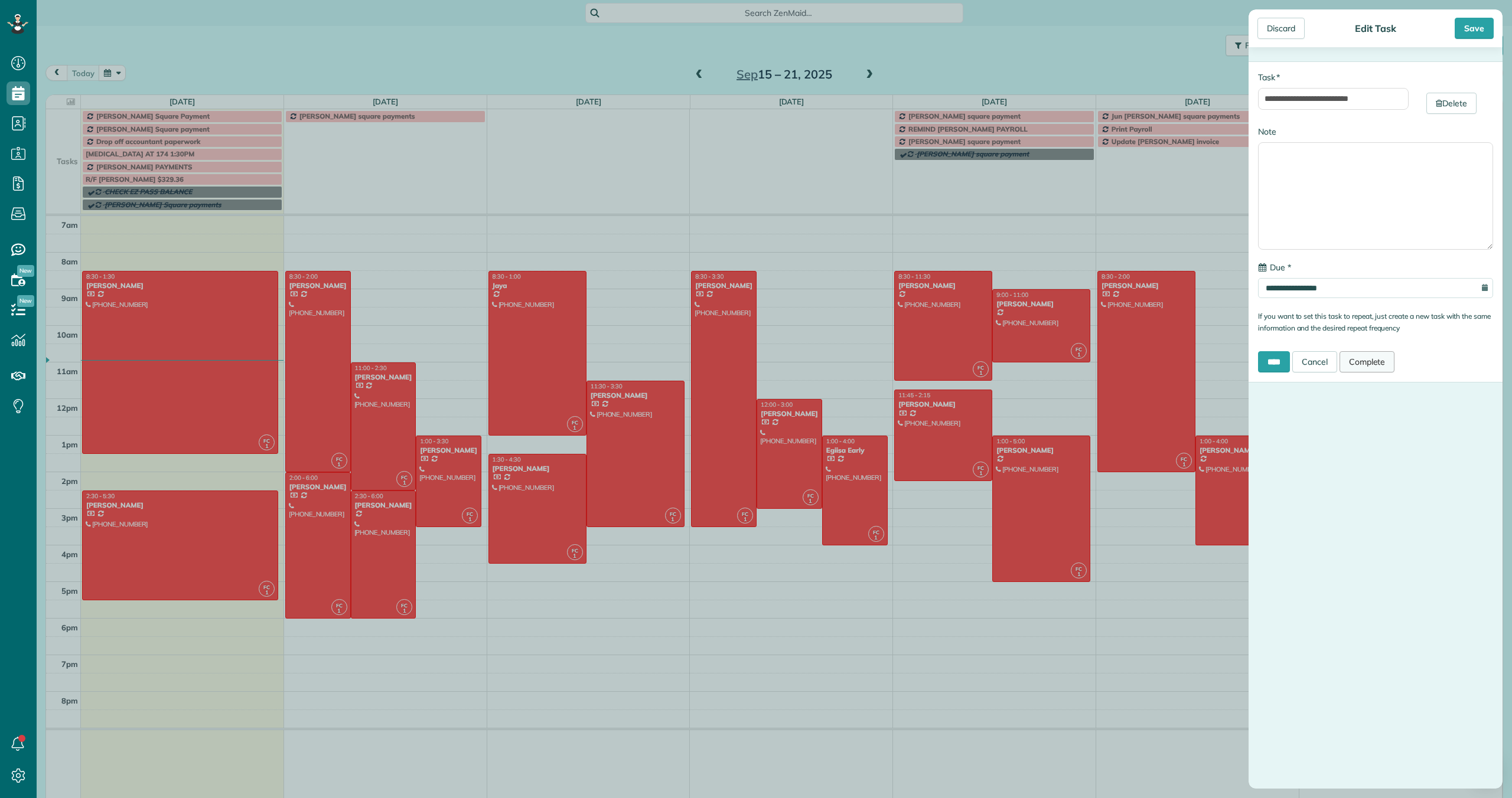
click at [1369, 364] on link "Complete" at bounding box center [1367, 362] width 56 height 21
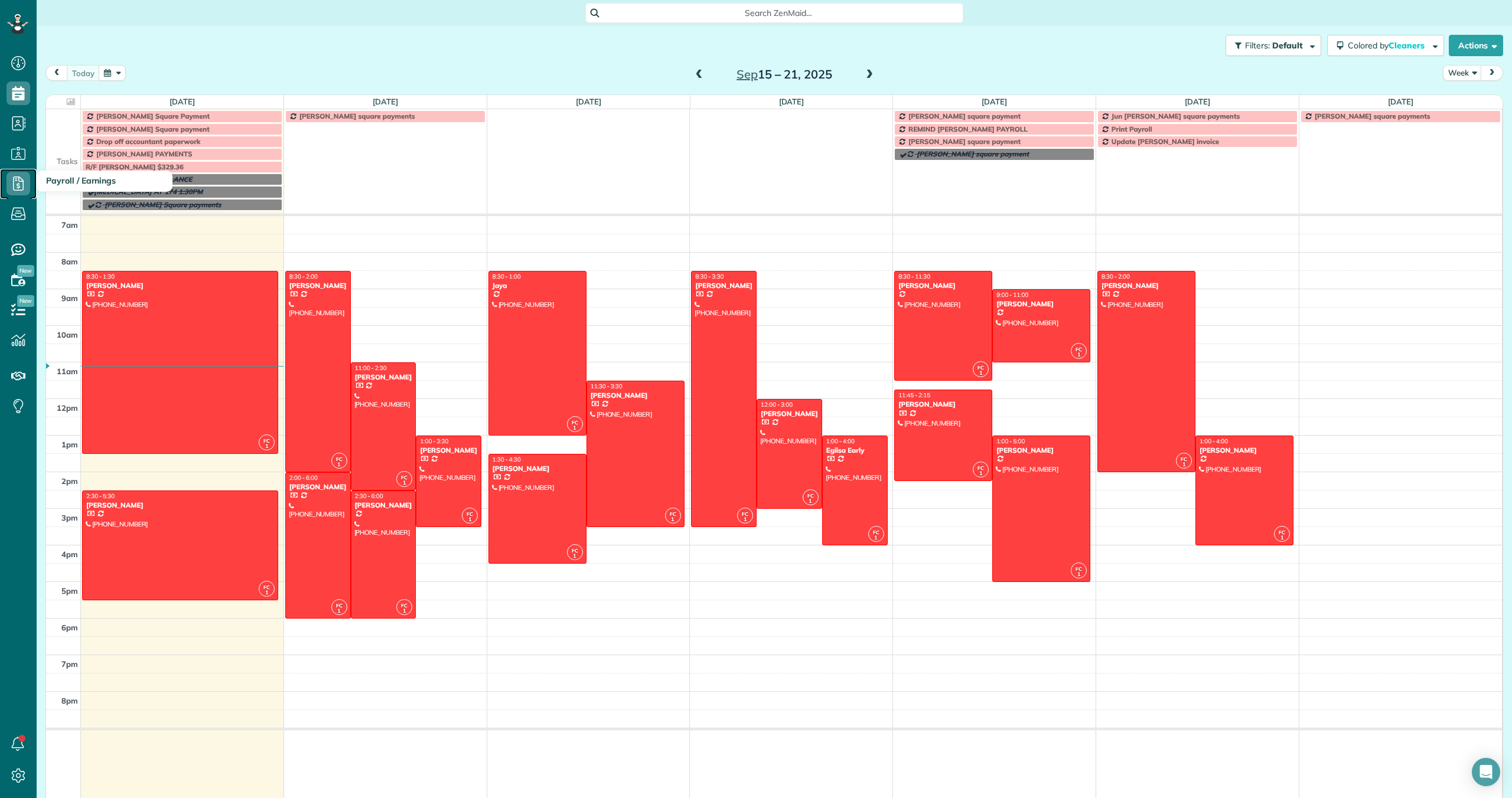
click at [24, 177] on icon at bounding box center [18, 183] width 24 height 24
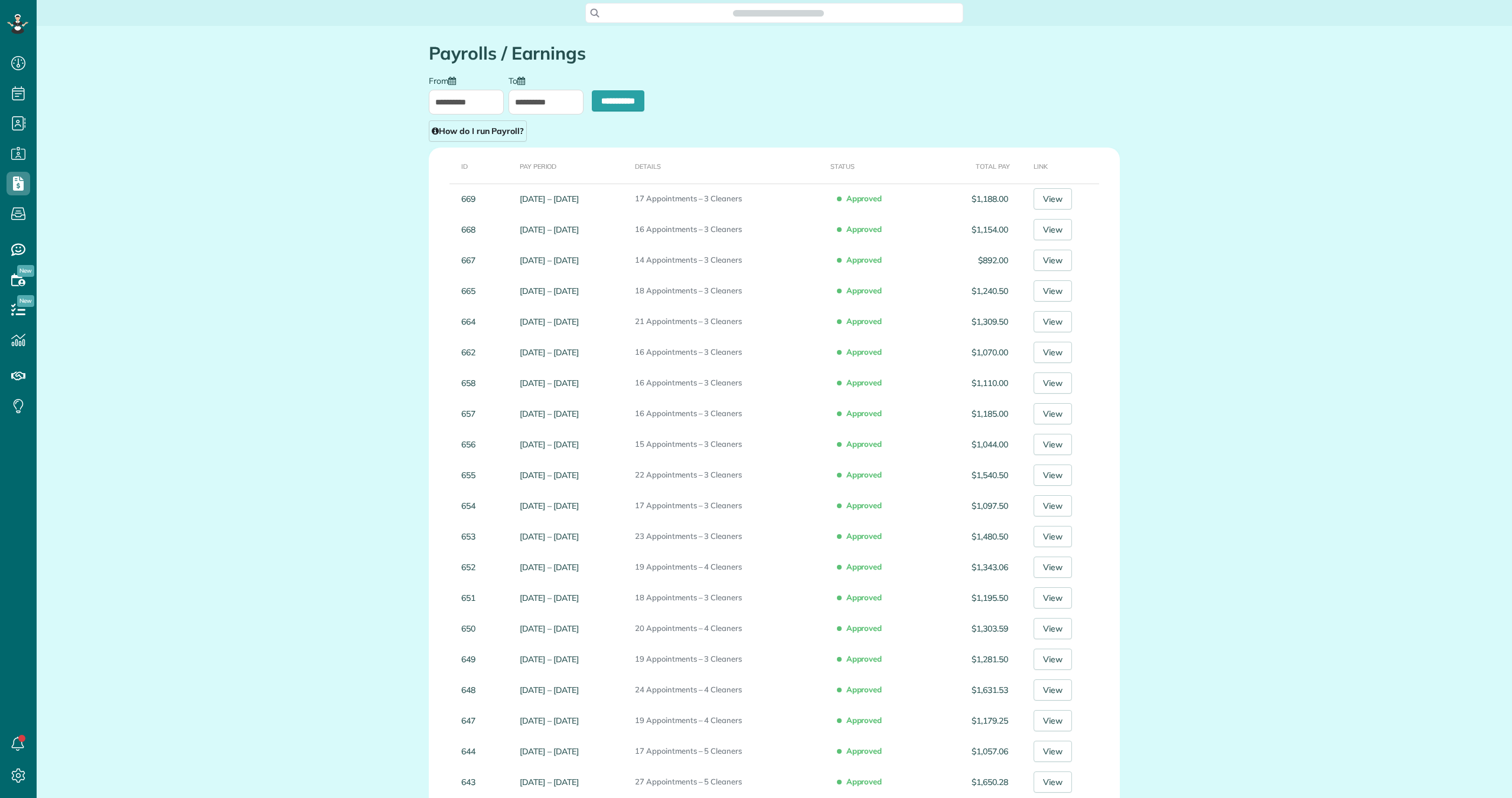
scroll to position [5, 5]
type input "**********"
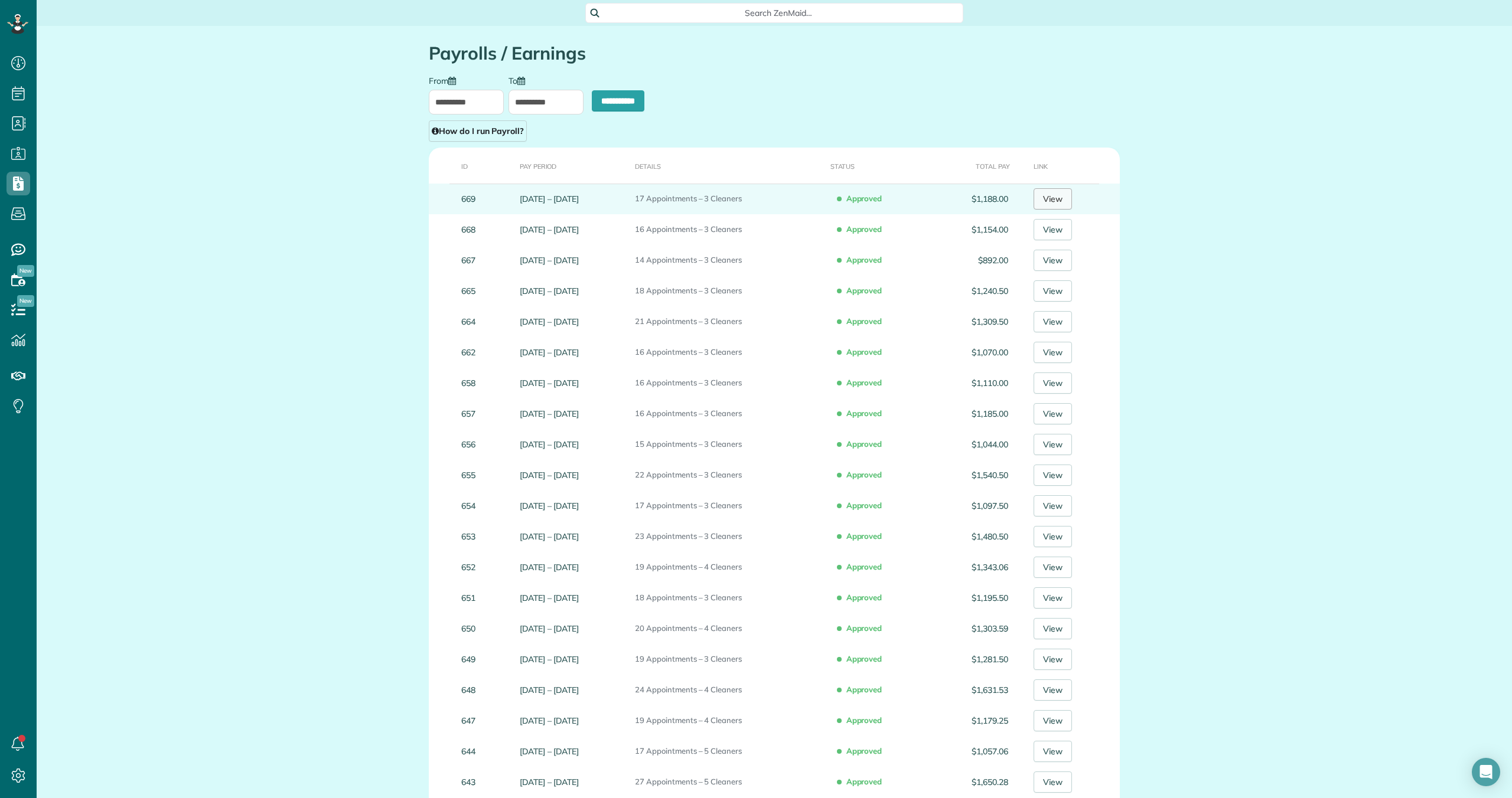
click at [1060, 198] on link "View" at bounding box center [1053, 199] width 39 height 21
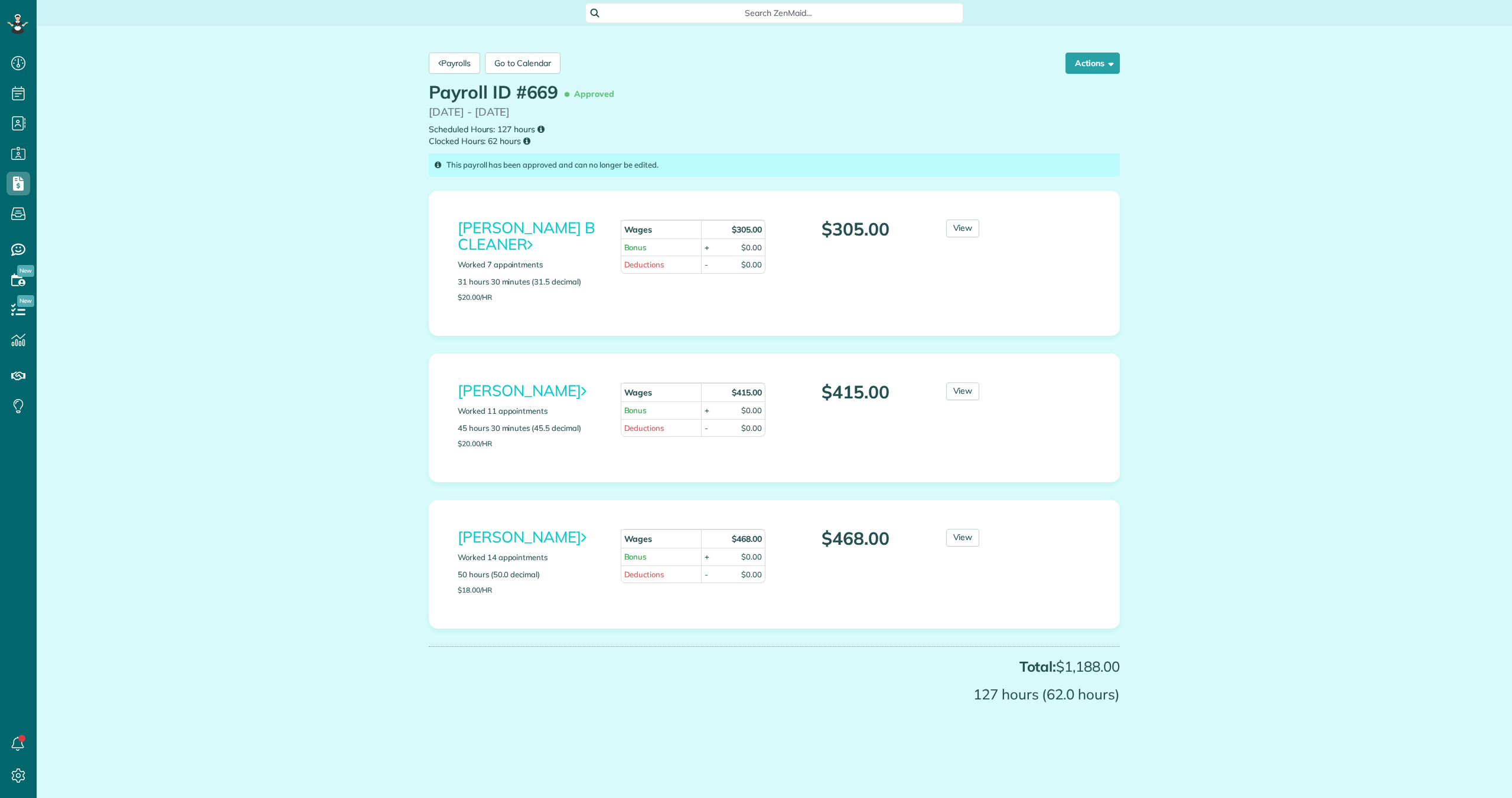
scroll to position [5, 5]
